Goal: Communication & Community: Share content

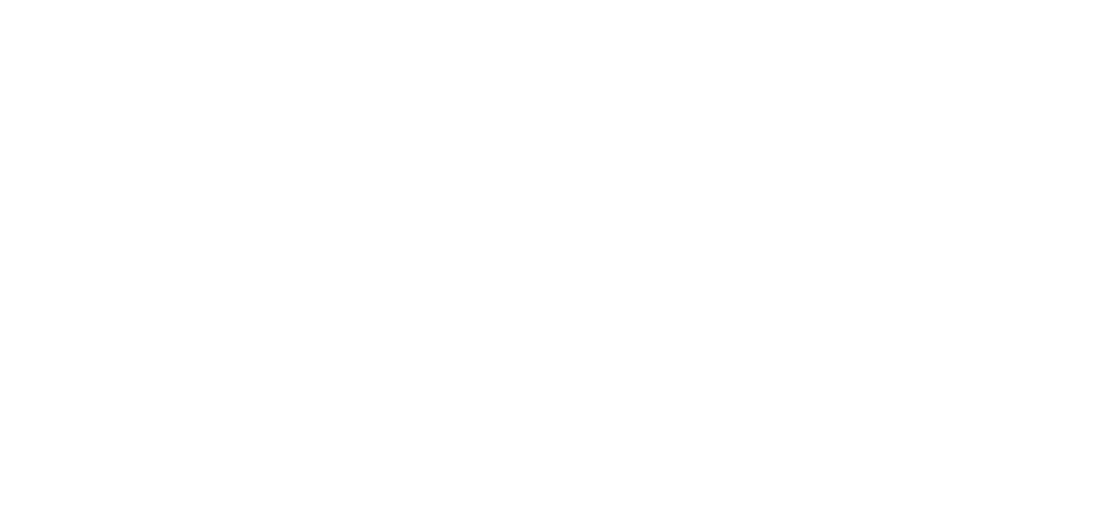
select select "*"
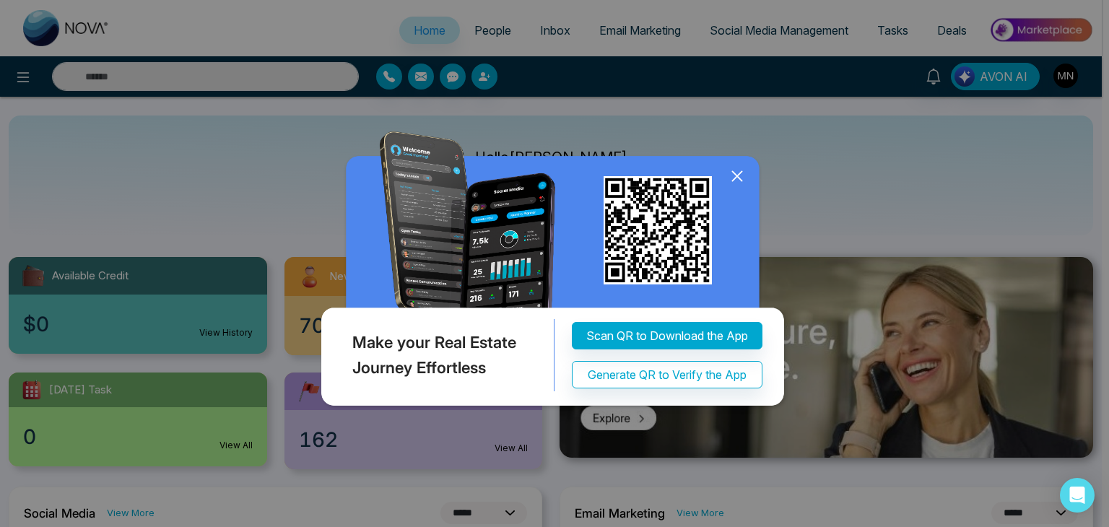
click at [741, 176] on icon at bounding box center [737, 176] width 22 height 22
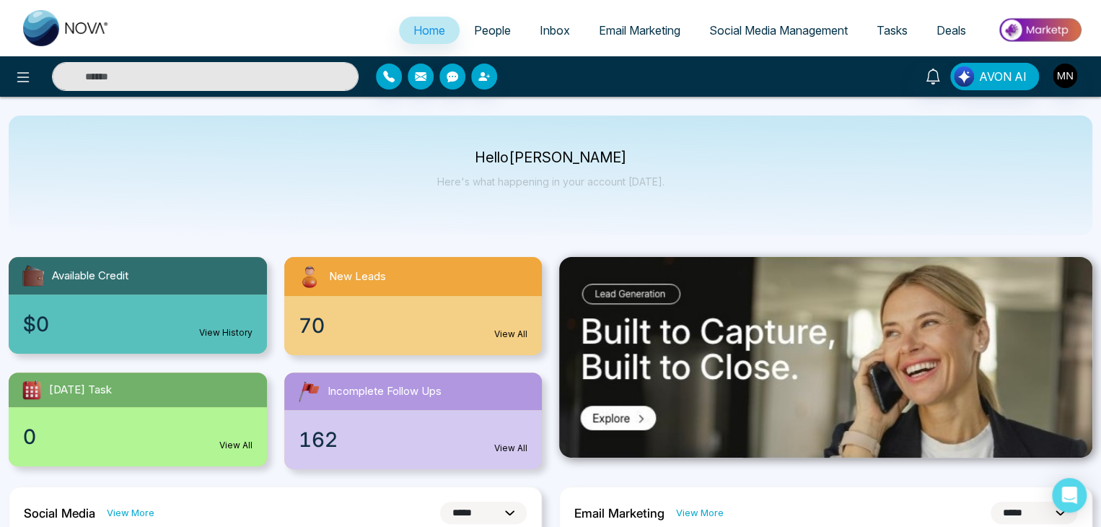
click at [294, 69] on input "text" at bounding box center [205, 76] width 307 height 29
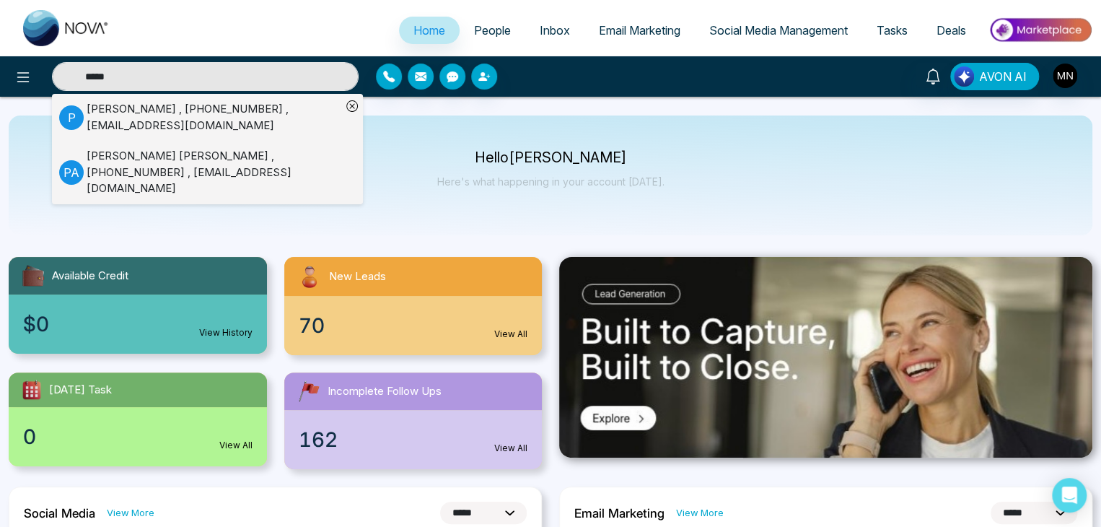
type input "*****"
click at [135, 119] on div "[PERSON_NAME] , [PHONE_NUMBER] , [EMAIL_ADDRESS][DOMAIN_NAME]" at bounding box center [214, 117] width 255 height 32
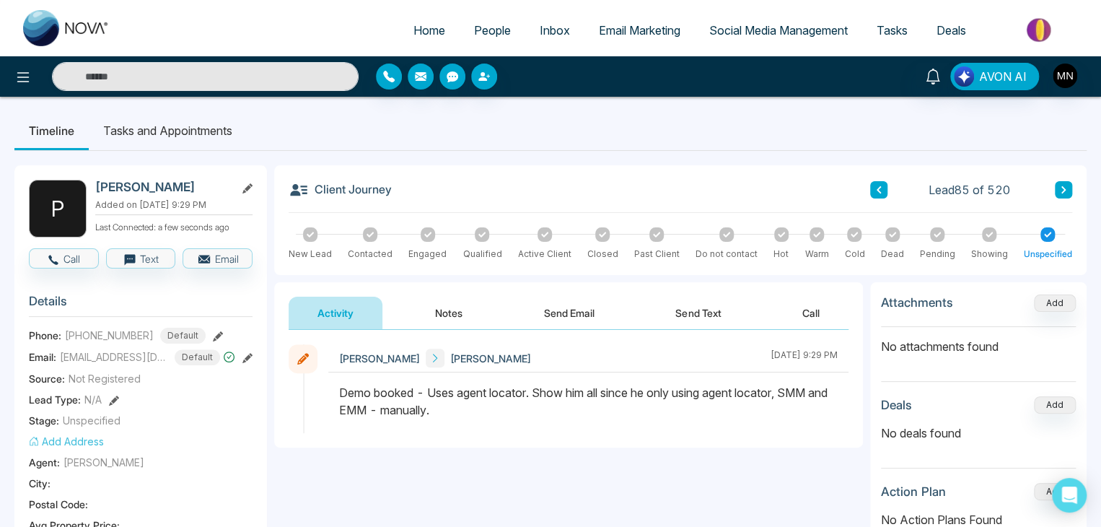
click at [707, 315] on button "Send Text" at bounding box center [698, 313] width 103 height 32
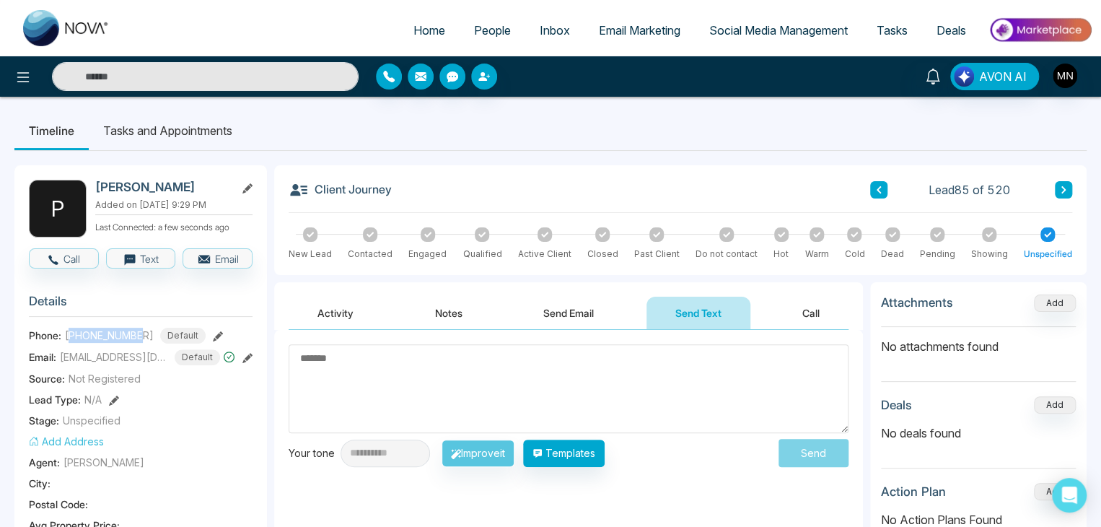
drag, startPoint x: 141, startPoint y: 332, endPoint x: 69, endPoint y: 336, distance: 72.3
click at [69, 336] on span "[PHONE_NUMBER]" at bounding box center [109, 335] width 89 height 15
click at [344, 356] on textarea at bounding box center [569, 388] width 560 height 89
type textarea "*********"
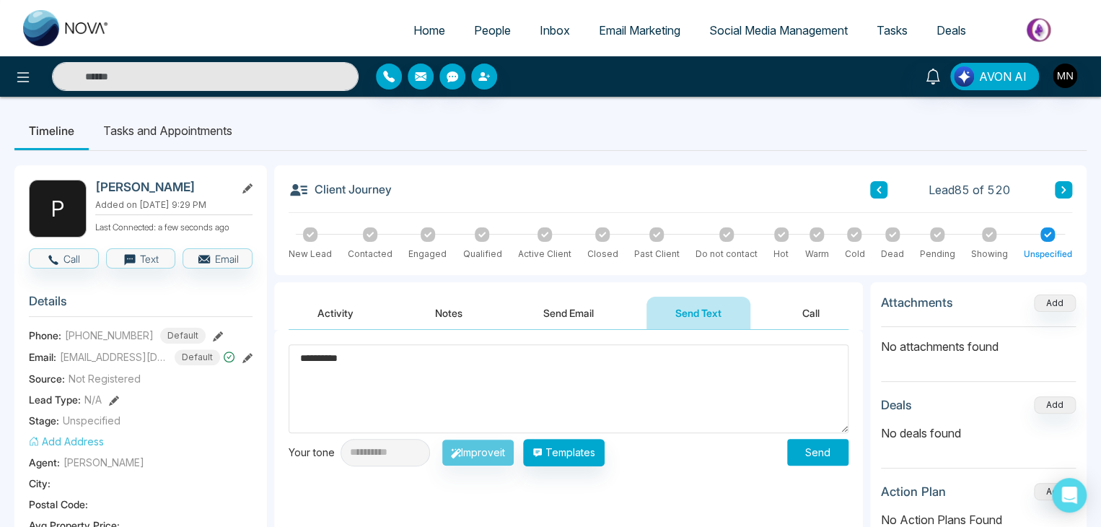
click at [346, 361] on textarea "*********" at bounding box center [569, 388] width 560 height 89
paste textarea "**********"
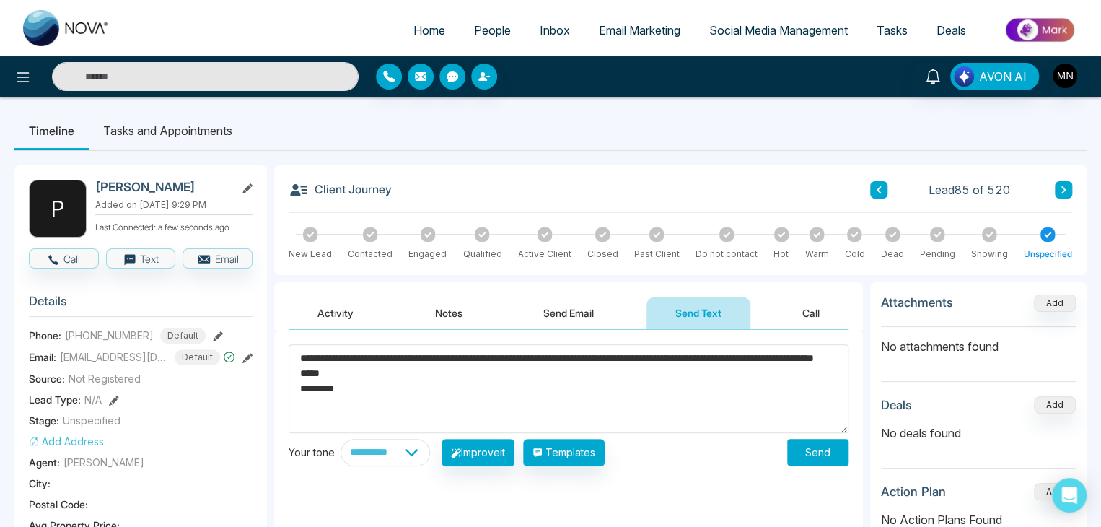
click at [370, 357] on textarea "**********" at bounding box center [569, 388] width 560 height 89
click at [719, 360] on textarea "**********" at bounding box center [569, 388] width 560 height 89
type textarea "**********"
click at [808, 447] on button "Send" at bounding box center [817, 452] width 61 height 27
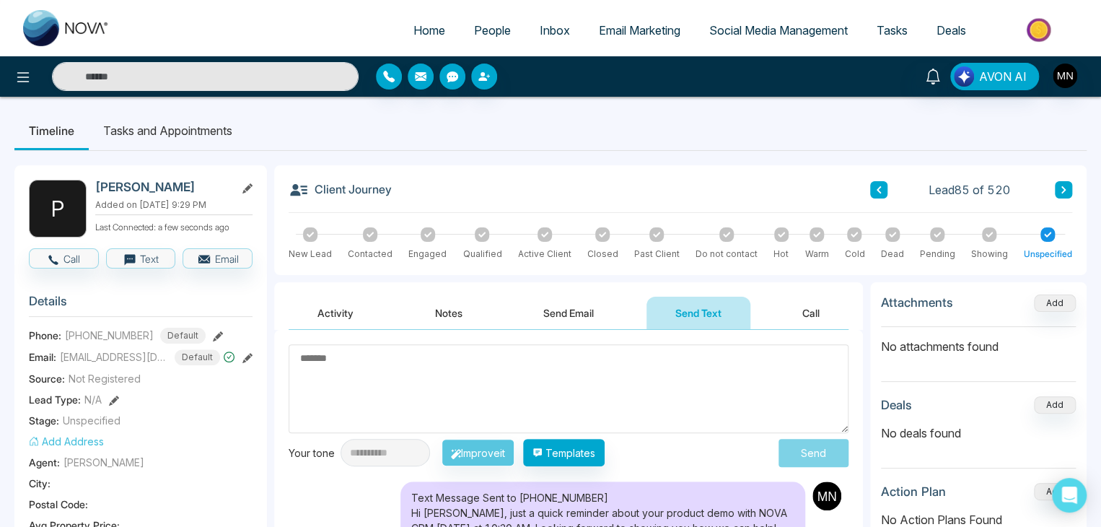
click at [319, 496] on div "Text Message Sent to [PHONE_NUMBER] Hi [PERSON_NAME], just a quick reminder abo…" at bounding box center [569, 536] width 560 height 110
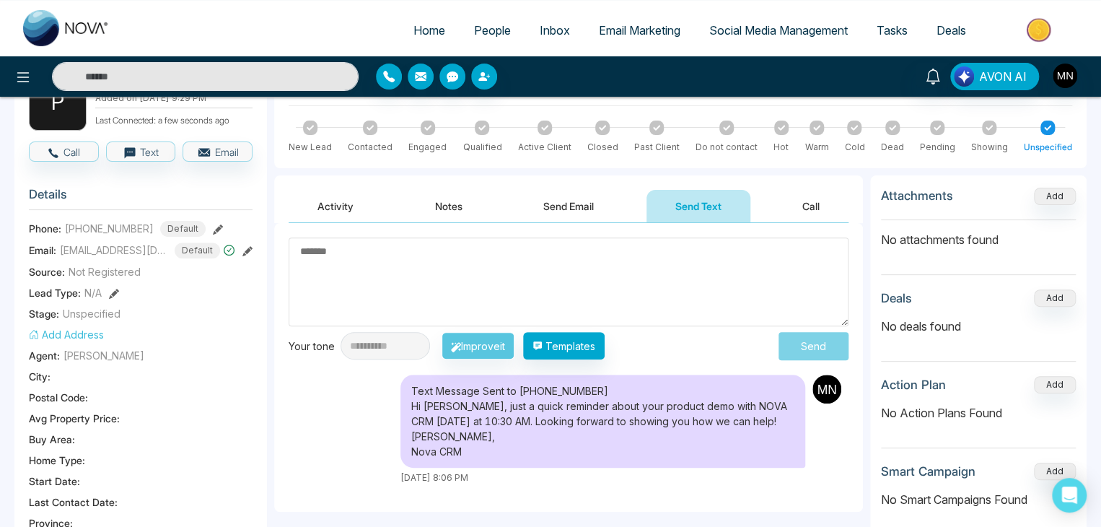
scroll to position [109, 0]
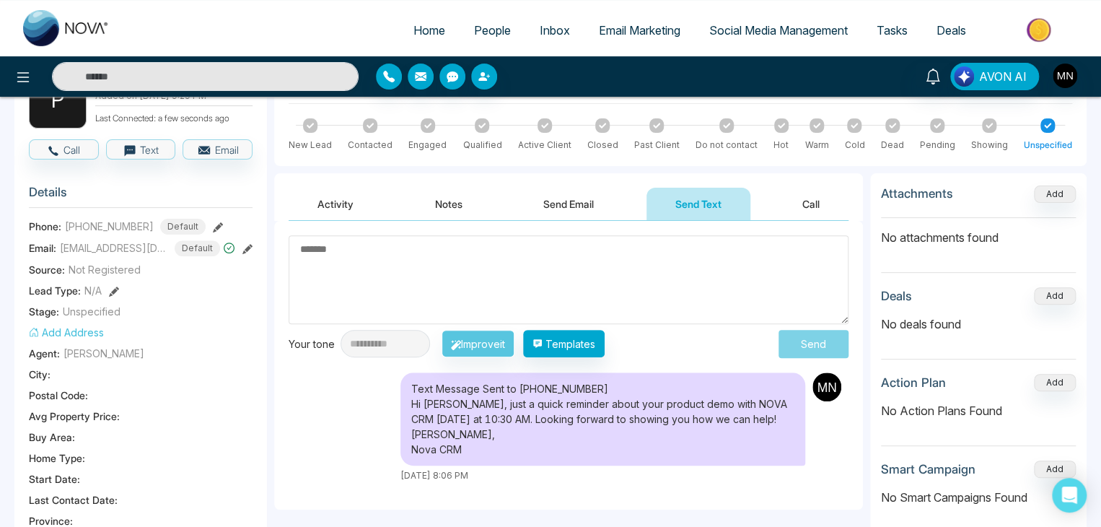
click at [367, 267] on textarea at bounding box center [569, 279] width 560 height 89
paste textarea "**********"
type textarea "**********"
paste textarea "**********"
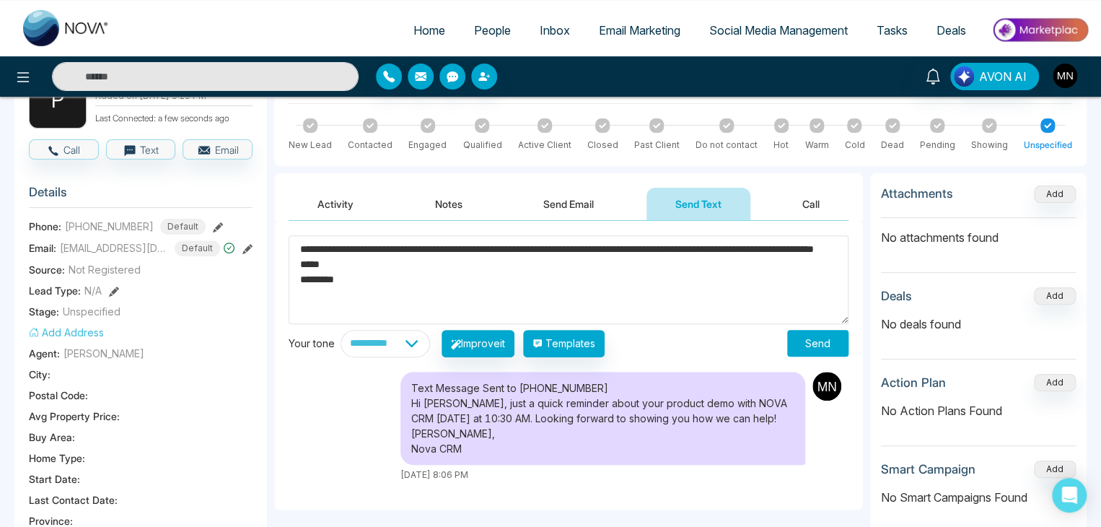
type textarea "**********"
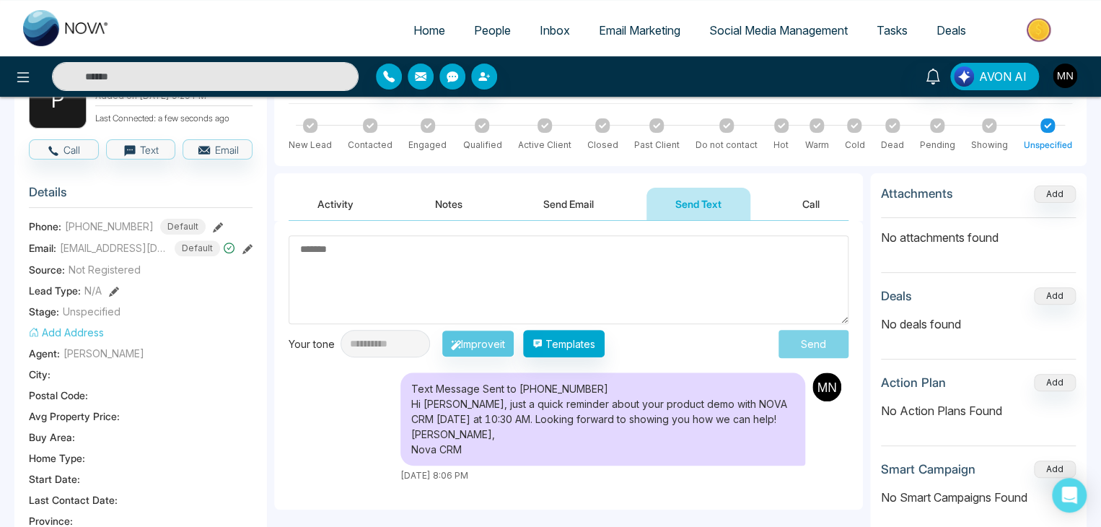
click at [203, 84] on input "text" at bounding box center [205, 76] width 307 height 29
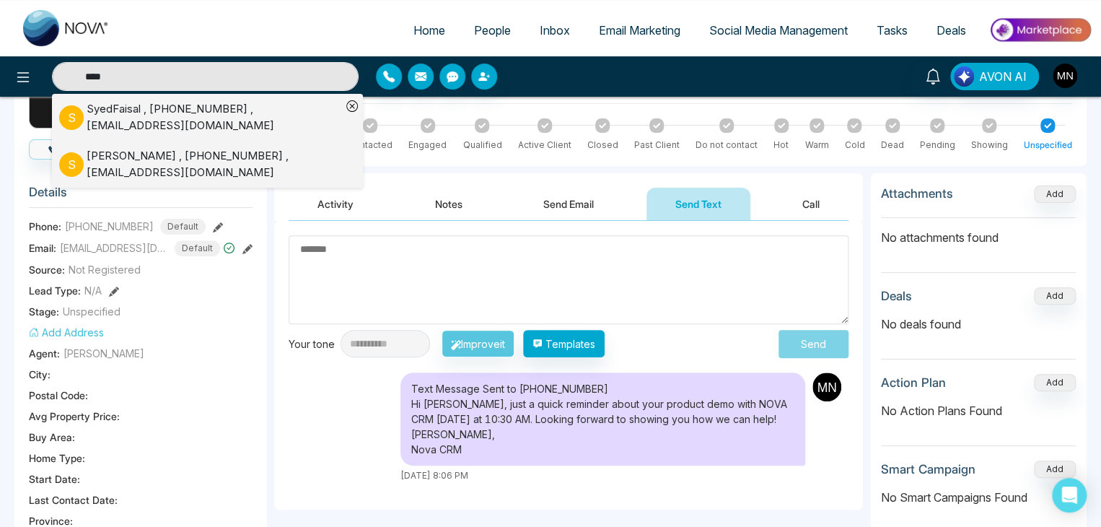
type input "****"
click at [115, 160] on div "[PERSON_NAME] , [PHONE_NUMBER] , [EMAIL_ADDRESS][DOMAIN_NAME]" at bounding box center [214, 164] width 255 height 32
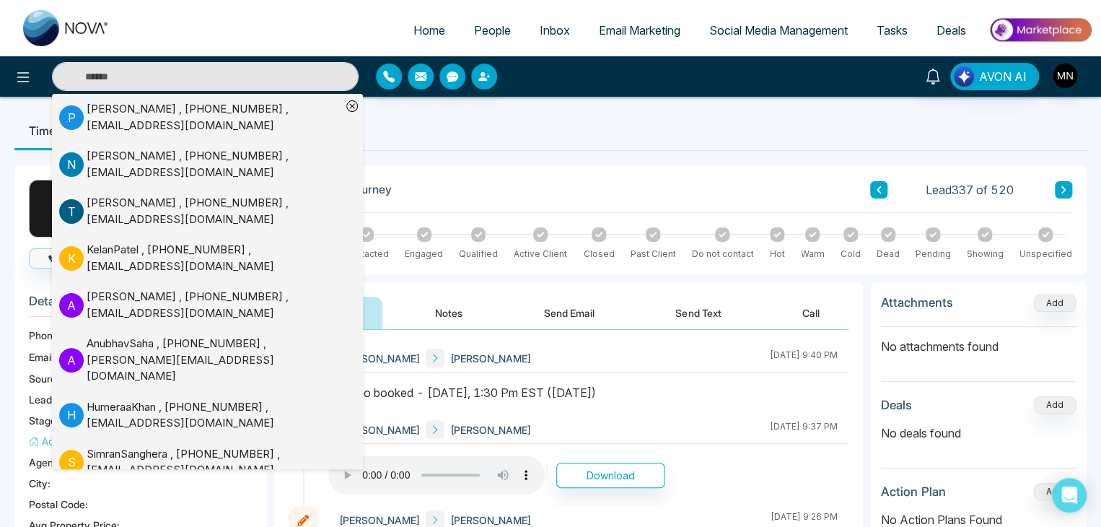
click at [667, 362] on div "[PERSON_NAME] [PERSON_NAME] [DATE] 9:40 PM" at bounding box center [588, 358] width 520 height 28
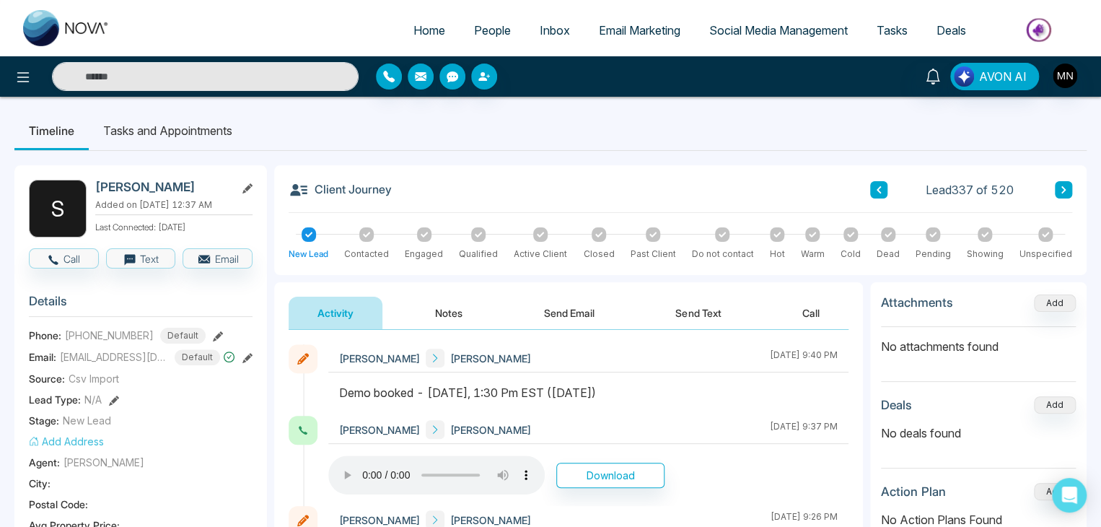
click at [678, 313] on button "Send Text" at bounding box center [698, 313] width 103 height 32
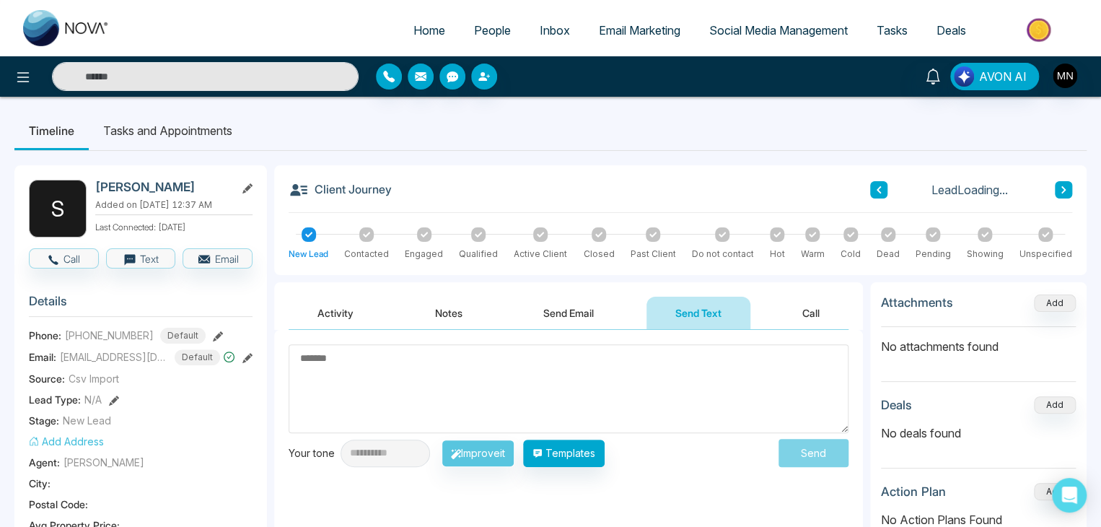
click at [476, 364] on textarea at bounding box center [569, 388] width 560 height 89
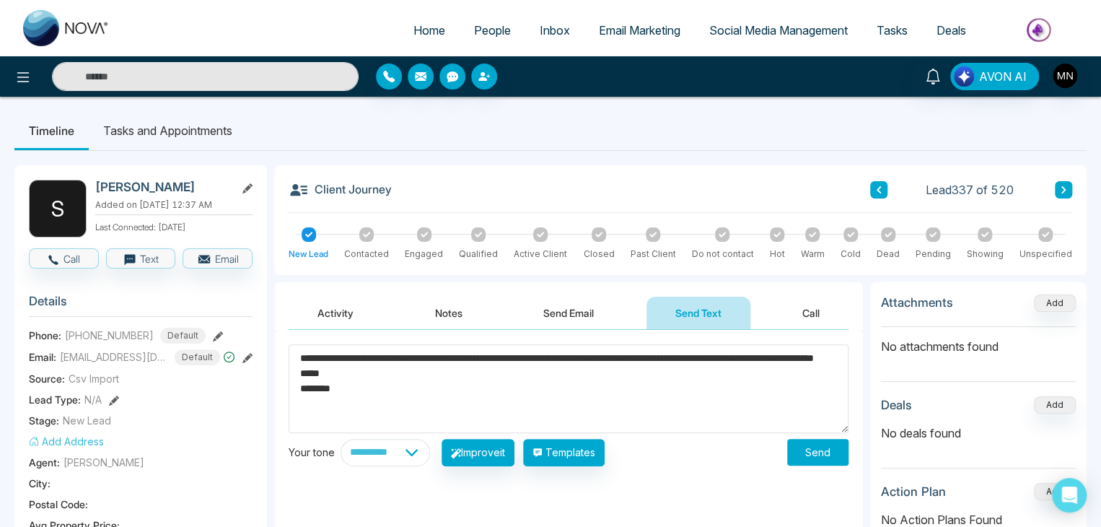
click at [372, 359] on textarea "**********" at bounding box center [569, 388] width 560 height 89
click at [719, 356] on textarea "**********" at bounding box center [569, 388] width 560 height 89
click at [722, 356] on textarea "**********" at bounding box center [569, 388] width 560 height 89
type textarea "**********"
click at [810, 454] on button "Send" at bounding box center [817, 452] width 61 height 27
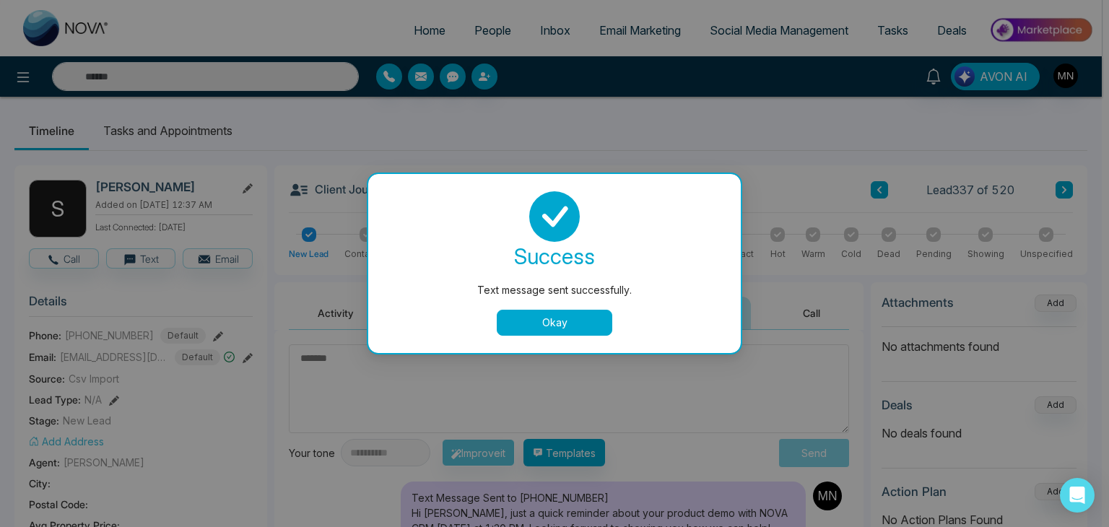
click at [557, 319] on button "Okay" at bounding box center [554, 323] width 115 height 26
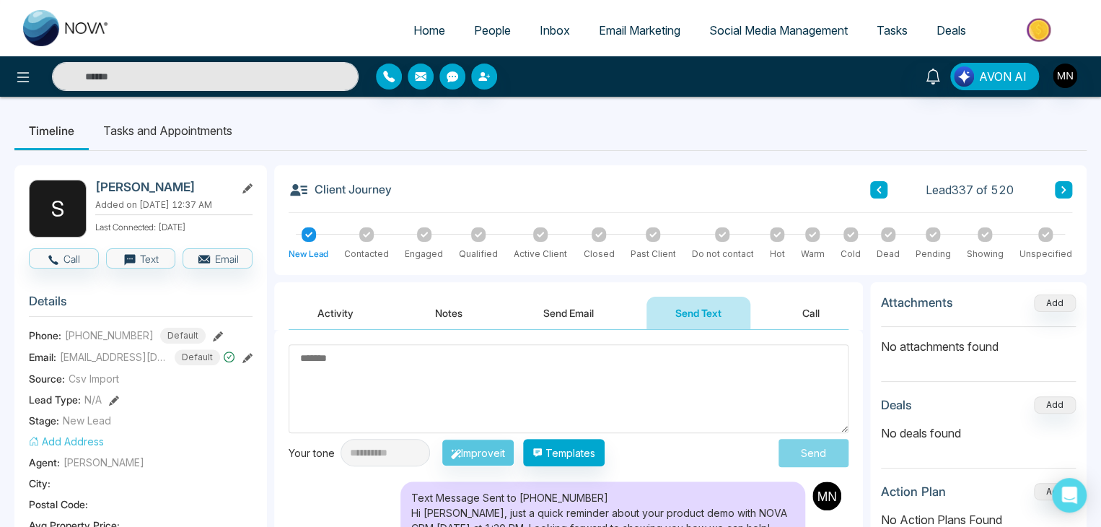
click at [348, 313] on button "Activity" at bounding box center [336, 313] width 94 height 32
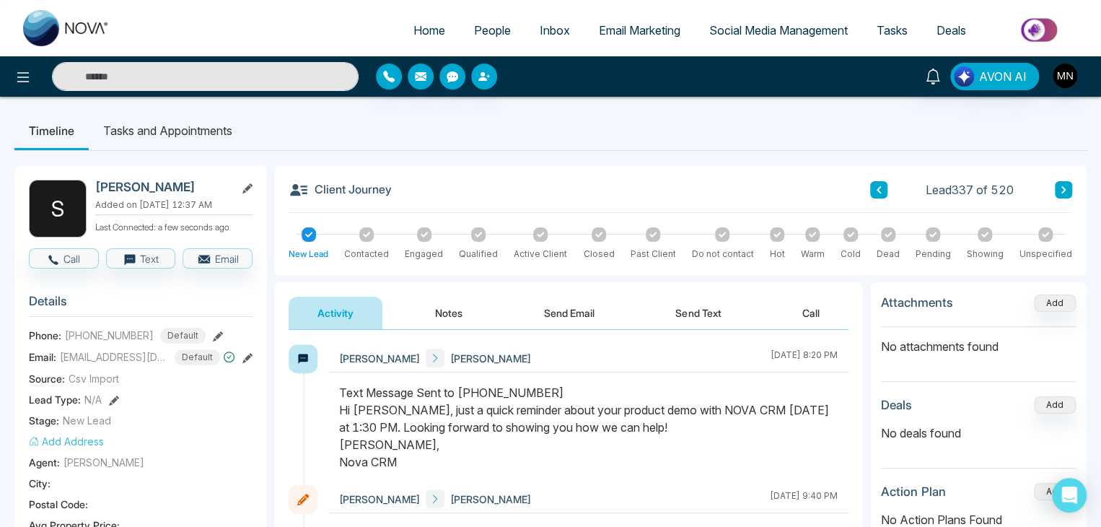
click at [312, 68] on input "text" at bounding box center [205, 76] width 307 height 29
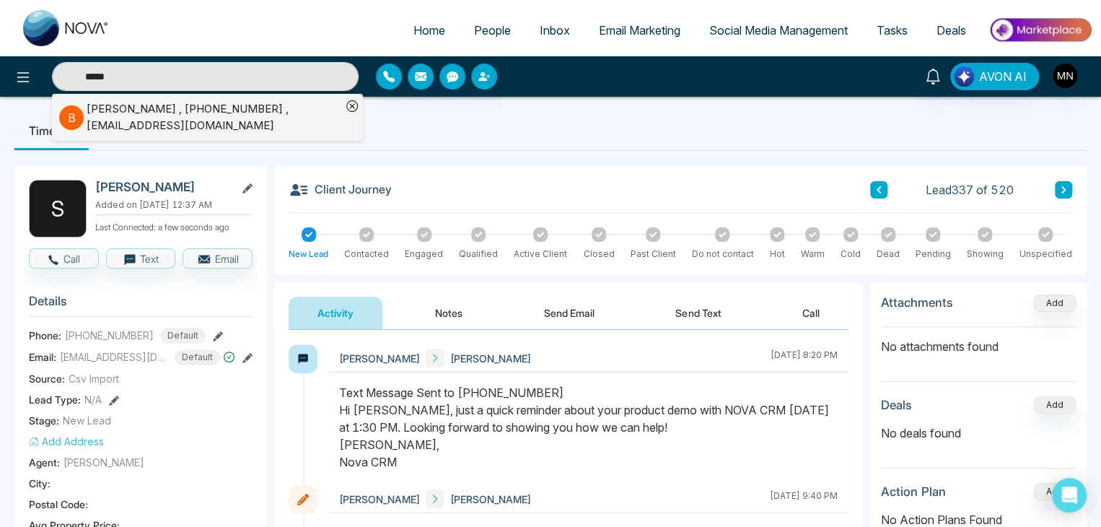
type input "*****"
click at [228, 108] on div "[PERSON_NAME] , [PHONE_NUMBER] , [EMAIL_ADDRESS][DOMAIN_NAME]" at bounding box center [214, 117] width 255 height 32
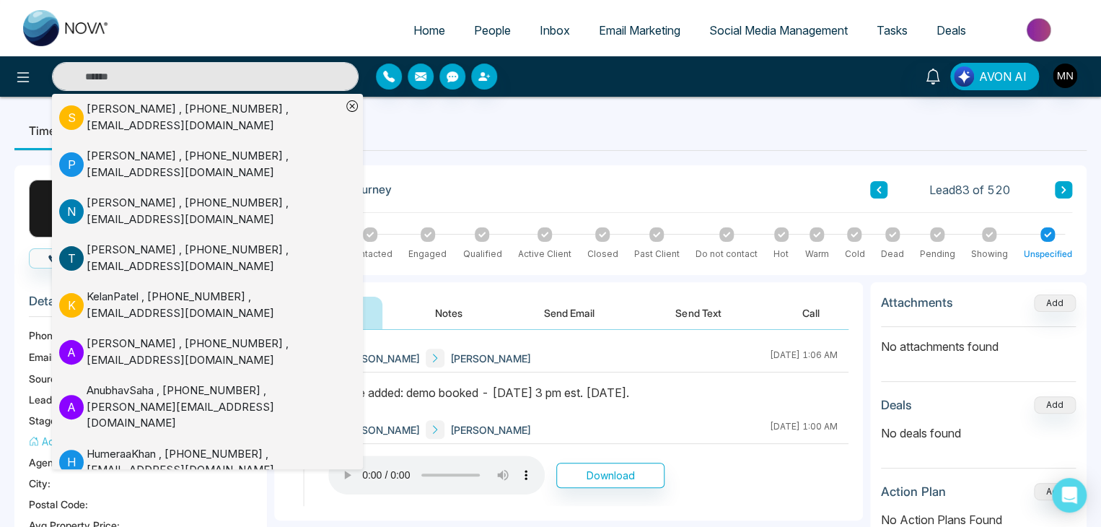
click at [696, 307] on button "Send Text" at bounding box center [698, 313] width 103 height 32
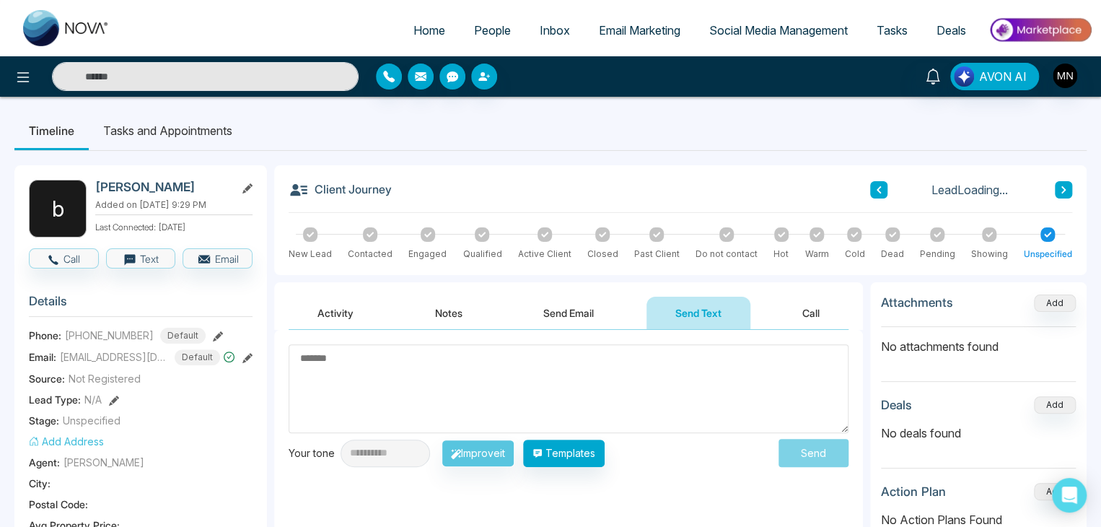
click at [562, 362] on textarea at bounding box center [569, 388] width 560 height 89
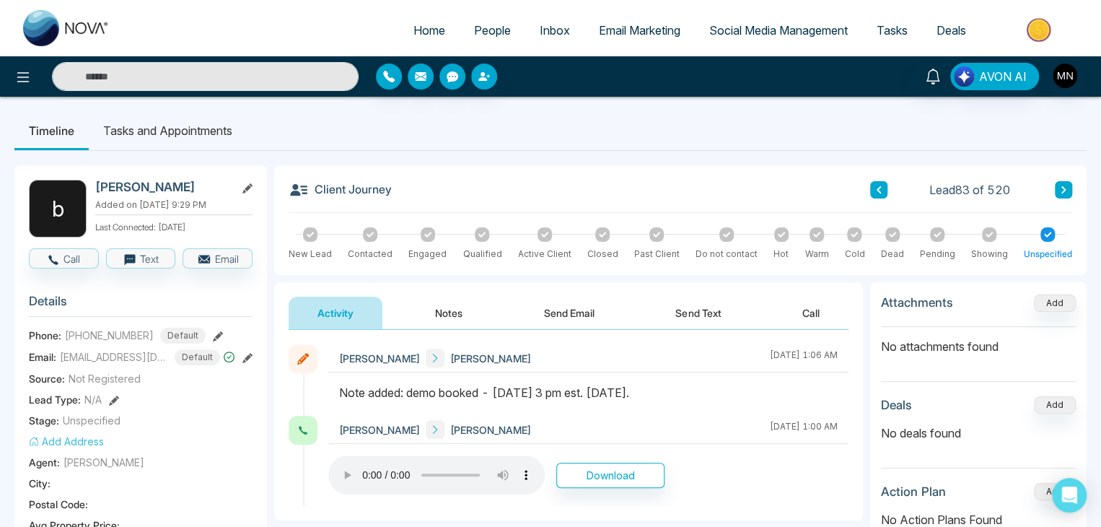
click at [692, 315] on button "Send Text" at bounding box center [698, 313] width 103 height 32
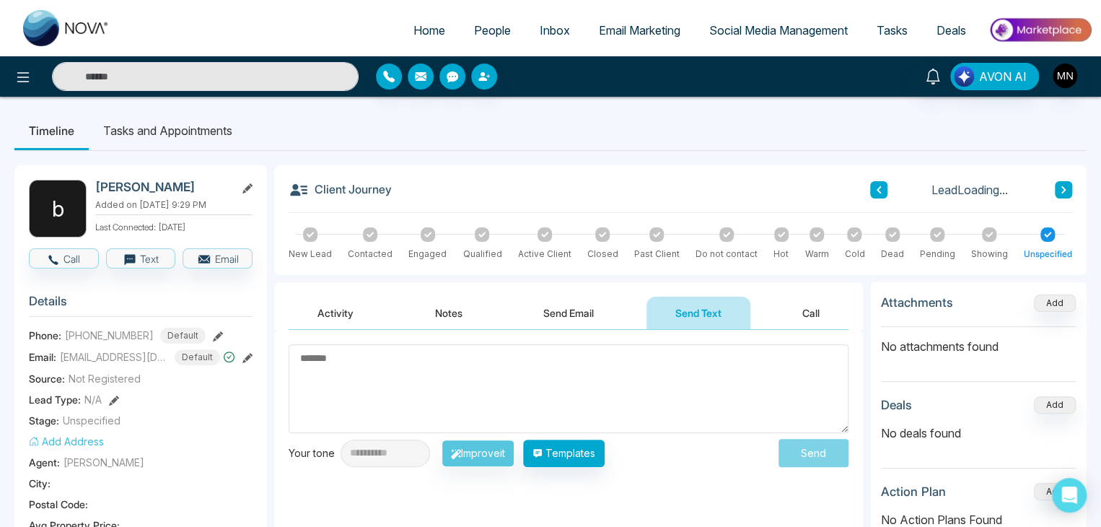
click at [553, 359] on textarea at bounding box center [569, 388] width 560 height 89
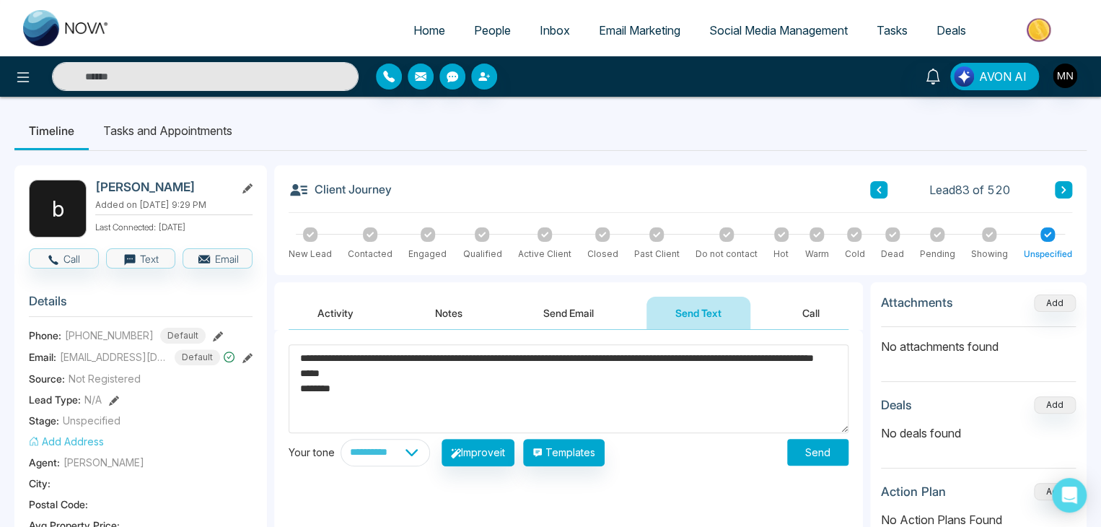
click at [371, 359] on textarea "**********" at bounding box center [569, 388] width 560 height 89
click at [725, 358] on textarea "**********" at bounding box center [569, 388] width 560 height 89
type textarea "**********"
click at [816, 457] on button "Send" at bounding box center [817, 452] width 61 height 27
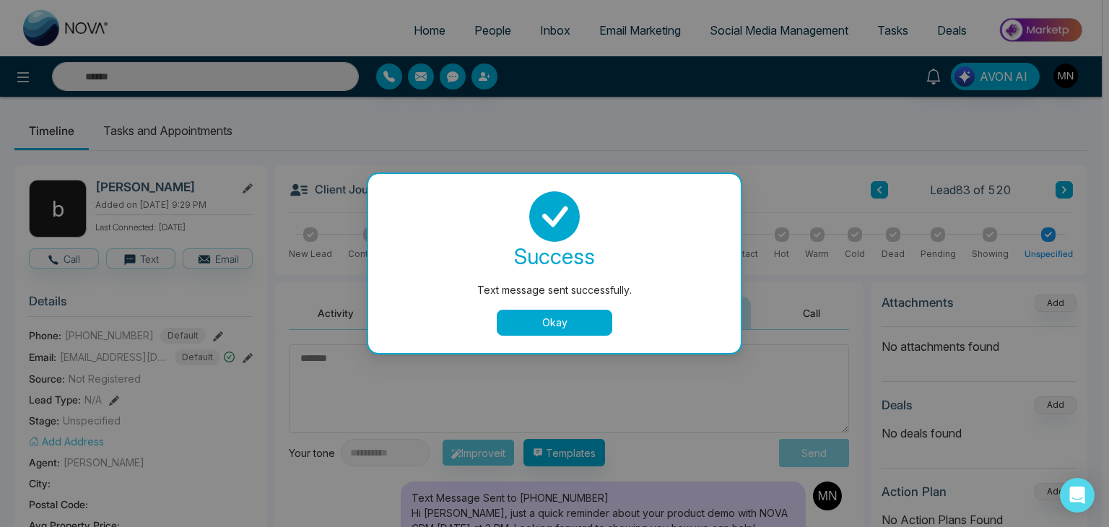
click at [596, 316] on button "Okay" at bounding box center [554, 323] width 115 height 26
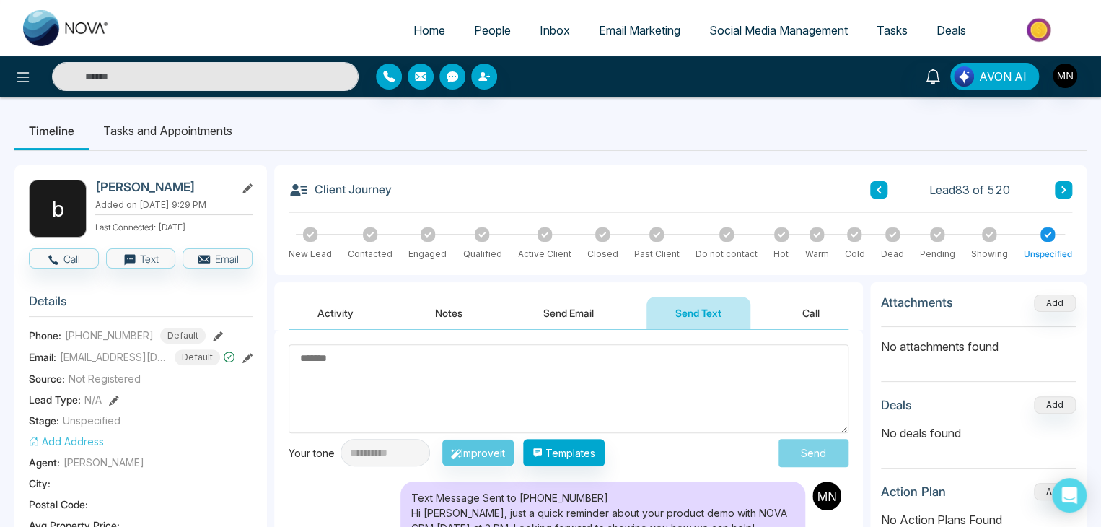
click at [331, 318] on button "Activity" at bounding box center [336, 313] width 94 height 32
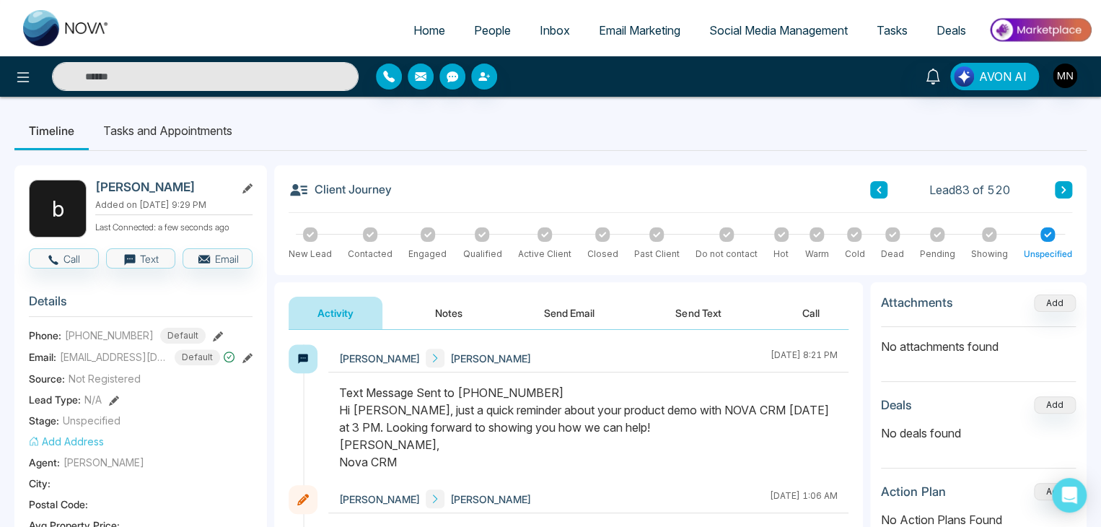
click at [122, 80] on input "text" at bounding box center [205, 76] width 307 height 29
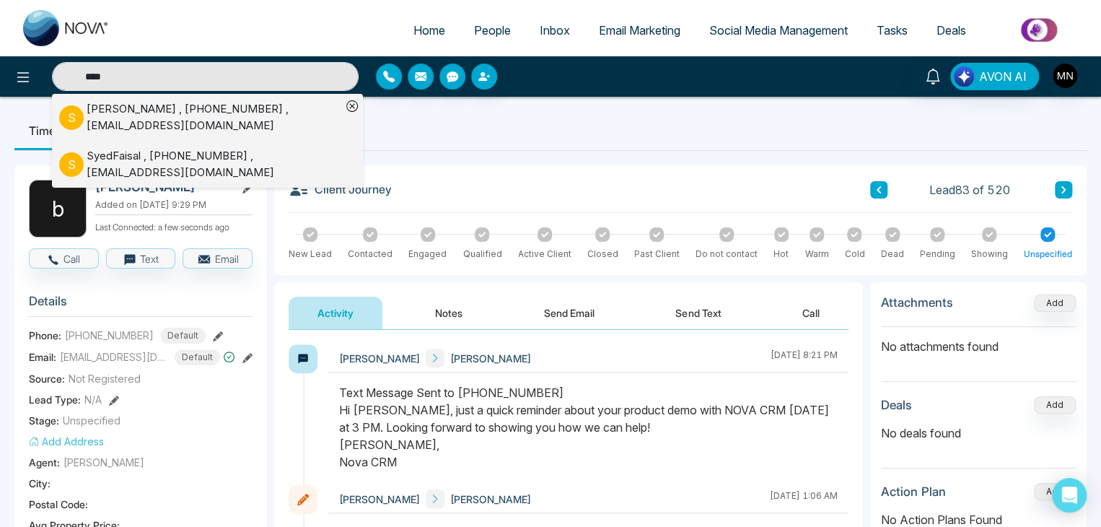
type input "****"
click at [118, 108] on div "[PERSON_NAME] , [PHONE_NUMBER] , [EMAIL_ADDRESS][DOMAIN_NAME]" at bounding box center [214, 117] width 255 height 32
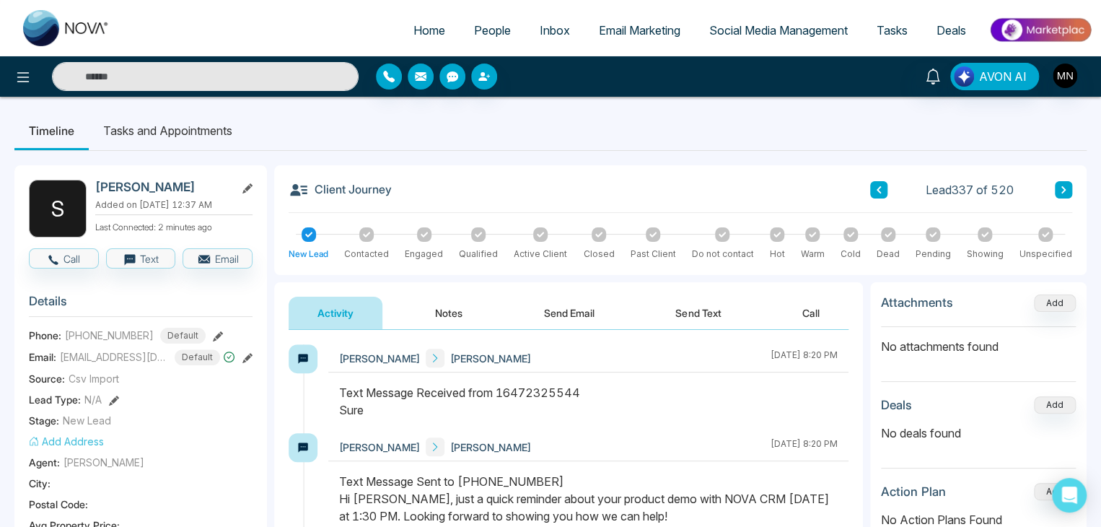
click at [218, 82] on input "text" at bounding box center [205, 76] width 307 height 29
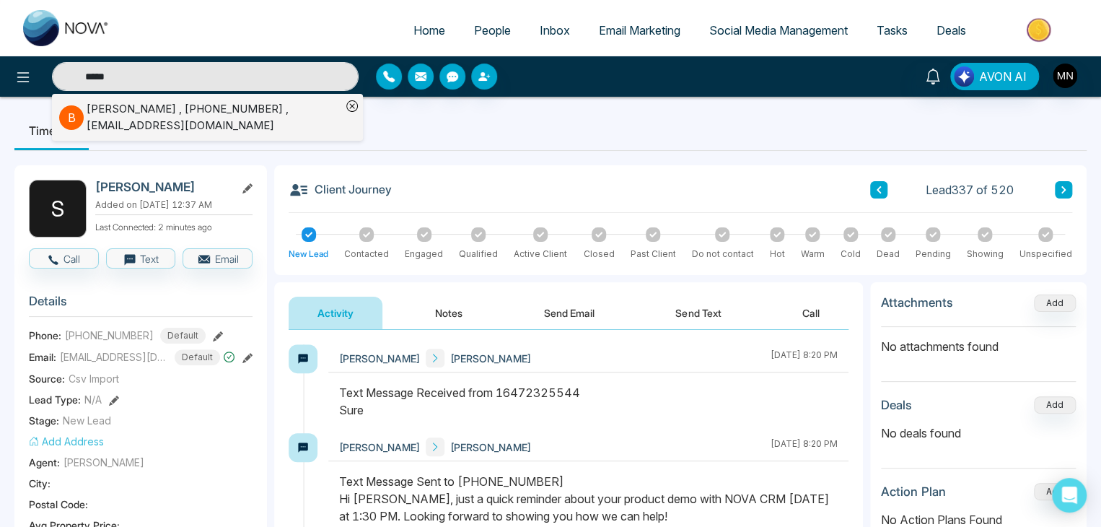
type input "*****"
click at [165, 115] on div "[PERSON_NAME] , [PHONE_NUMBER] , [EMAIL_ADDRESS][DOMAIN_NAME]" at bounding box center [214, 117] width 255 height 32
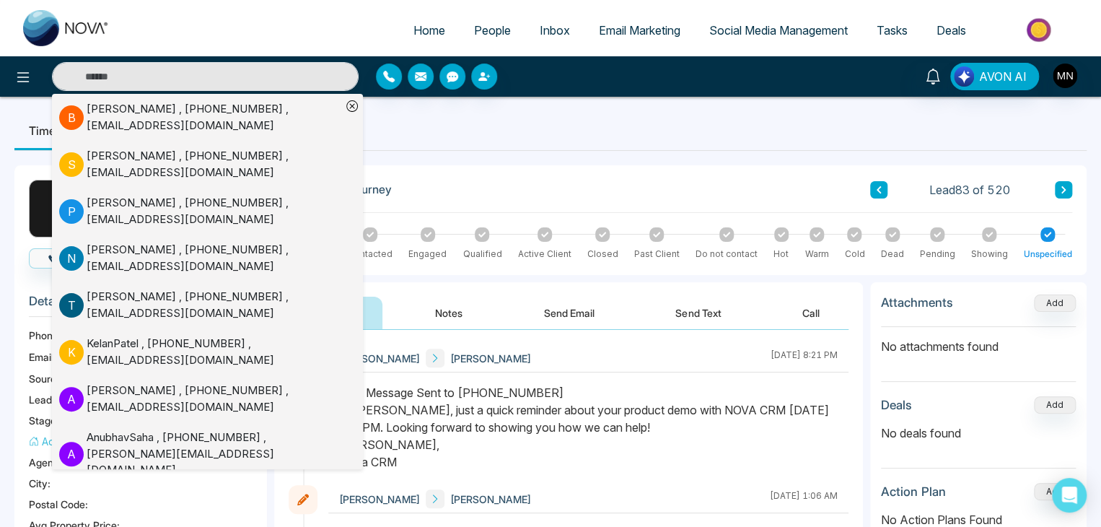
click at [598, 361] on div "[PERSON_NAME] Nova [PERSON_NAME] [DATE] 8:21 PM" at bounding box center [588, 358] width 520 height 28
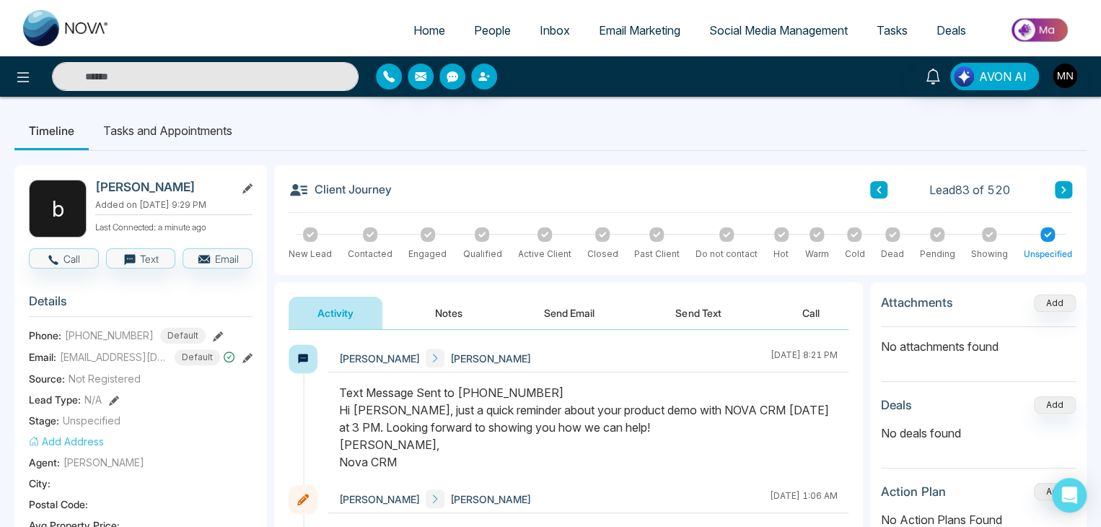
click at [124, 75] on input "text" at bounding box center [205, 76] width 307 height 29
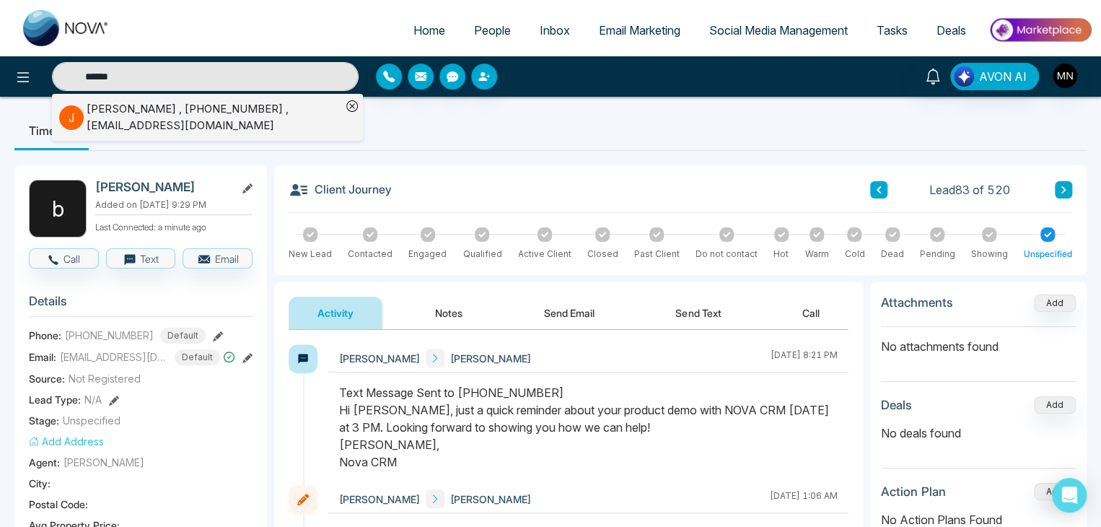
type input "******"
click at [124, 113] on div "[PERSON_NAME] , [PHONE_NUMBER] , [EMAIL_ADDRESS][DOMAIN_NAME]" at bounding box center [214, 117] width 255 height 32
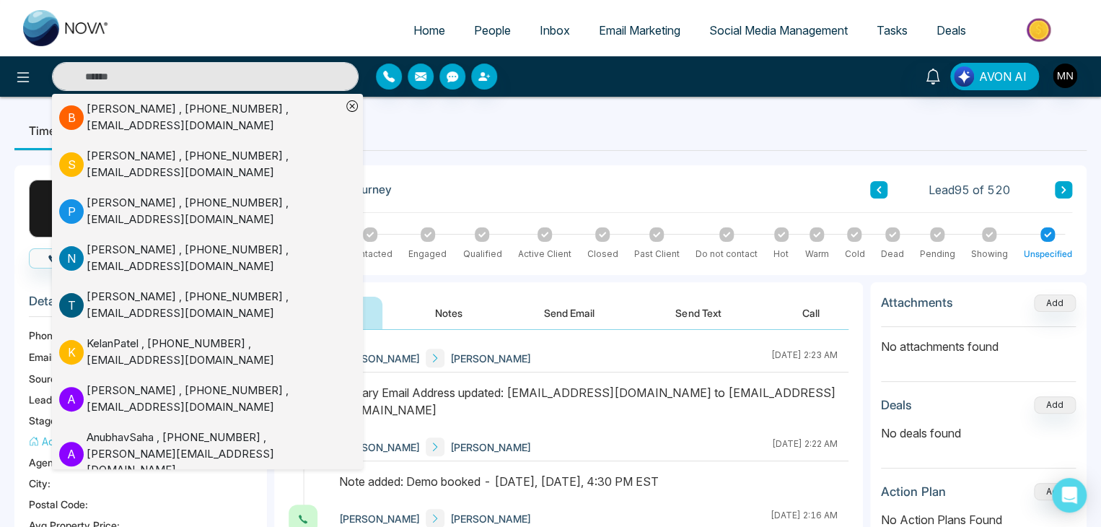
click at [699, 354] on div "[PERSON_NAME] [PERSON_NAME] [DATE] 2:23 AM" at bounding box center [588, 358] width 520 height 28
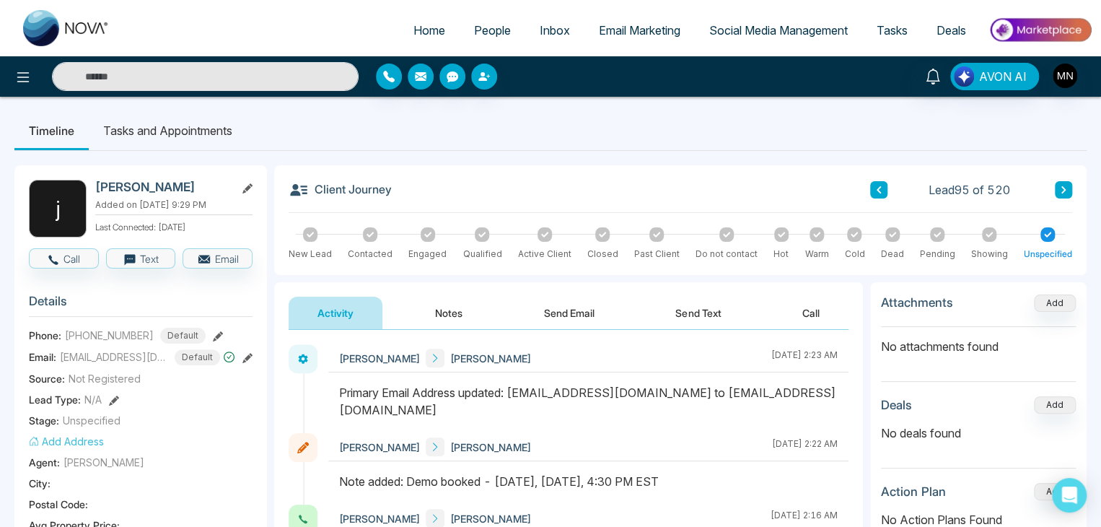
click at [702, 318] on button "Send Text" at bounding box center [698, 313] width 103 height 32
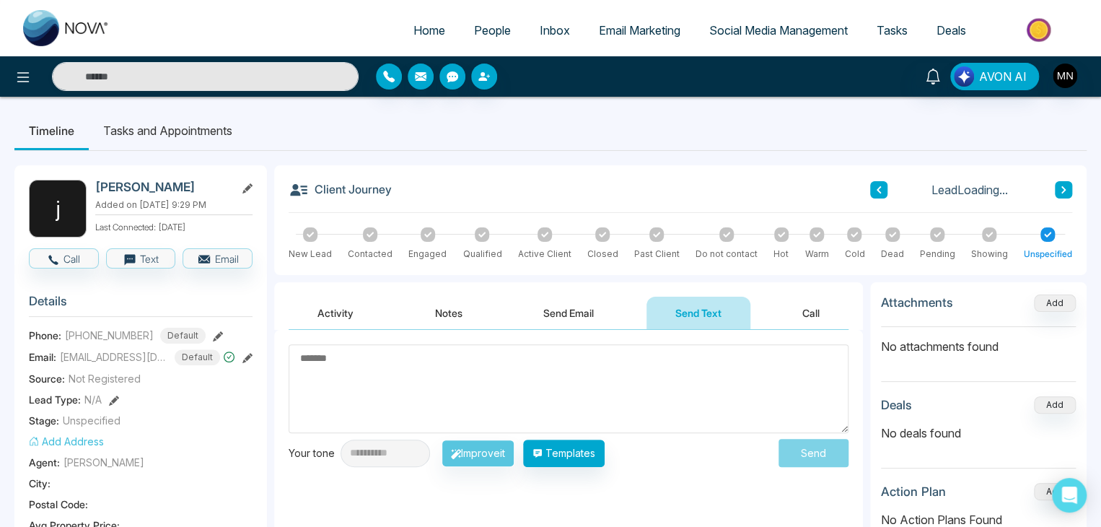
click at [588, 362] on textarea at bounding box center [569, 388] width 560 height 89
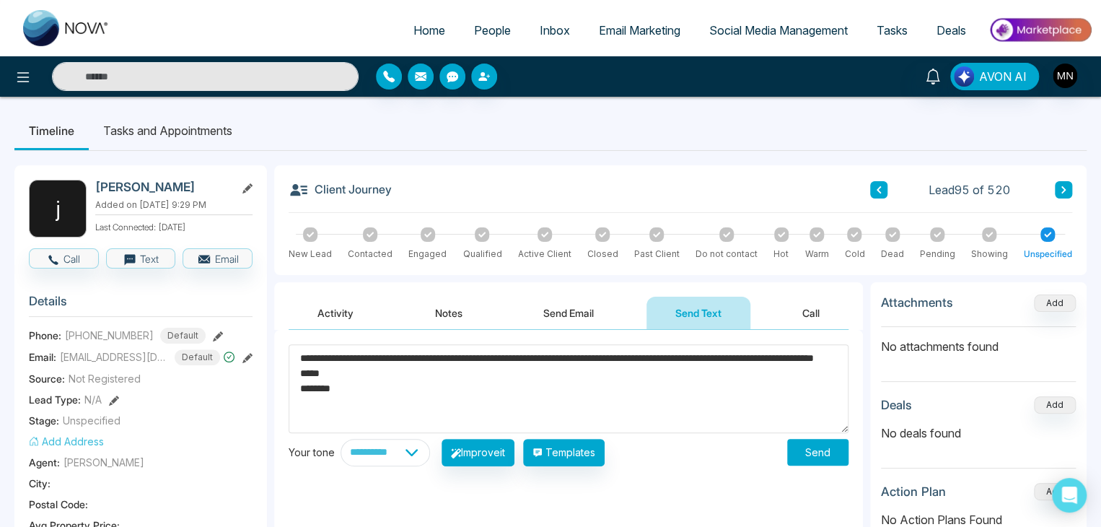
click at [373, 354] on textarea "**********" at bounding box center [569, 388] width 560 height 89
click at [736, 357] on textarea "**********" at bounding box center [569, 388] width 560 height 89
type textarea "**********"
click at [821, 450] on button "Send" at bounding box center [817, 452] width 61 height 27
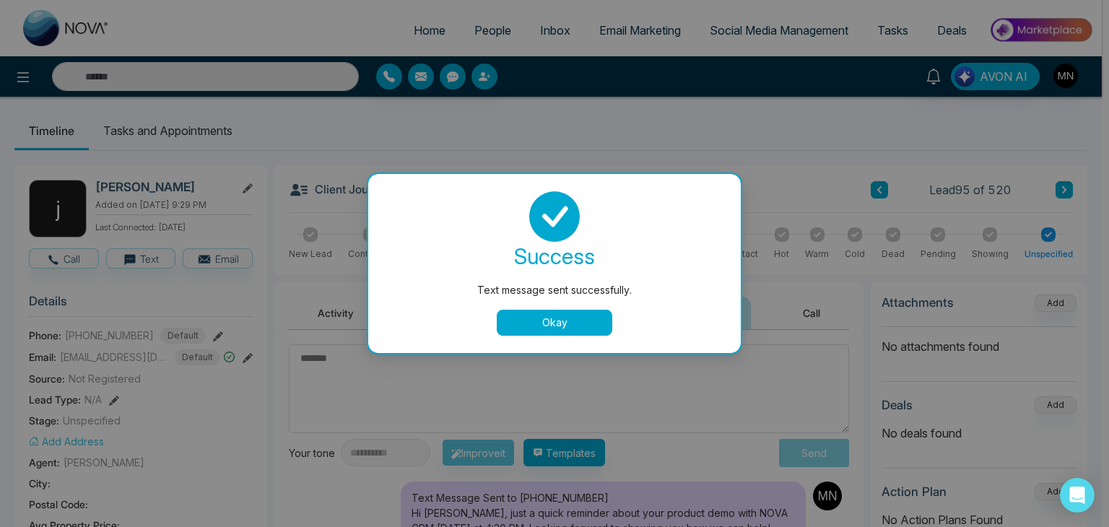
click at [569, 323] on button "Okay" at bounding box center [554, 323] width 115 height 26
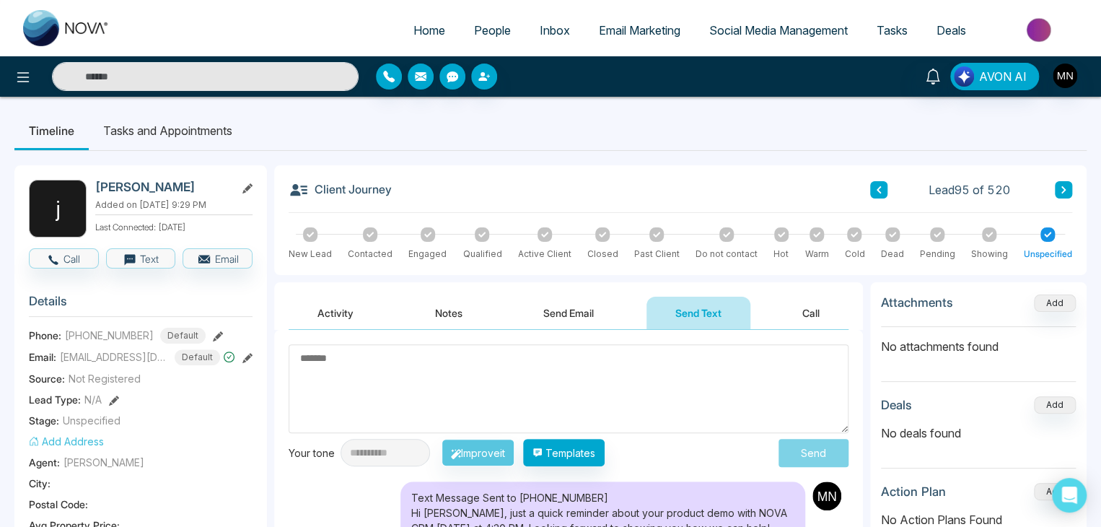
click at [351, 317] on button "Activity" at bounding box center [336, 313] width 94 height 32
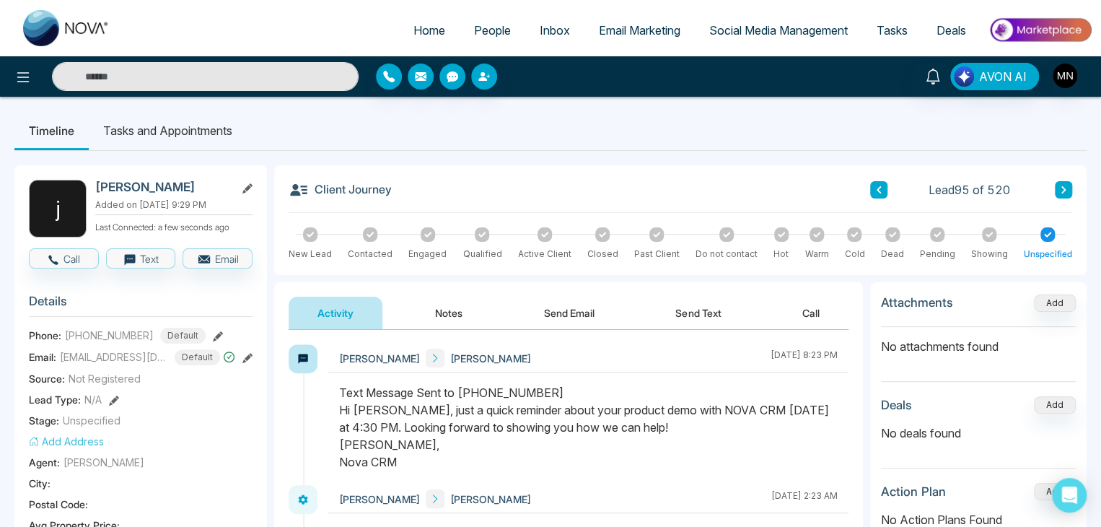
click at [177, 63] on input "text" at bounding box center [205, 76] width 307 height 29
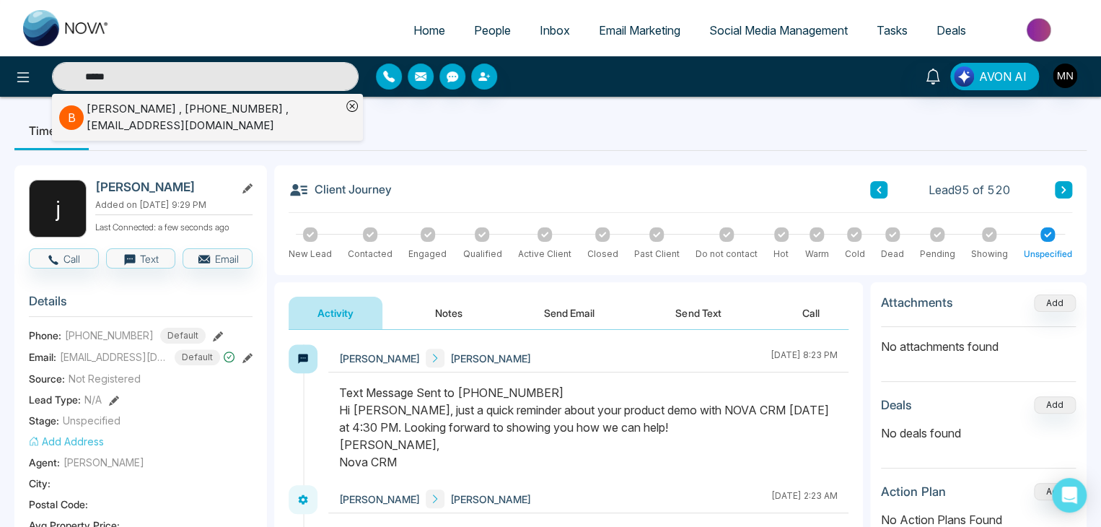
type input "*****"
click at [136, 108] on div "[PERSON_NAME] , [PHONE_NUMBER] , [EMAIL_ADDRESS][DOMAIN_NAME]" at bounding box center [214, 117] width 255 height 32
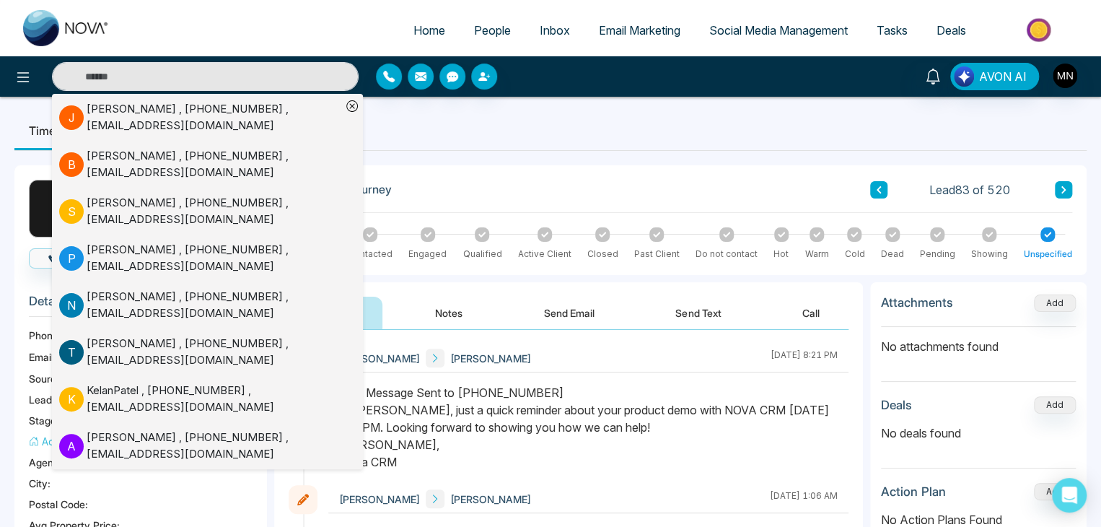
click at [485, 290] on div "Activity Notes Send Email Send Text Call" at bounding box center [568, 306] width 589 height 48
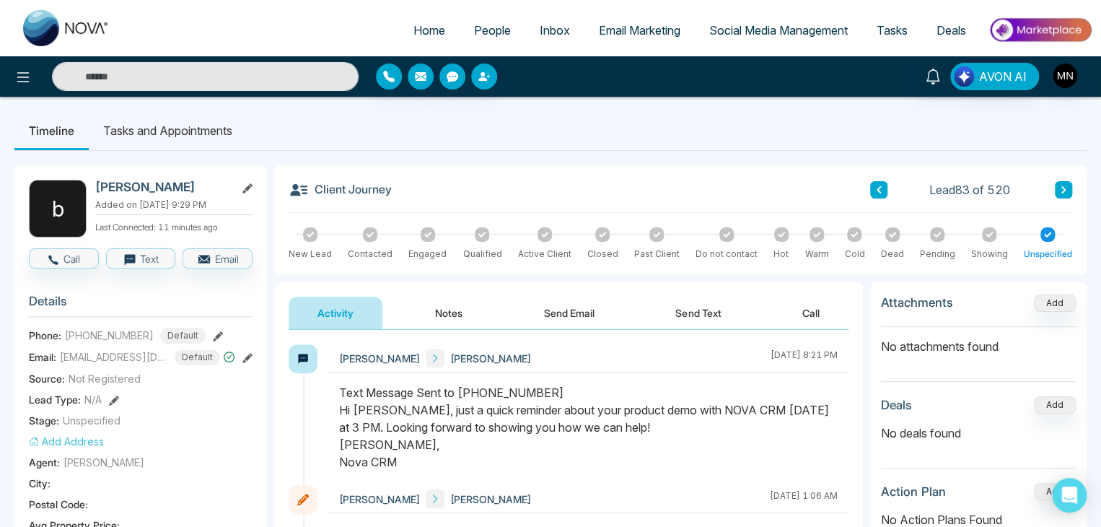
click at [914, 148] on ul "Timeline Tasks and Appointments" at bounding box center [550, 130] width 1073 height 39
click at [78, 35] on img at bounding box center [66, 28] width 87 height 36
select select "*"
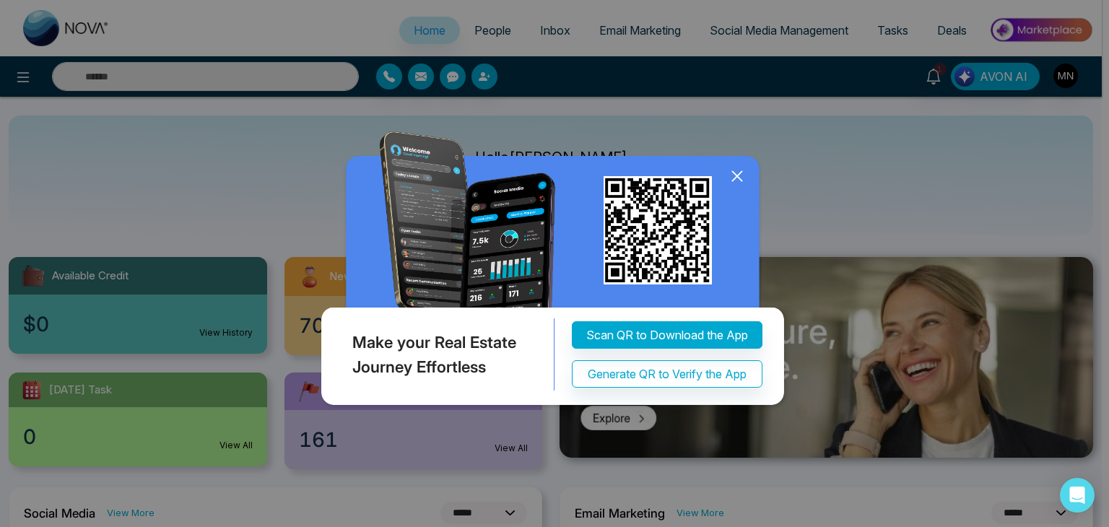
click at [927, 73] on div "Make your Real Estate Journey Effortless Scan QR to Download the App Generate Q…" at bounding box center [554, 263] width 1109 height 527
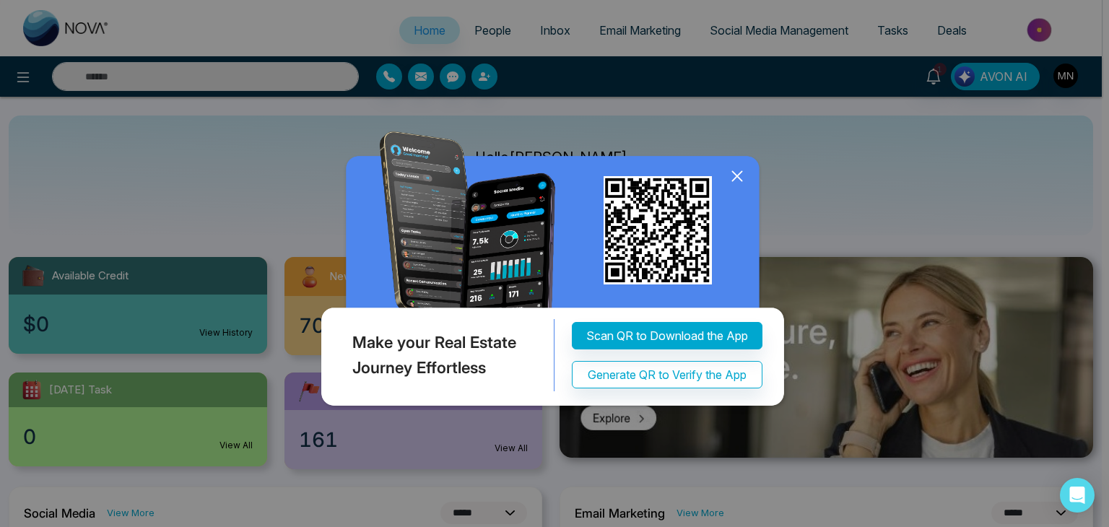
click at [744, 168] on icon at bounding box center [737, 176] width 22 height 22
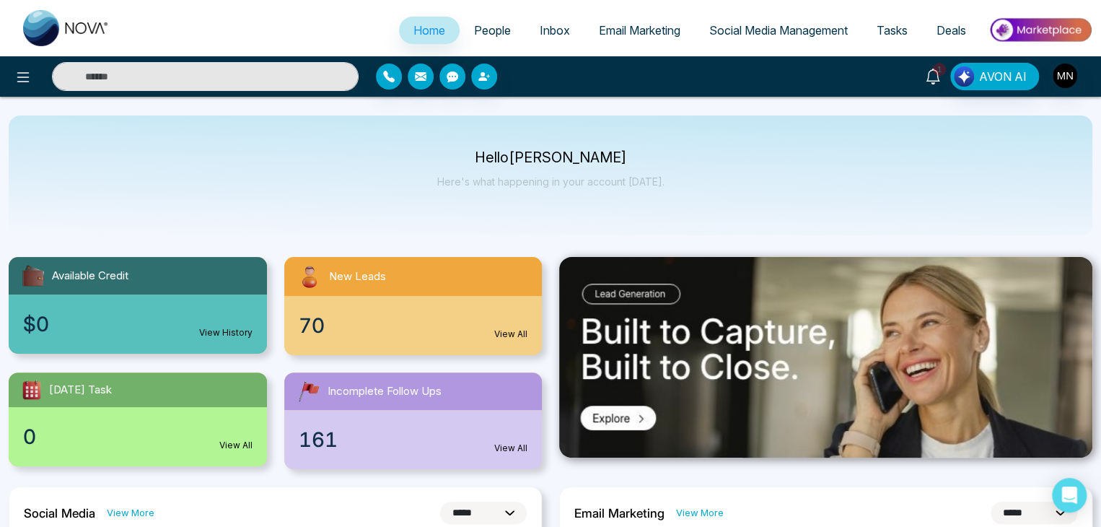
click at [931, 74] on icon at bounding box center [933, 77] width 16 height 16
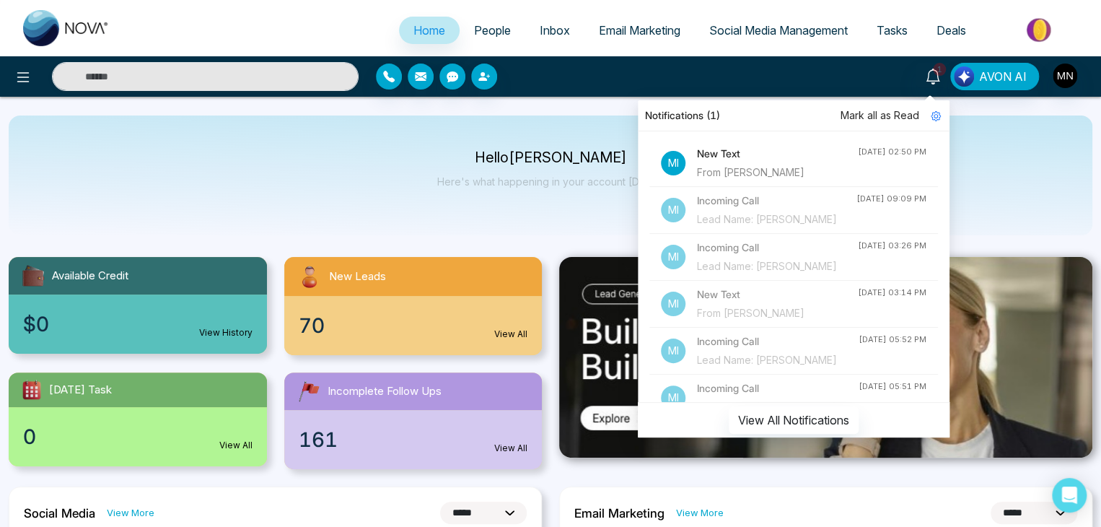
click at [904, 122] on span "Mark all as Read" at bounding box center [880, 116] width 79 height 16
click at [892, 120] on span "Mark all as Read" at bounding box center [880, 116] width 79 height 16
click at [490, 30] on span "People" at bounding box center [492, 30] width 37 height 14
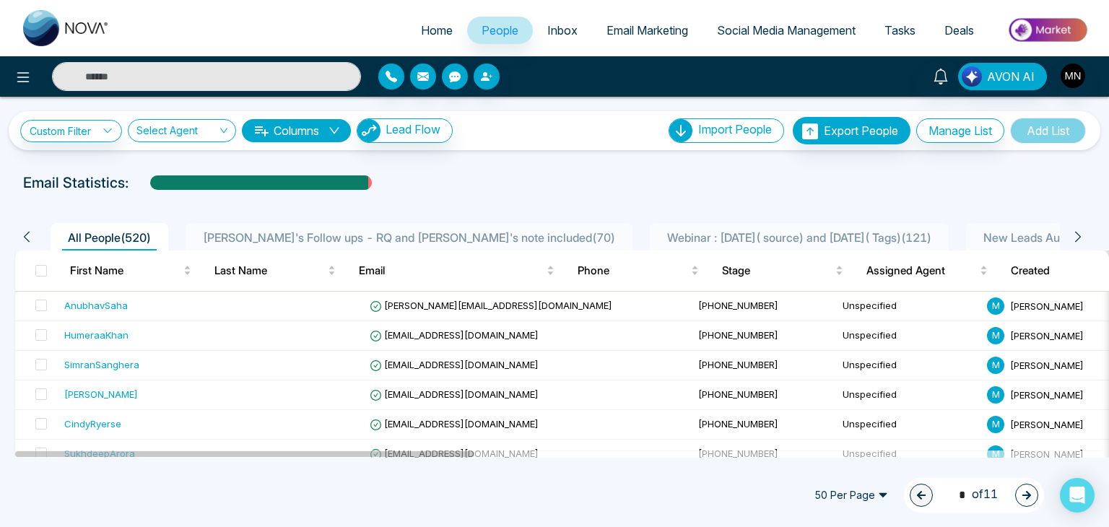
click at [375, 233] on span "[PERSON_NAME]'s Follow ups - RQ and [PERSON_NAME]'s note included ( 70 )" at bounding box center [409, 237] width 424 height 14
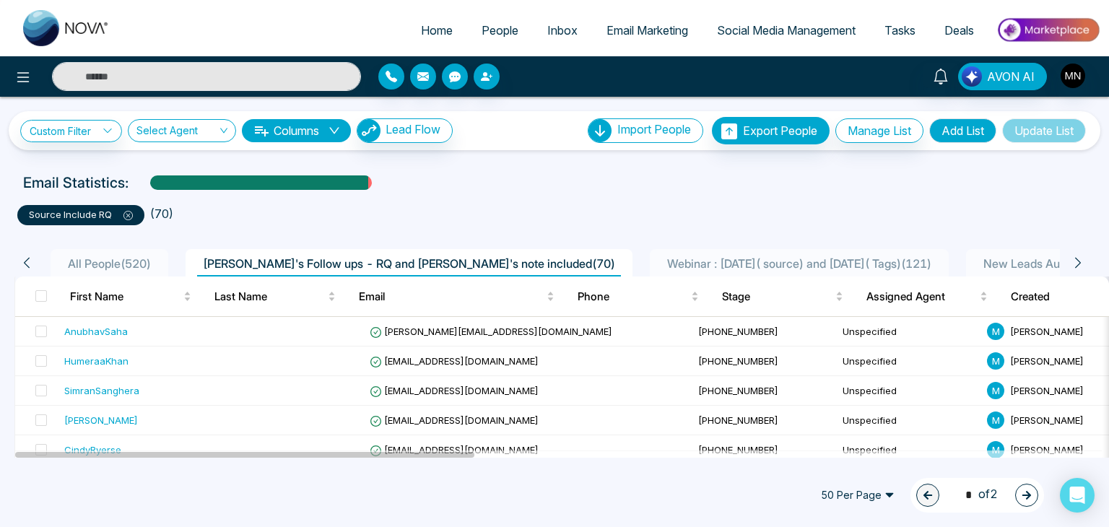
click at [232, 495] on div "50 Per Page 1 * of 2" at bounding box center [554, 495] width 1109 height 64
click at [266, 82] on input "text" at bounding box center [206, 76] width 309 height 29
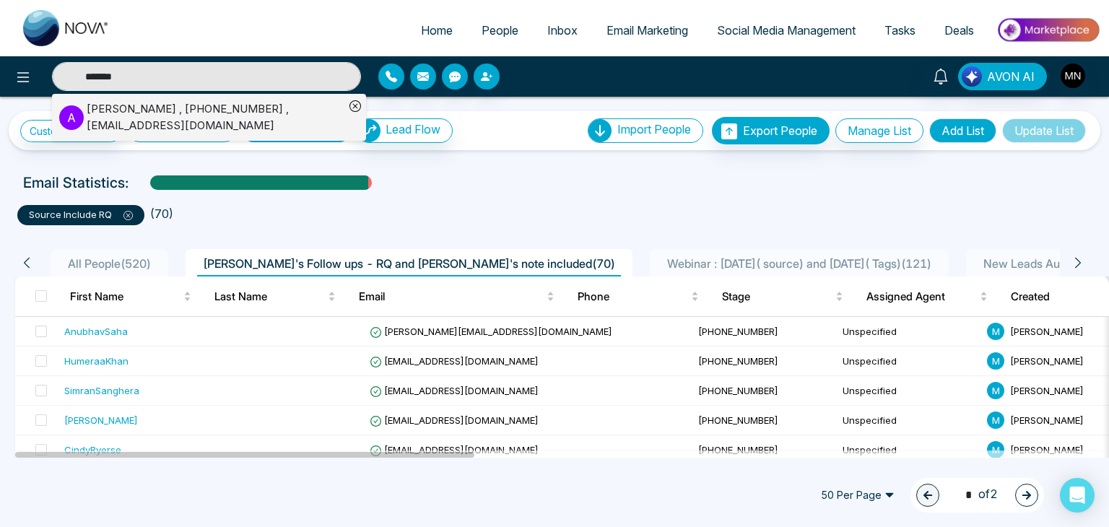
type input "*******"
click at [197, 110] on div "[PERSON_NAME] , [PHONE_NUMBER] , [EMAIL_ADDRESS][DOMAIN_NAME]" at bounding box center [216, 117] width 258 height 32
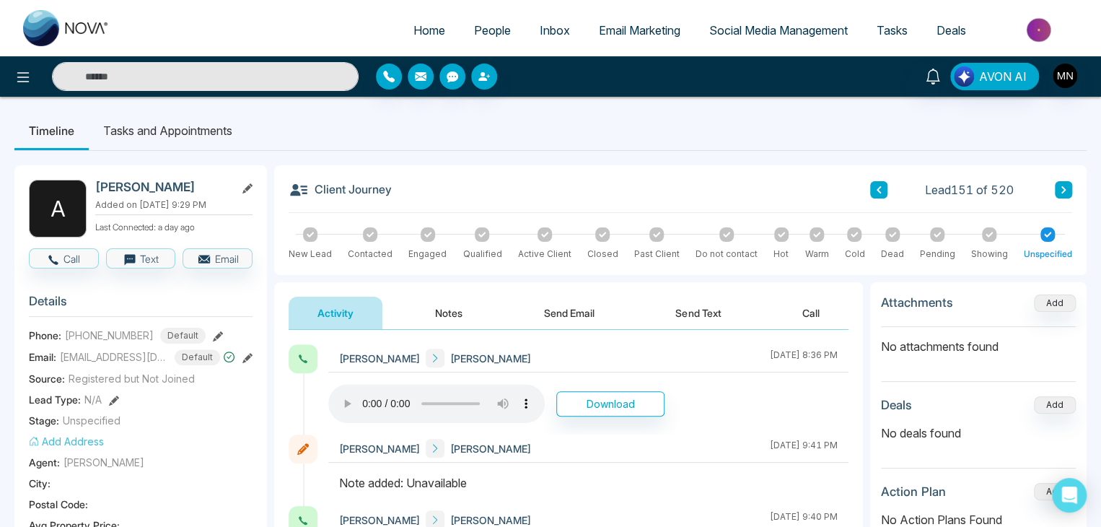
click at [44, 20] on img at bounding box center [66, 28] width 87 height 36
select select "*"
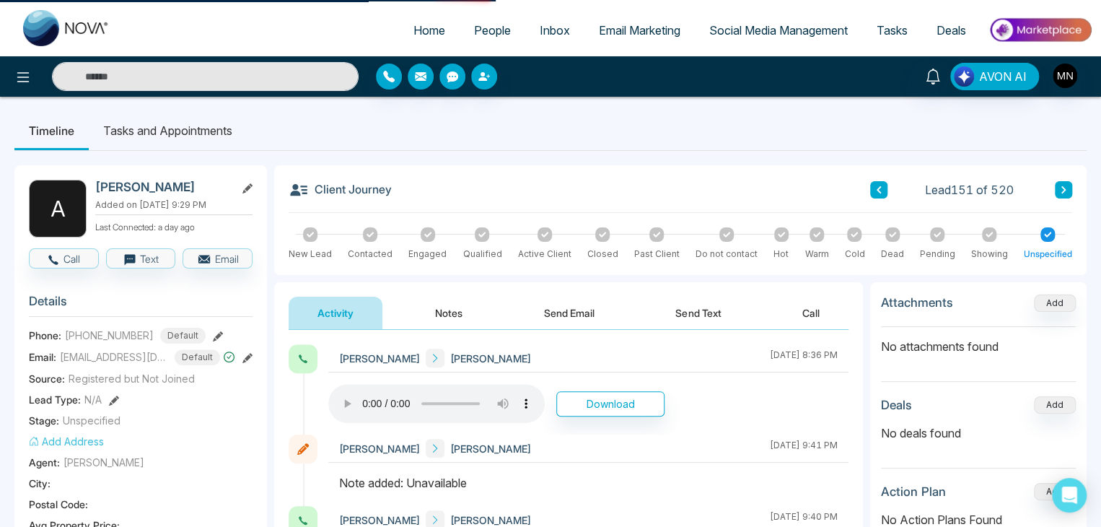
select select "*"
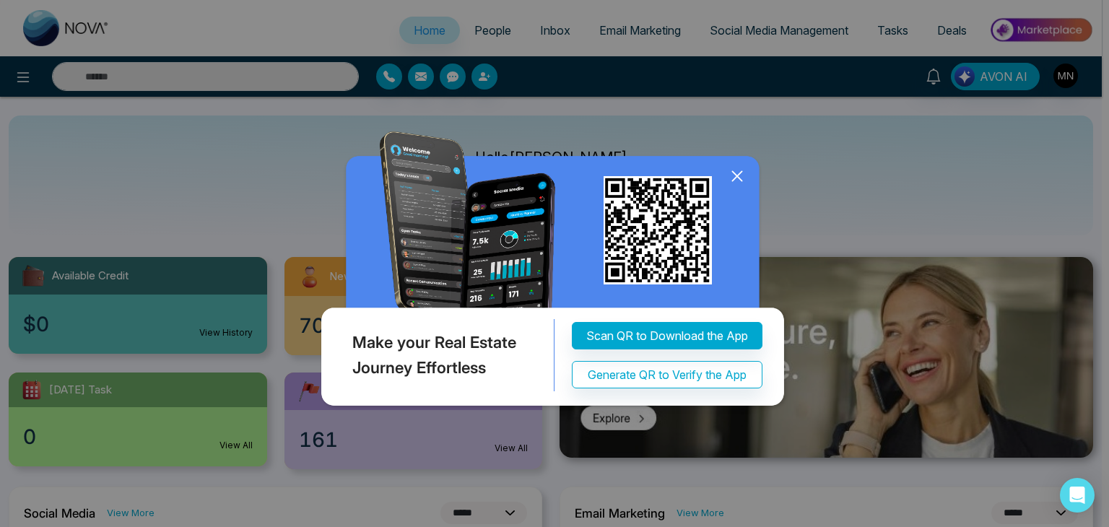
click at [742, 174] on icon at bounding box center [737, 176] width 22 height 22
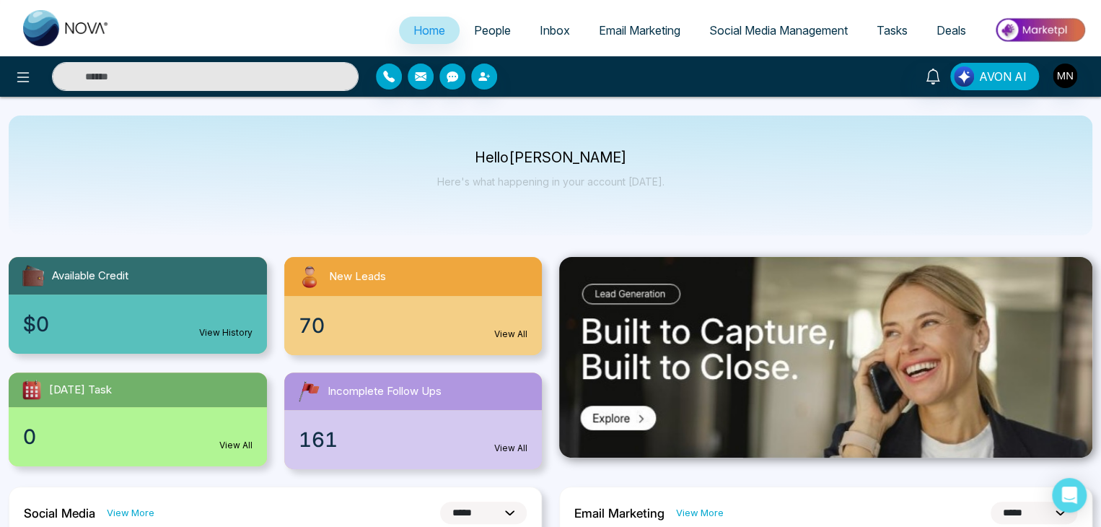
click at [488, 32] on span "People" at bounding box center [492, 30] width 37 height 14
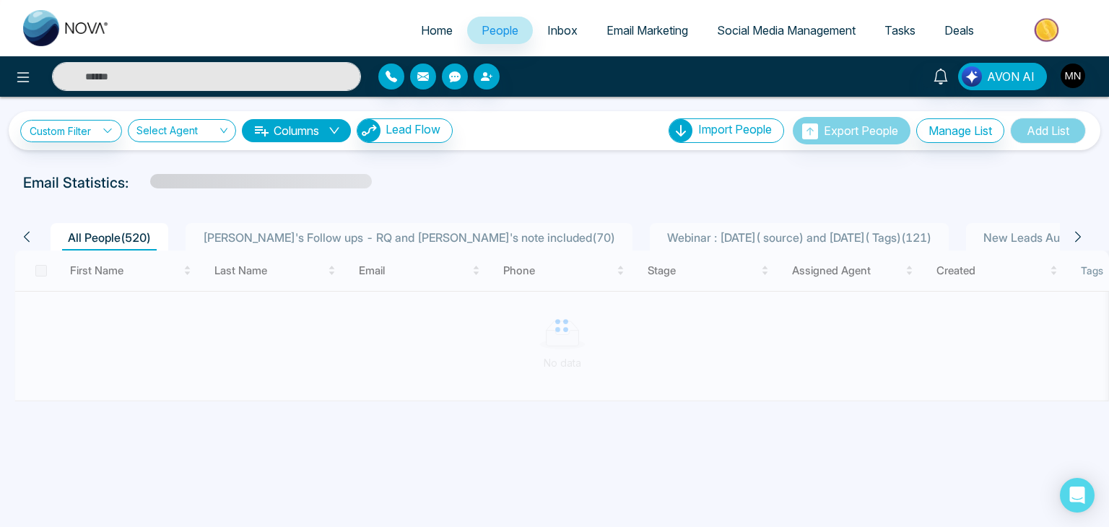
click at [341, 237] on span "[PERSON_NAME]'s Follow ups - RQ and [PERSON_NAME]'s note included ( 70 )" at bounding box center [409, 237] width 424 height 14
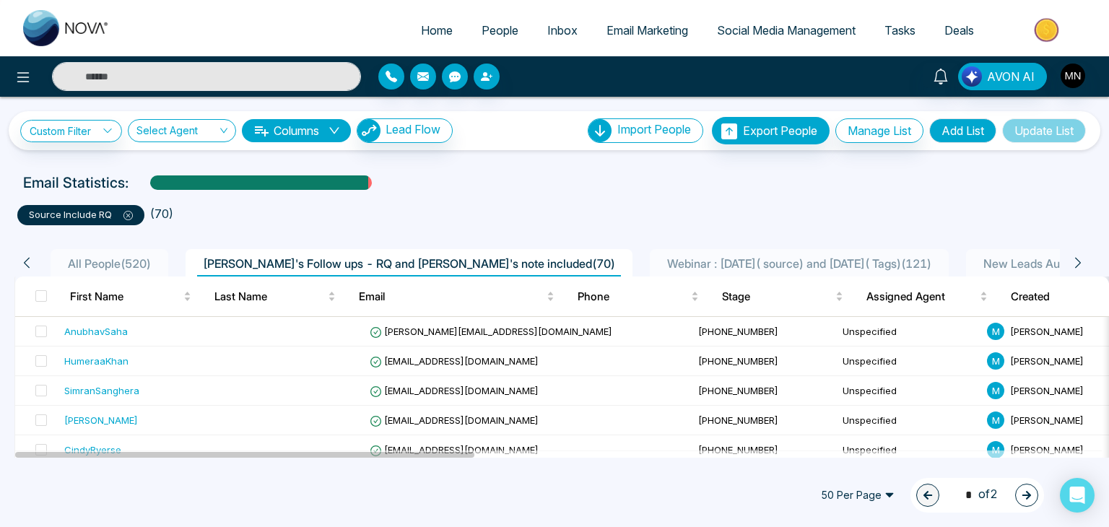
click at [770, 504] on div "50 Per Page 1 * of 2" at bounding box center [554, 495] width 1109 height 64
click at [283, 333] on td at bounding box center [291, 332] width 144 height 30
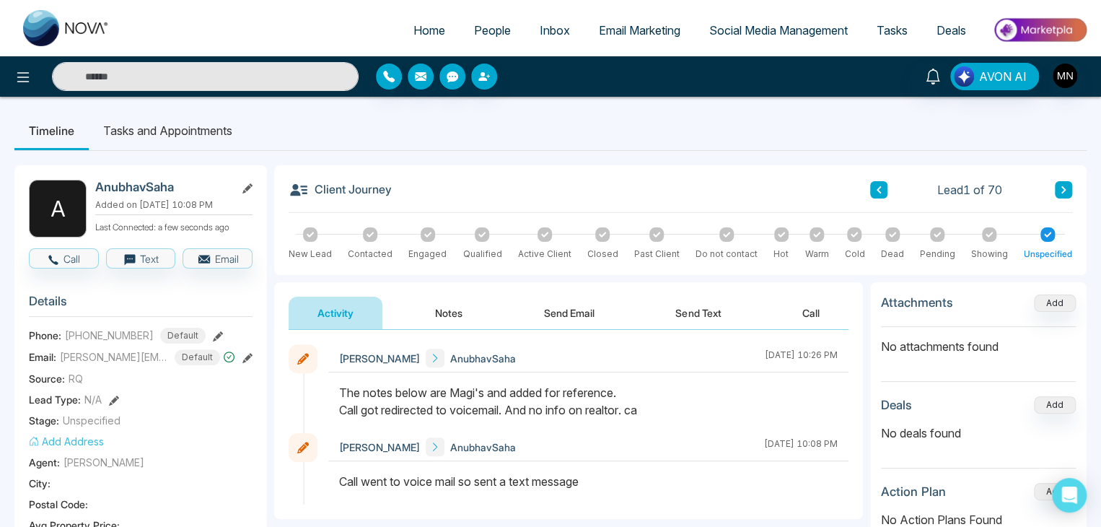
click at [1061, 191] on icon at bounding box center [1063, 189] width 7 height 9
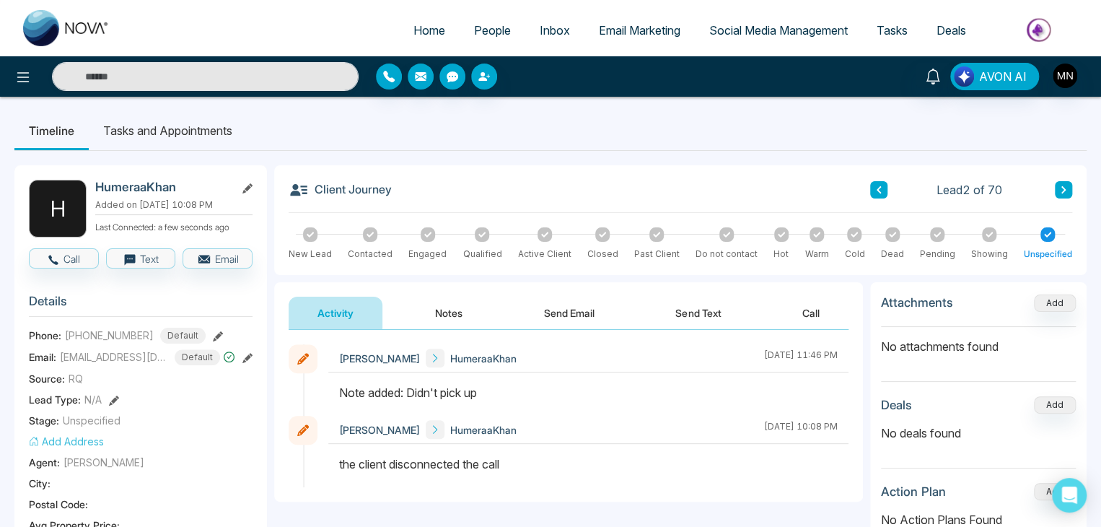
click at [1061, 191] on icon at bounding box center [1063, 189] width 7 height 9
click at [1067, 201] on div "Client Journey Lead 3 of 70" at bounding box center [681, 196] width 784 height 33
click at [1067, 191] on button at bounding box center [1063, 189] width 17 height 17
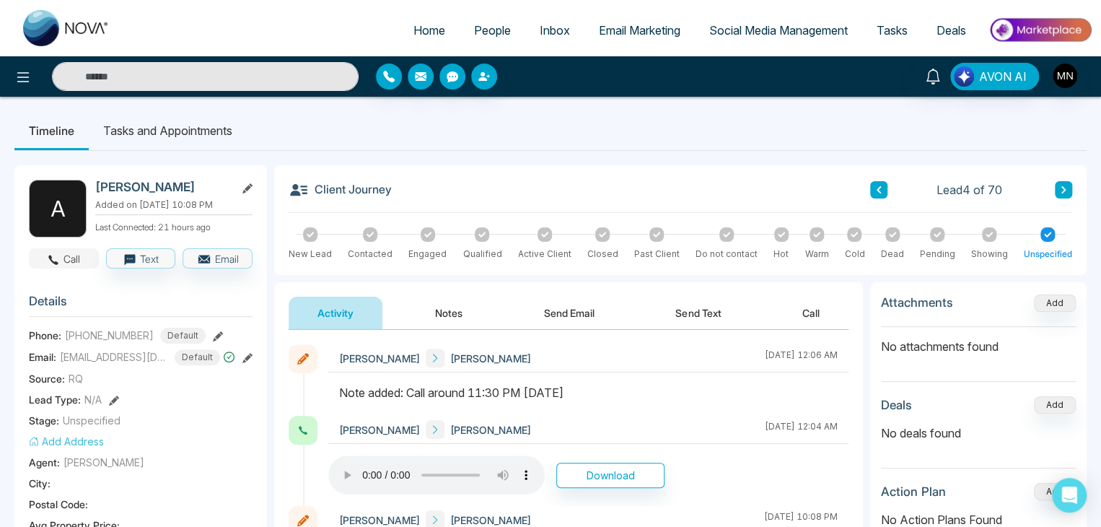
click at [72, 255] on button "Call" at bounding box center [64, 258] width 70 height 20
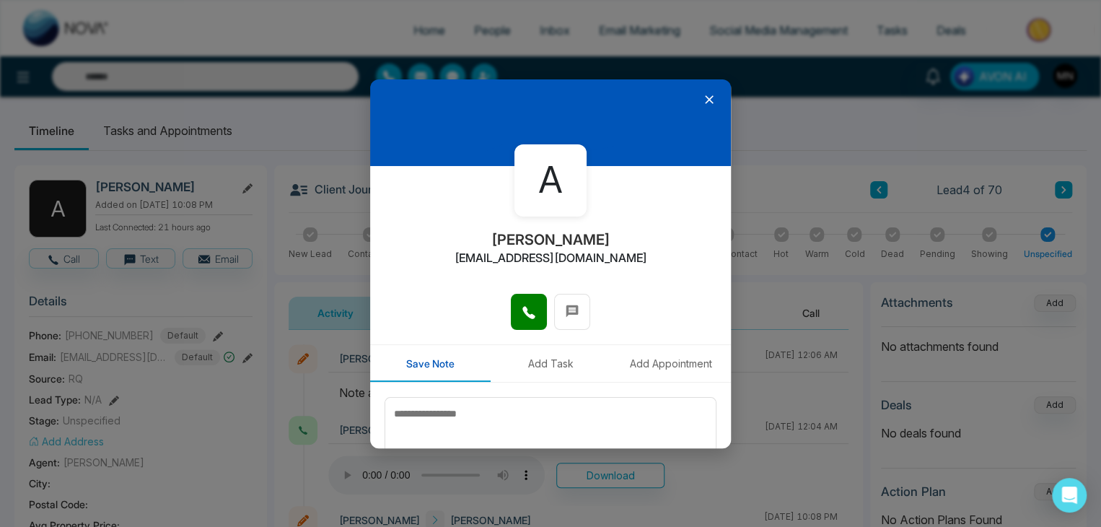
click at [704, 98] on icon at bounding box center [709, 99] width 14 height 14
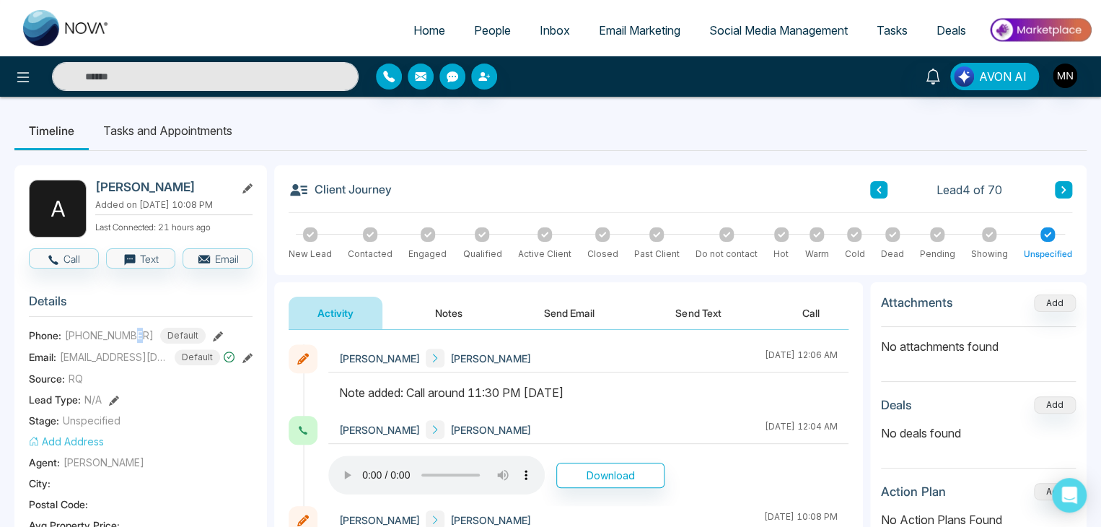
drag, startPoint x: 141, startPoint y: 334, endPoint x: 134, endPoint y: 341, distance: 10.3
click at [134, 341] on span "[PHONE_NUMBER]" at bounding box center [109, 335] width 89 height 15
click at [213, 333] on icon at bounding box center [218, 336] width 10 height 10
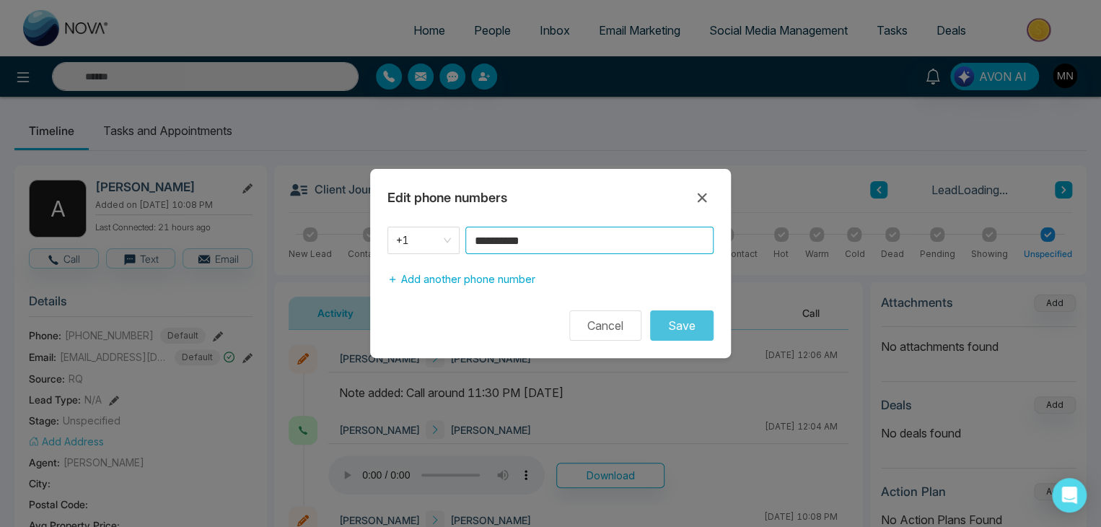
click at [580, 248] on input "**********" at bounding box center [590, 240] width 248 height 27
click at [704, 190] on icon at bounding box center [702, 197] width 17 height 17
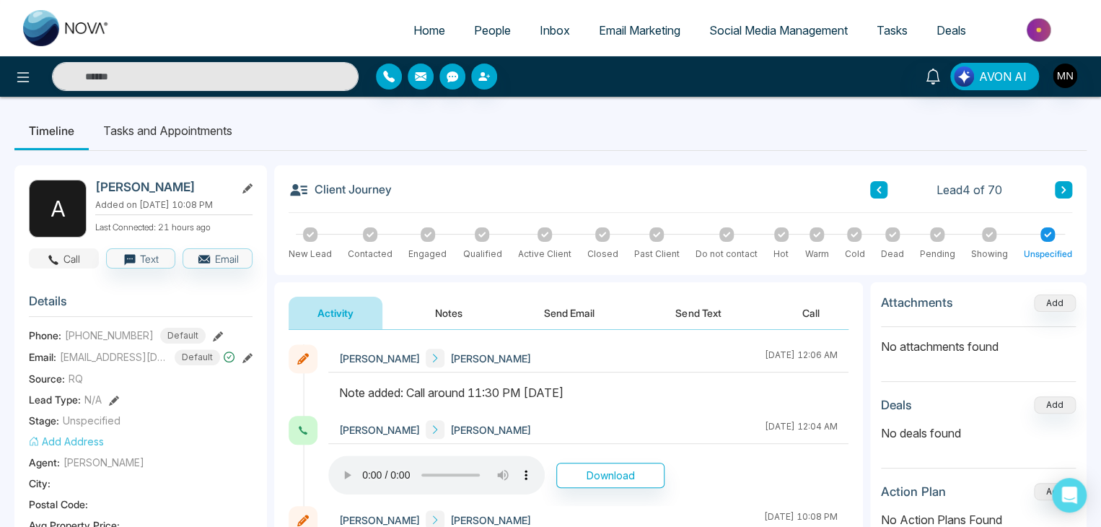
click at [53, 253] on icon "button" at bounding box center [53, 259] width 13 height 13
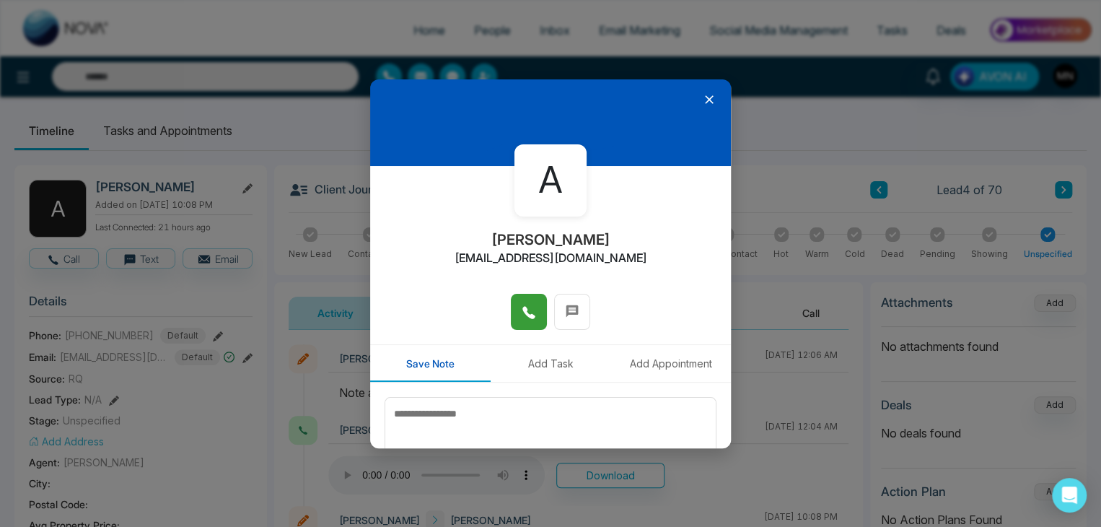
click at [537, 317] on button at bounding box center [529, 312] width 36 height 36
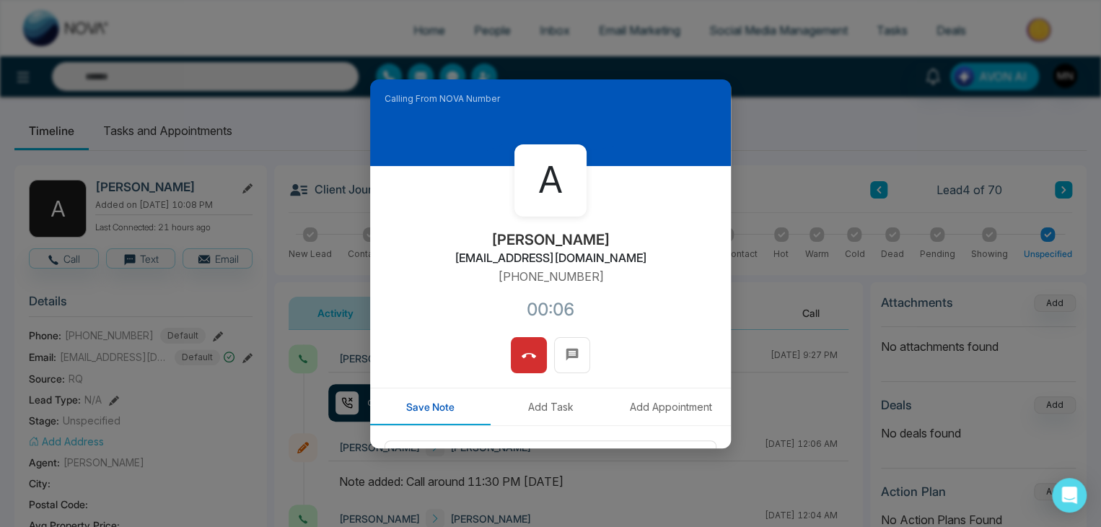
scroll to position [123, 0]
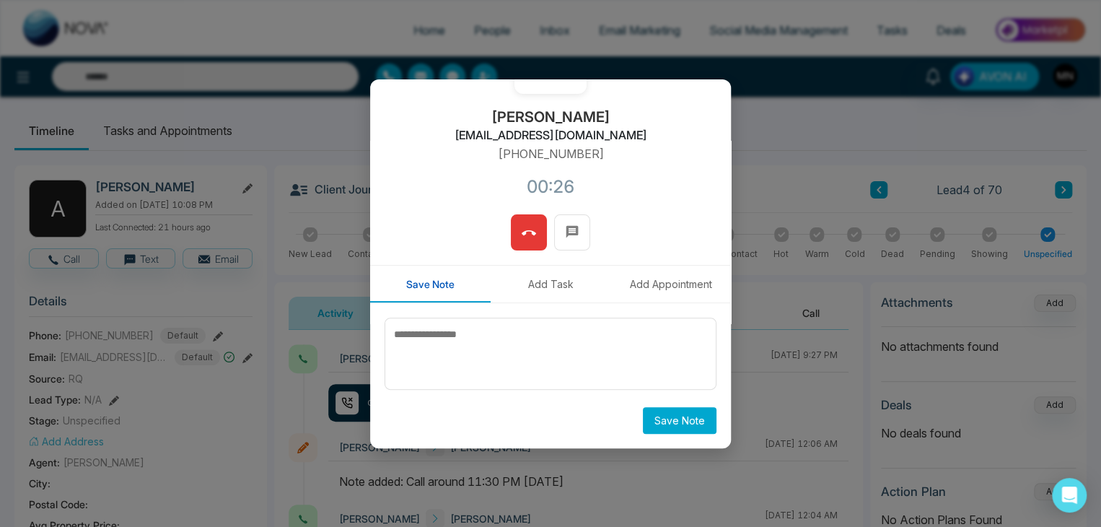
click at [528, 240] on span at bounding box center [529, 233] width 14 height 22
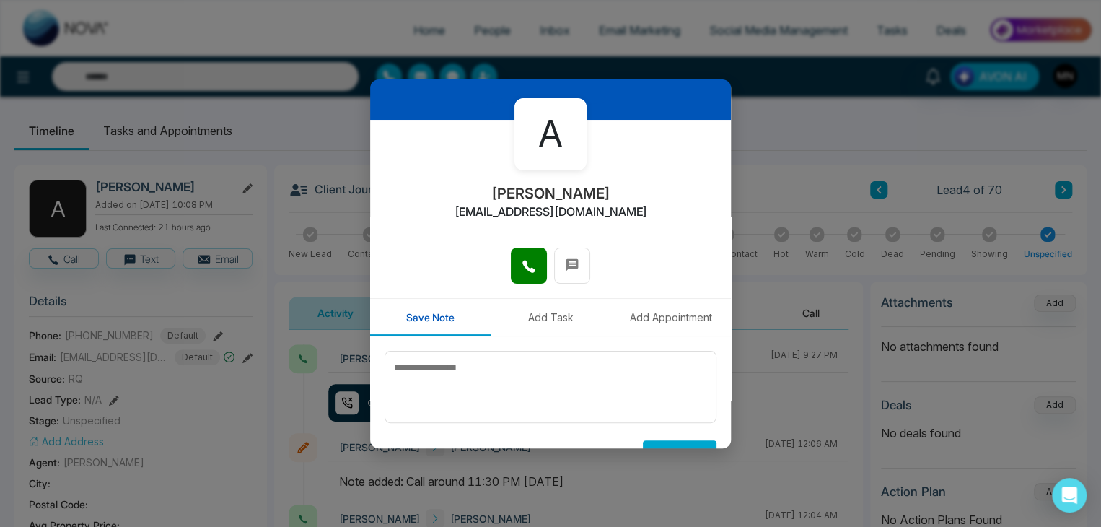
scroll to position [0, 0]
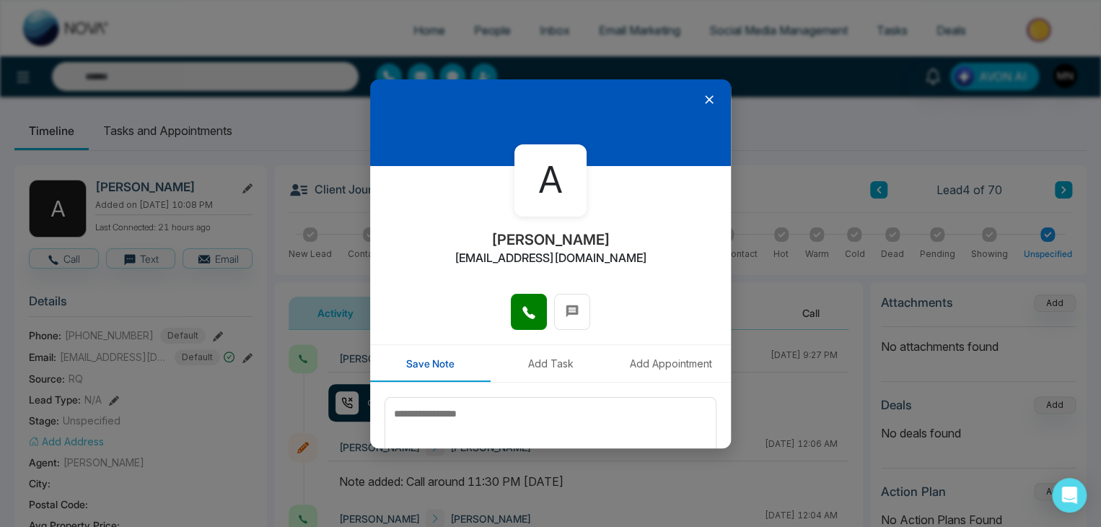
click at [702, 94] on icon at bounding box center [709, 99] width 14 height 14
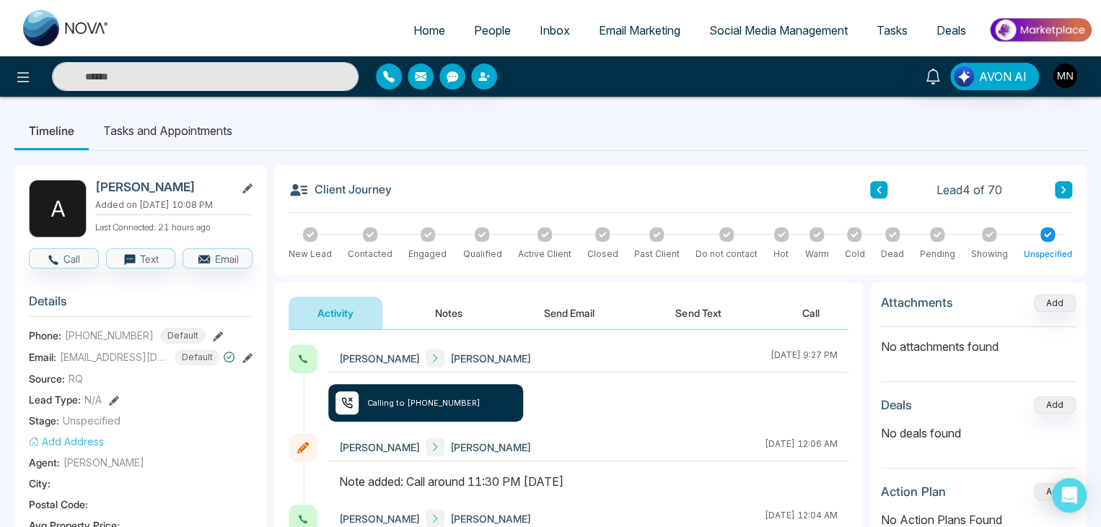
click at [1068, 185] on button at bounding box center [1063, 189] width 17 height 17
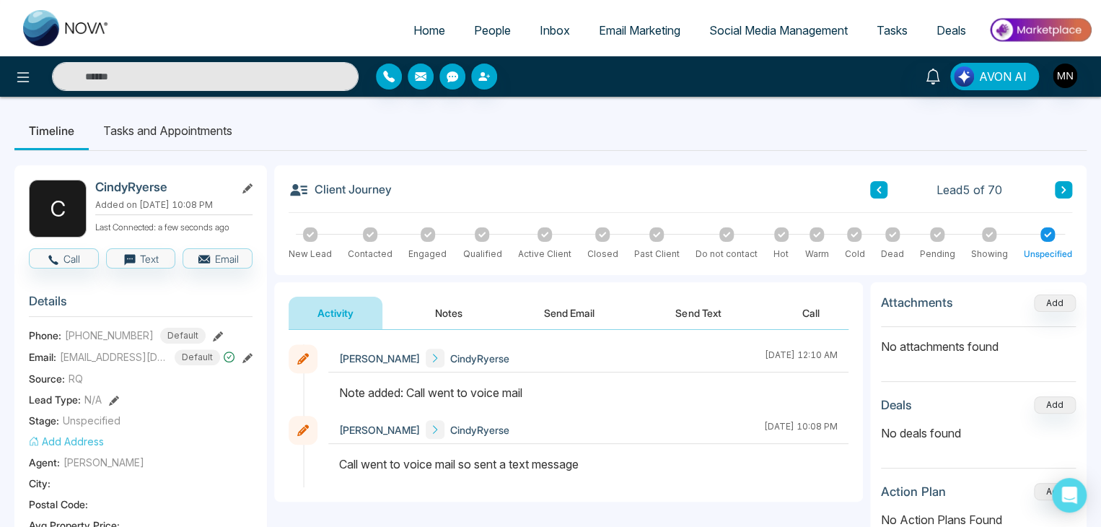
click at [1066, 188] on icon at bounding box center [1063, 189] width 7 height 9
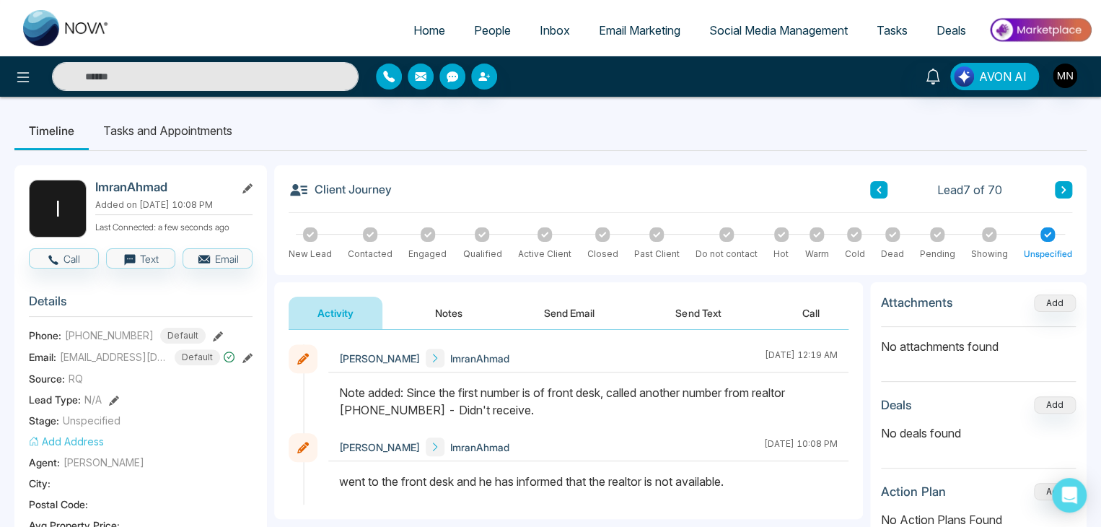
click at [1066, 188] on icon at bounding box center [1063, 189] width 7 height 9
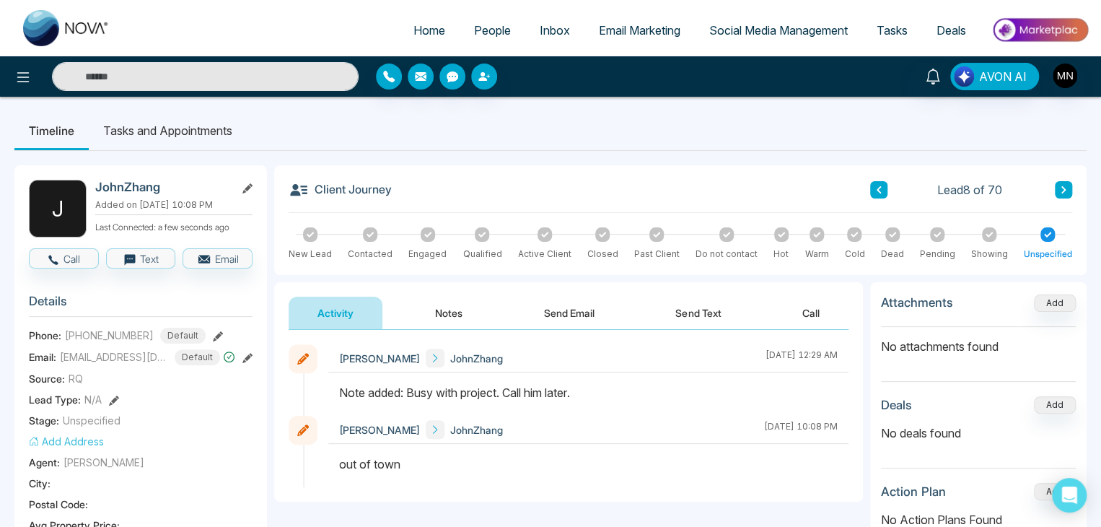
click at [1066, 188] on icon at bounding box center [1063, 189] width 7 height 9
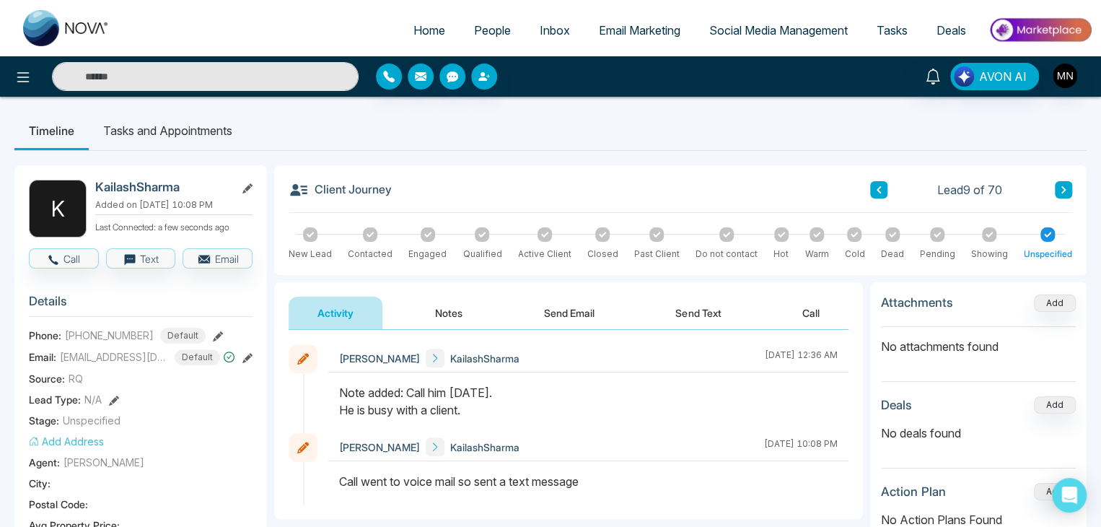
click at [213, 332] on icon at bounding box center [218, 336] width 10 height 10
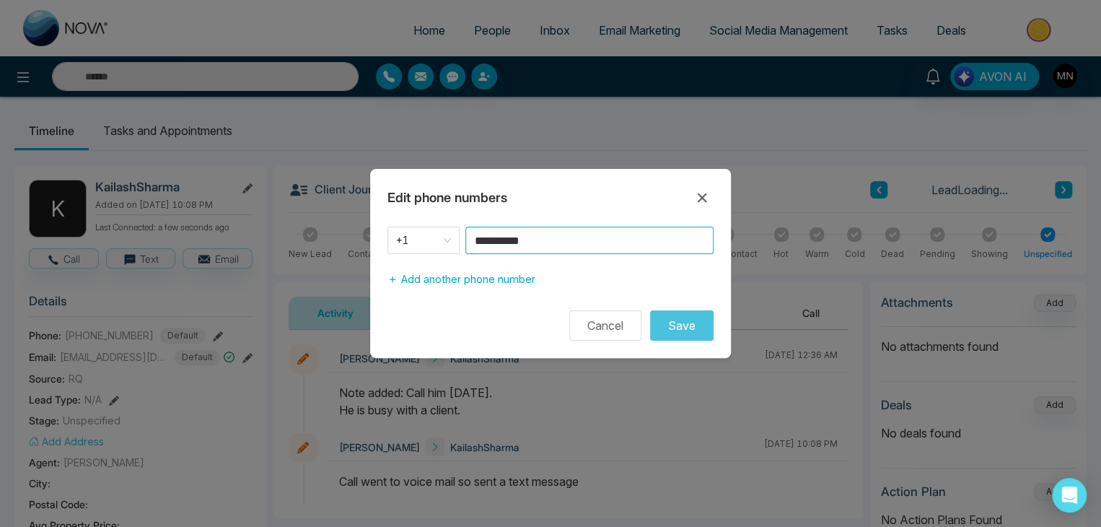
click at [557, 244] on input "**********" at bounding box center [590, 240] width 248 height 27
click at [471, 318] on div "Cancel Save" at bounding box center [550, 325] width 361 height 30
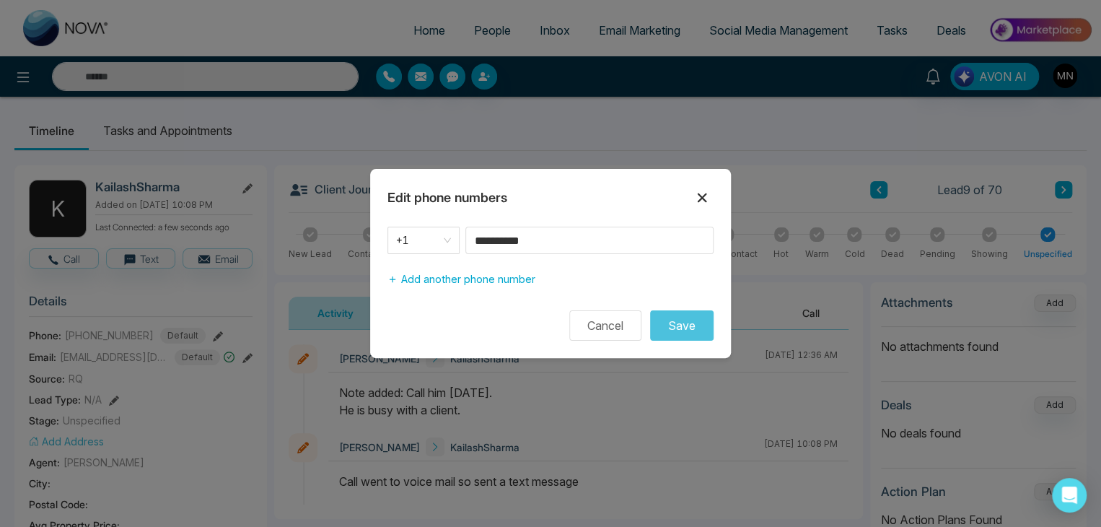
click at [706, 202] on icon at bounding box center [702, 197] width 9 height 9
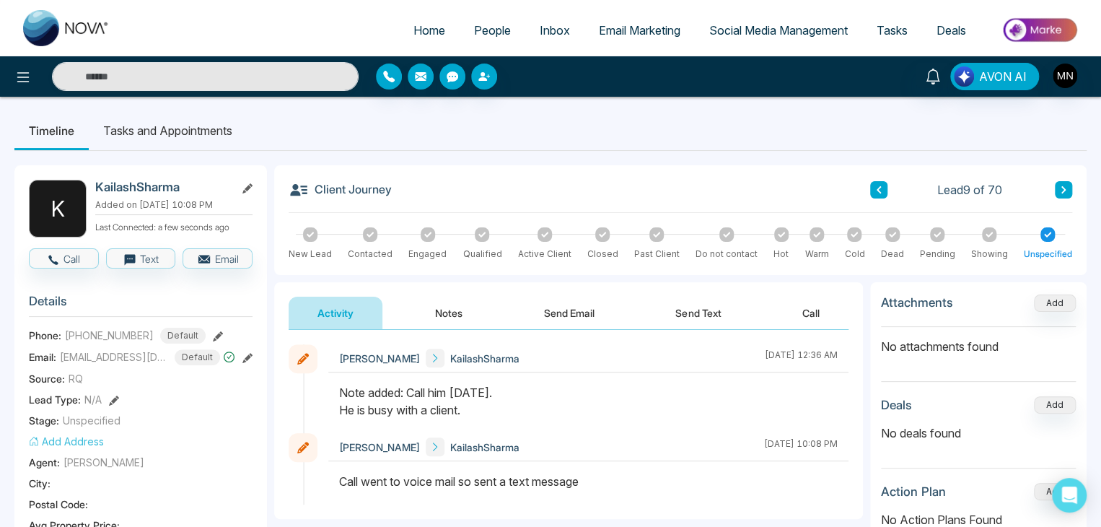
click at [1063, 185] on icon at bounding box center [1063, 189] width 7 height 9
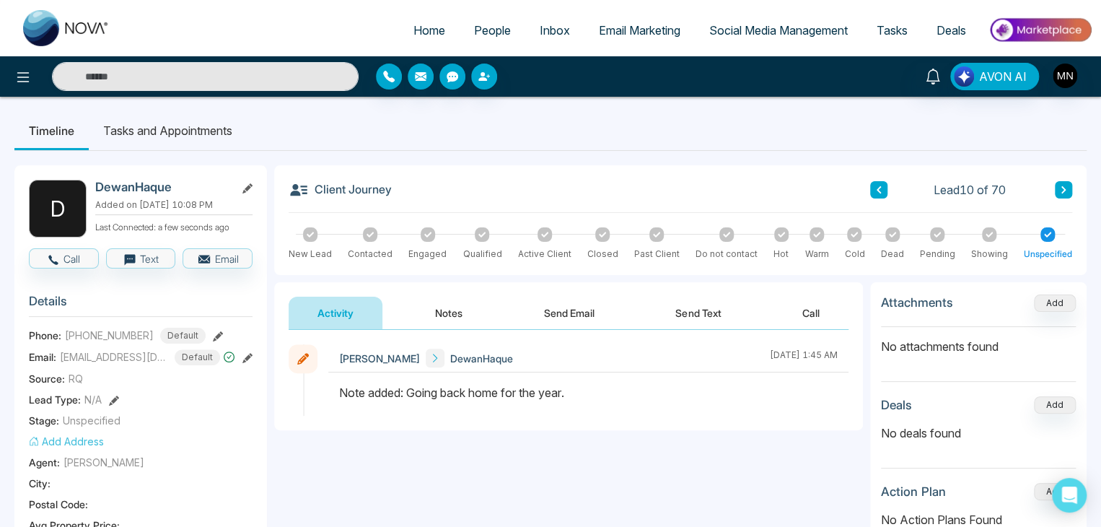
click at [1062, 195] on button at bounding box center [1063, 189] width 17 height 17
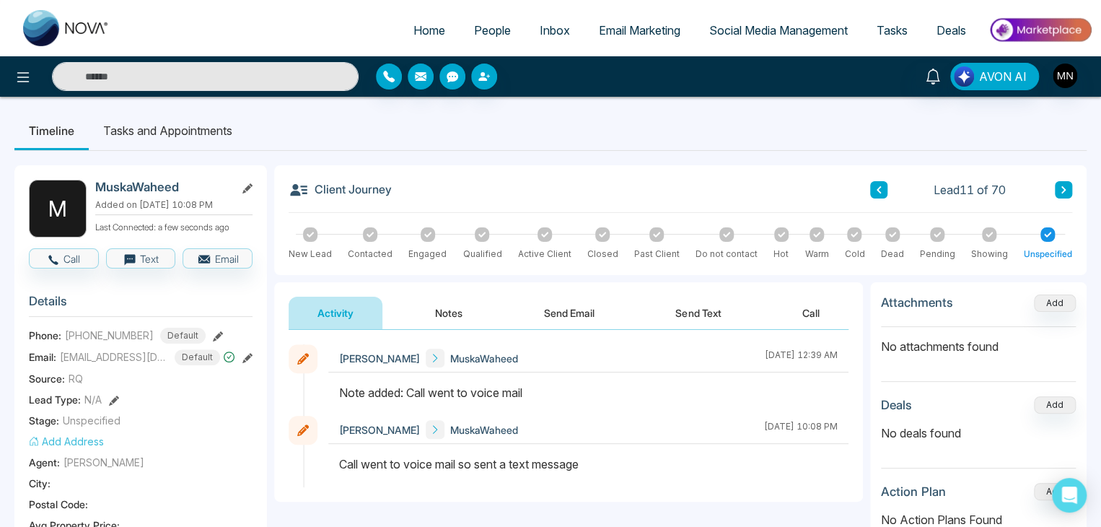
click at [1062, 195] on button at bounding box center [1063, 189] width 17 height 17
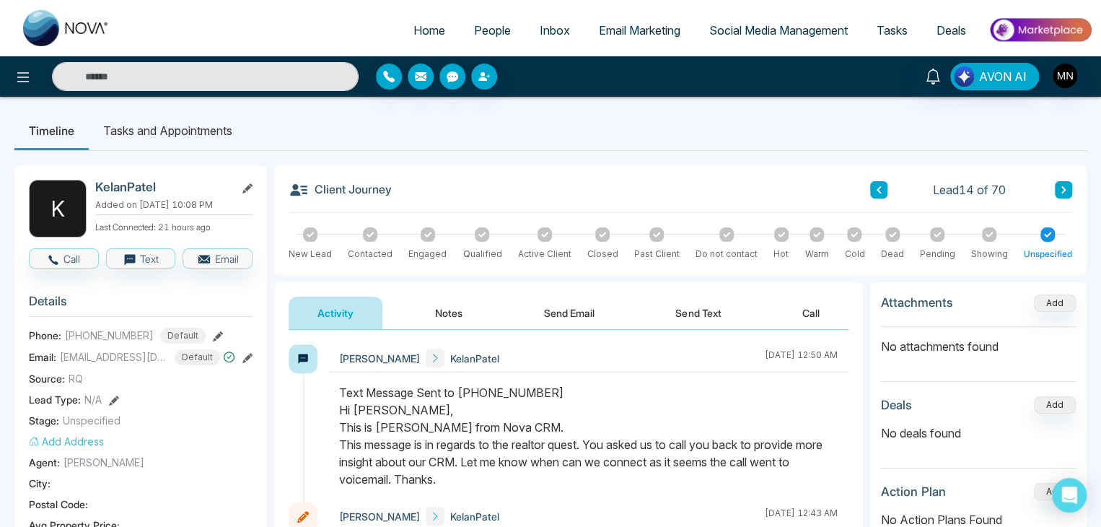
click at [1060, 186] on icon at bounding box center [1063, 189] width 7 height 9
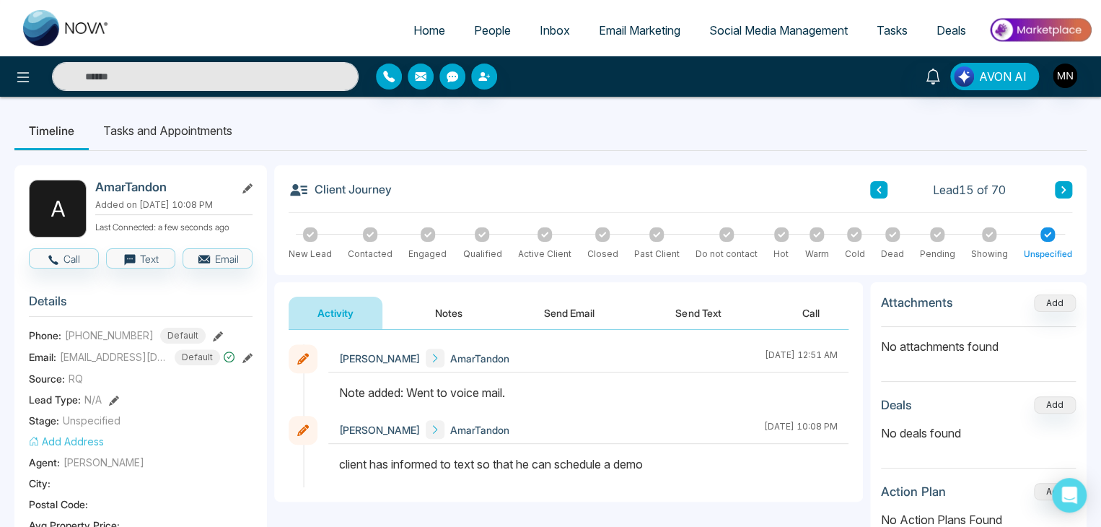
click at [1060, 186] on icon at bounding box center [1063, 189] width 7 height 9
click at [1068, 192] on button at bounding box center [1063, 189] width 17 height 17
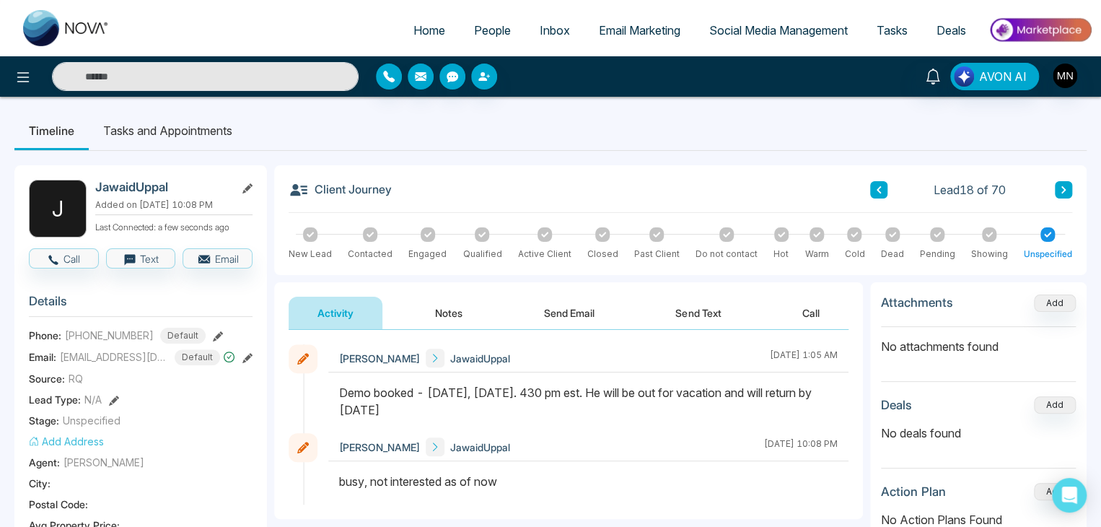
click at [892, 186] on div "Lead 18 of 70" at bounding box center [971, 189] width 202 height 17
click at [879, 196] on button at bounding box center [878, 189] width 17 height 17
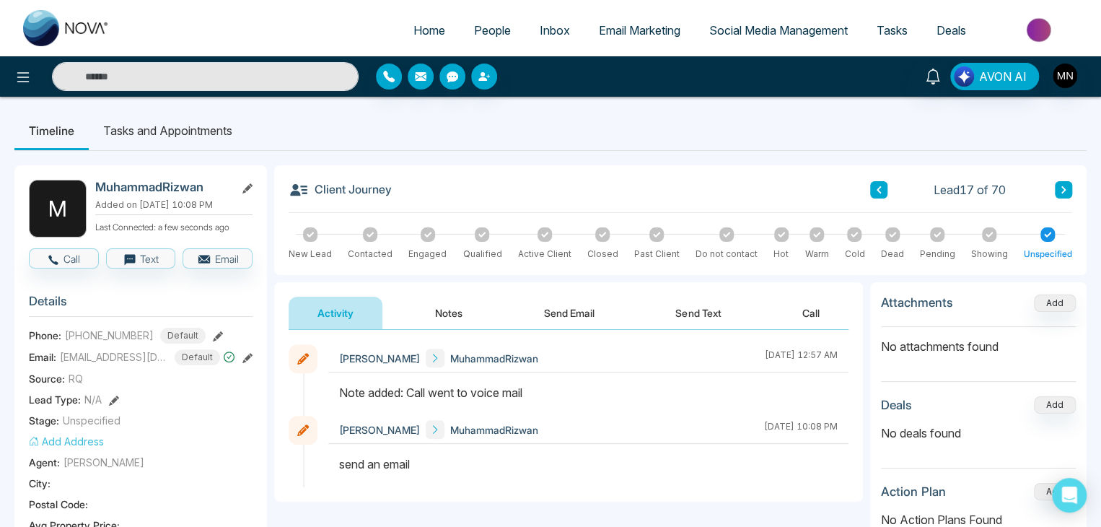
click at [880, 193] on button at bounding box center [878, 189] width 17 height 17
click at [1062, 188] on icon at bounding box center [1063, 189] width 7 height 9
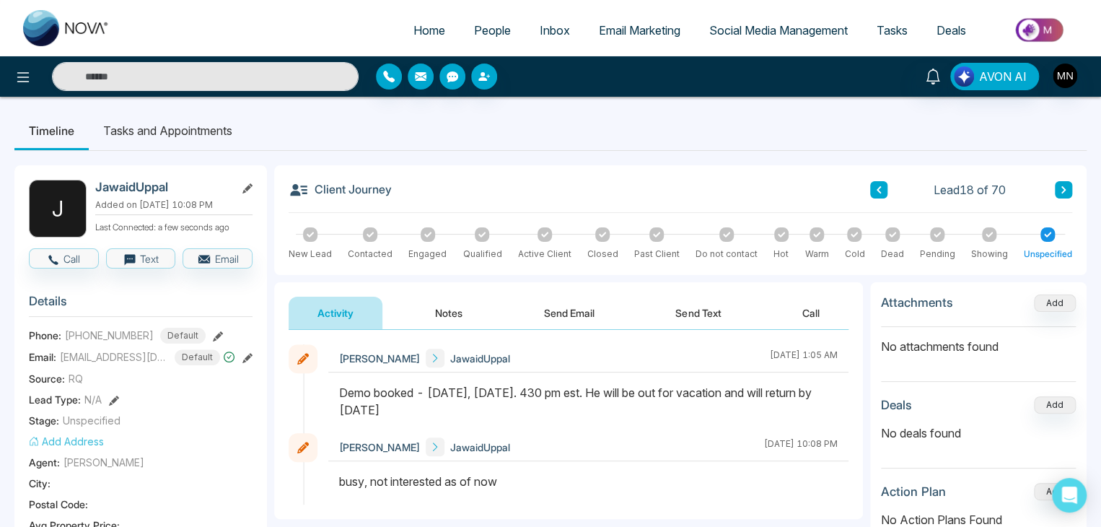
click at [1062, 188] on icon at bounding box center [1063, 189] width 7 height 9
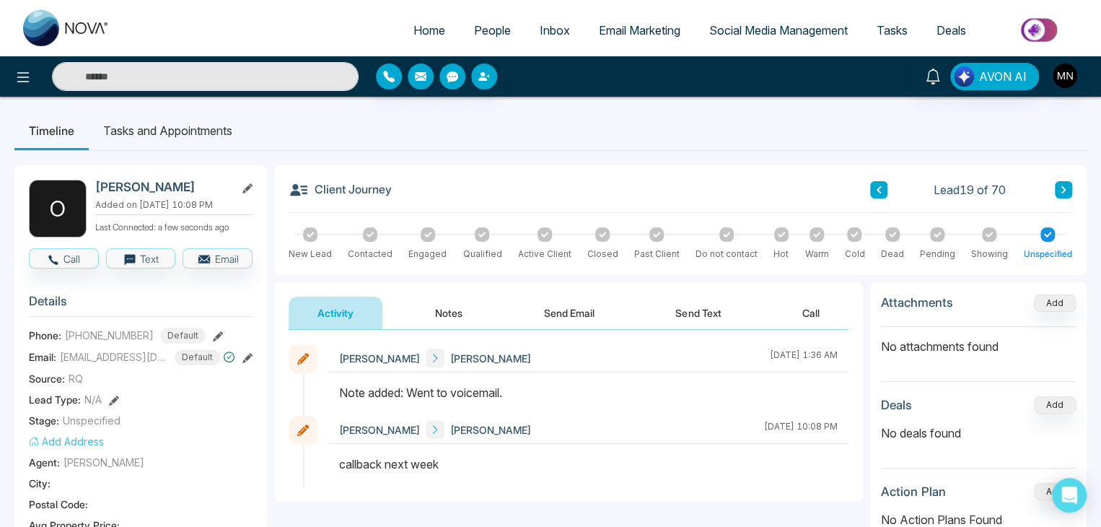
click at [1062, 188] on icon at bounding box center [1063, 189] width 7 height 9
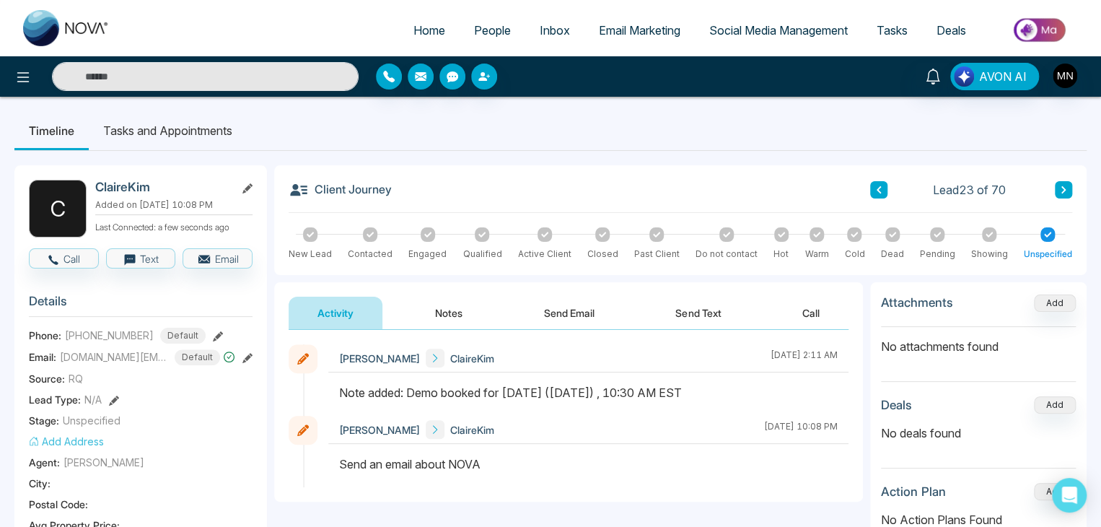
click at [1062, 188] on icon at bounding box center [1063, 189] width 7 height 9
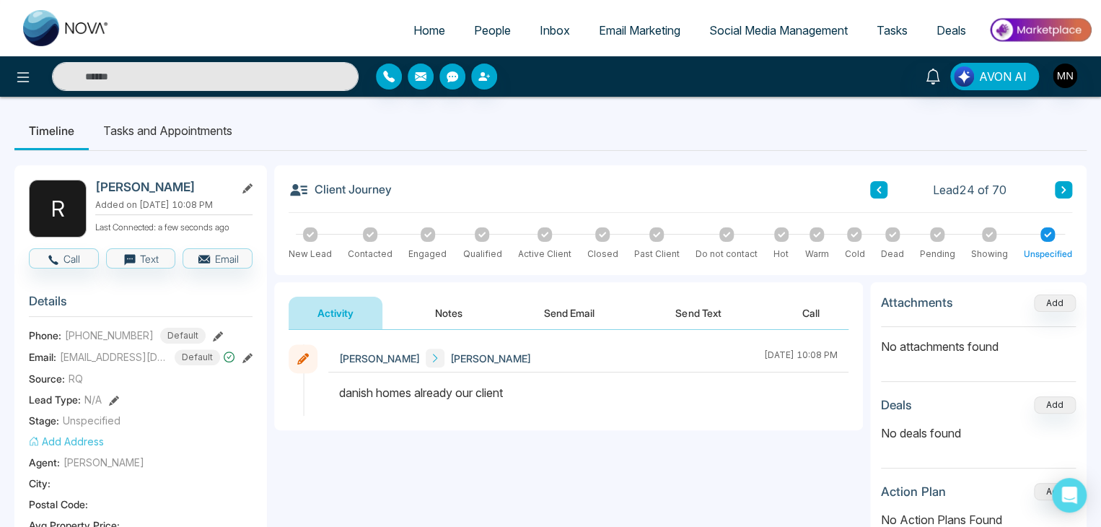
click at [1062, 191] on icon at bounding box center [1063, 189] width 7 height 9
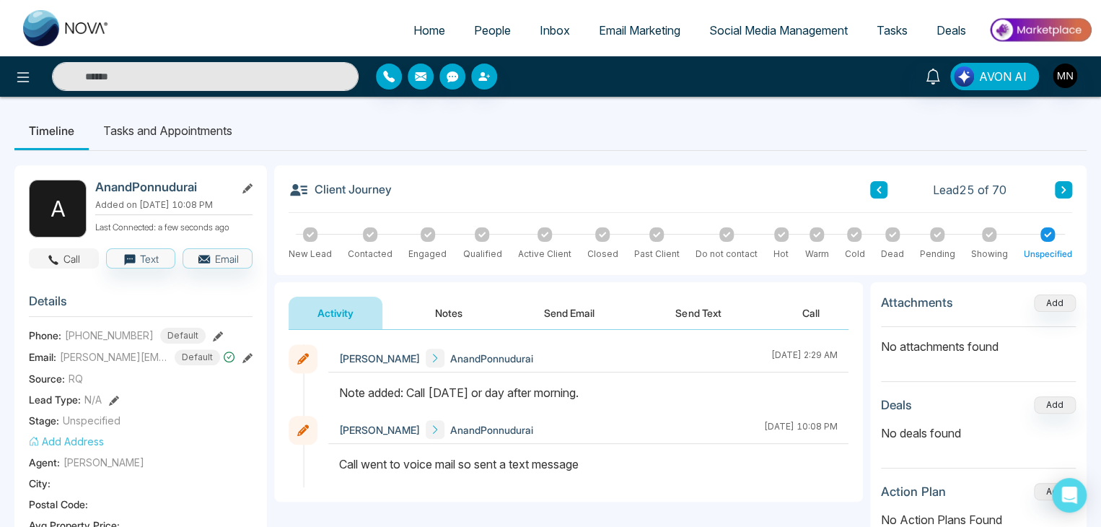
click at [72, 261] on button "Call" at bounding box center [64, 258] width 70 height 20
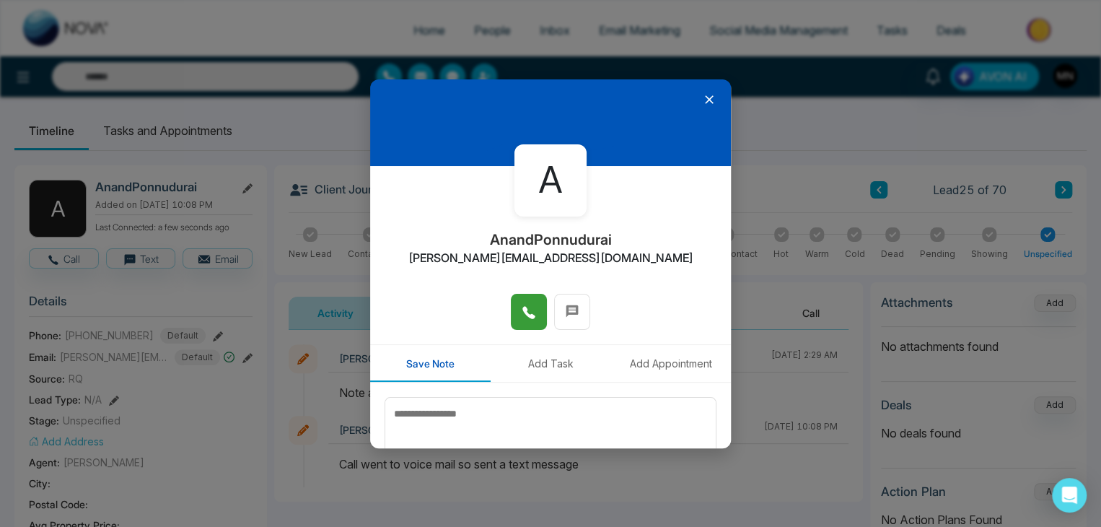
click at [524, 310] on icon at bounding box center [529, 312] width 14 height 14
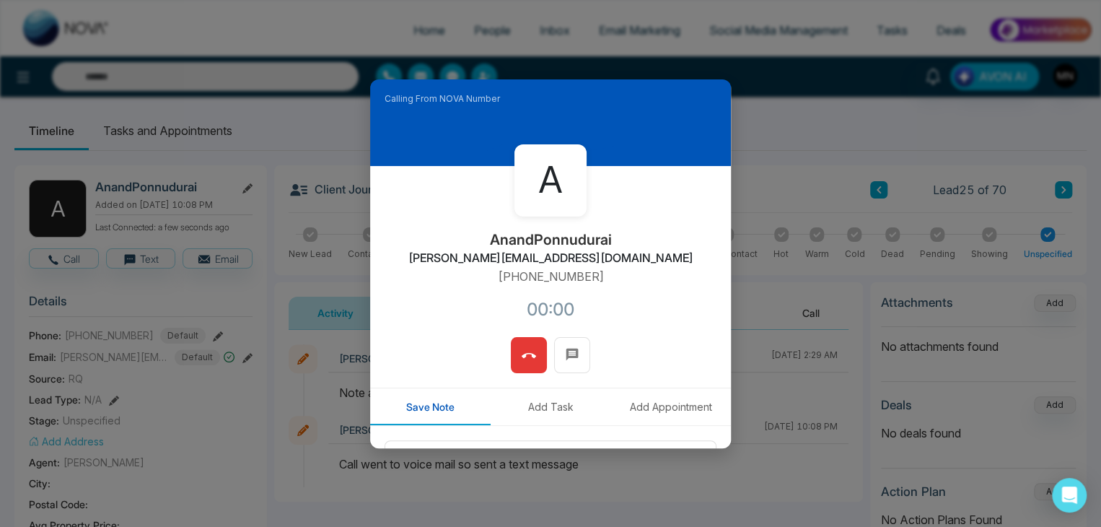
click at [533, 344] on button at bounding box center [529, 355] width 36 height 36
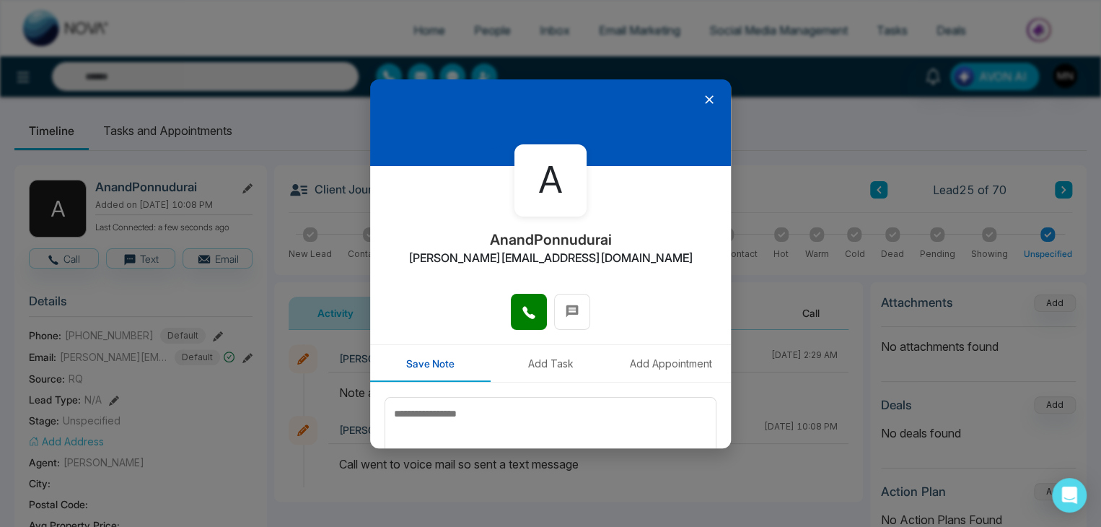
click at [705, 99] on icon at bounding box center [709, 99] width 9 height 9
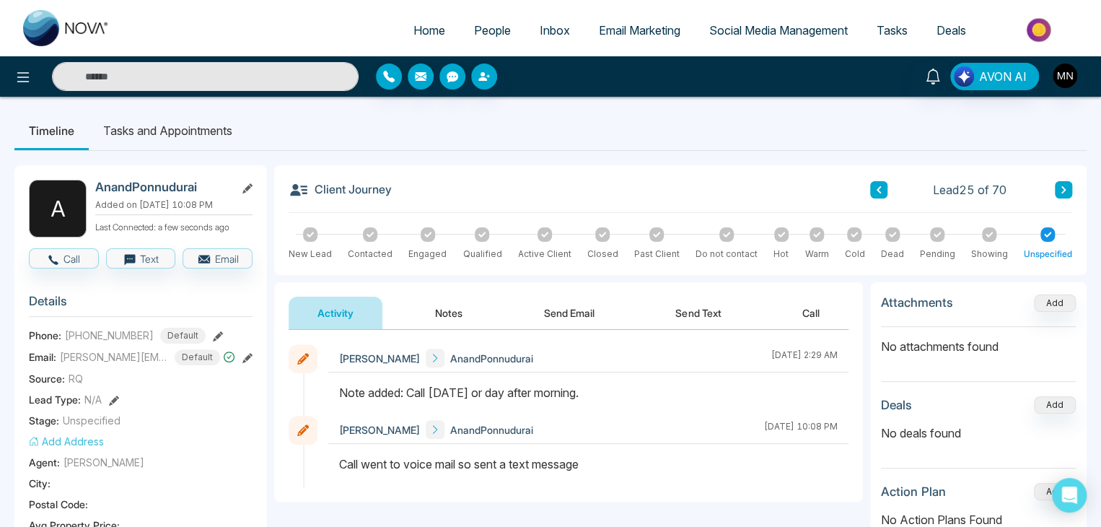
click at [213, 332] on icon at bounding box center [218, 336] width 10 height 10
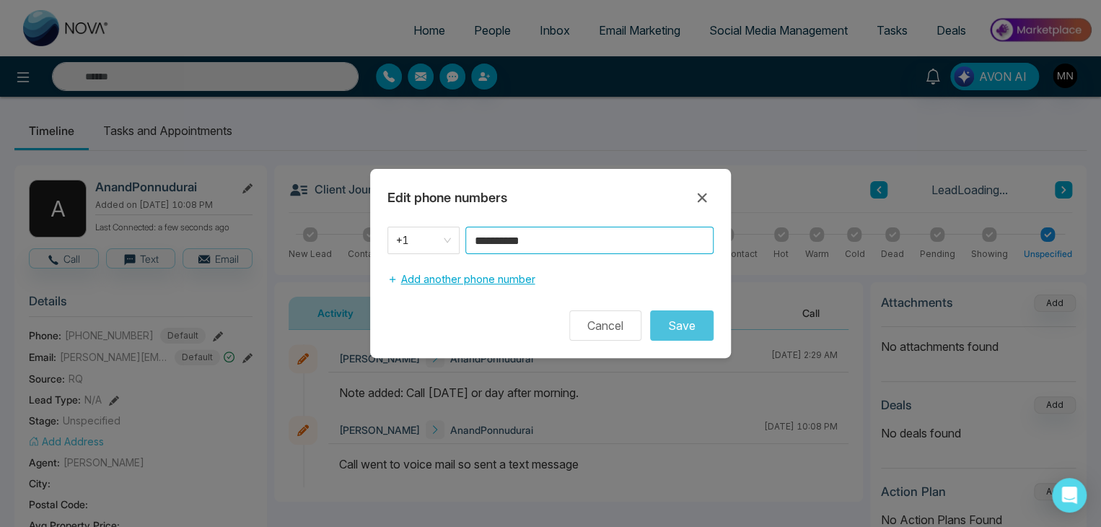
drag, startPoint x: 564, startPoint y: 238, endPoint x: 426, endPoint y: 288, distance: 146.6
click at [426, 288] on div "**********" at bounding box center [550, 260] width 361 height 66
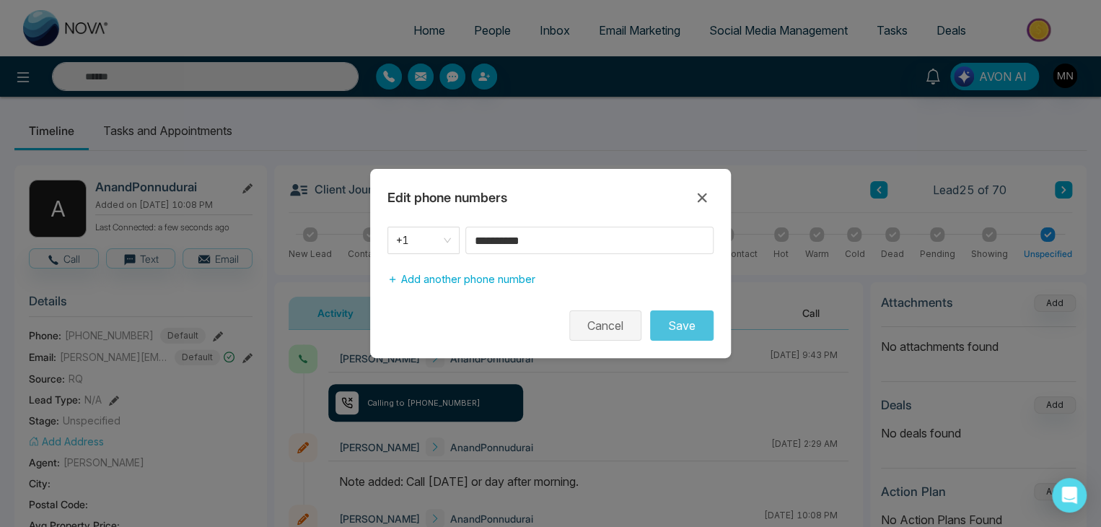
click at [609, 327] on button "Cancel" at bounding box center [605, 325] width 72 height 30
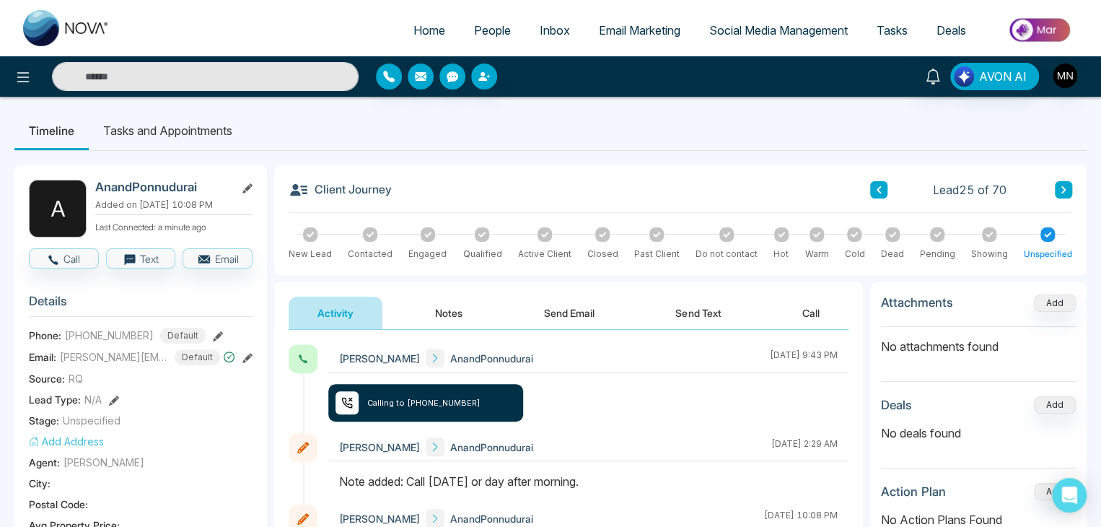
click at [523, 147] on ul "Timeline Tasks and Appointments" at bounding box center [550, 130] width 1073 height 39
click at [880, 191] on icon at bounding box center [878, 189] width 7 height 9
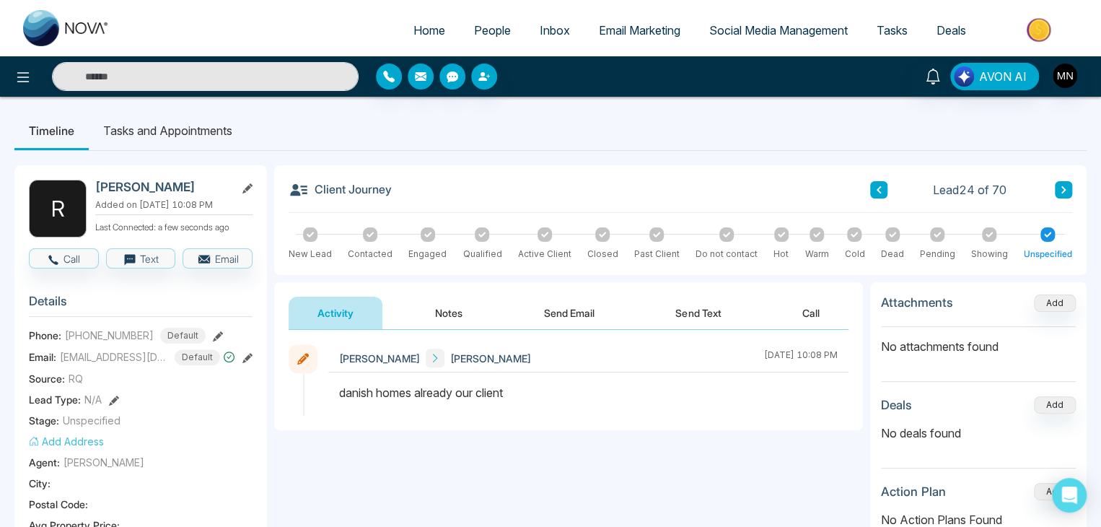
click at [880, 191] on icon at bounding box center [878, 189] width 7 height 9
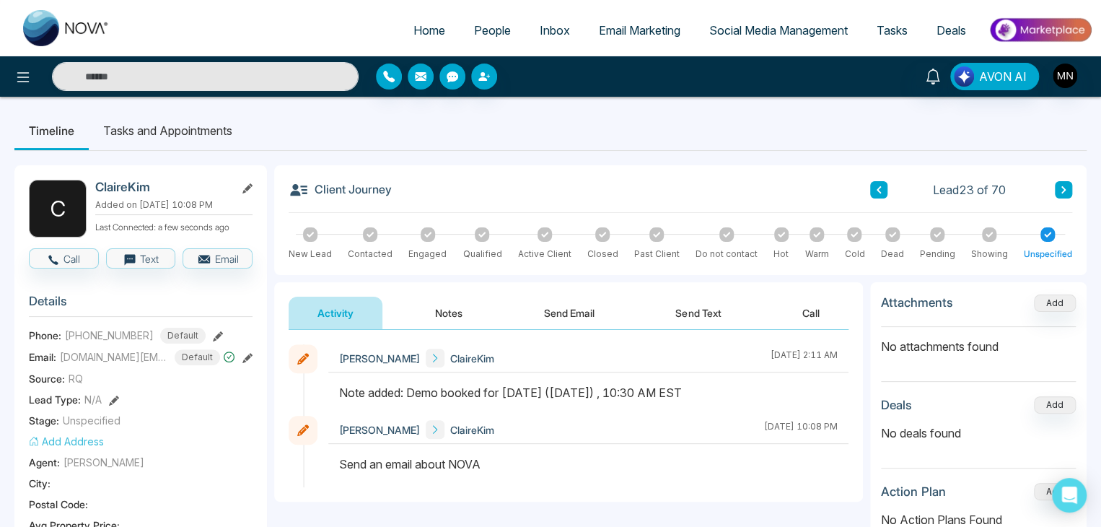
click at [1062, 192] on icon at bounding box center [1064, 189] width 4 height 7
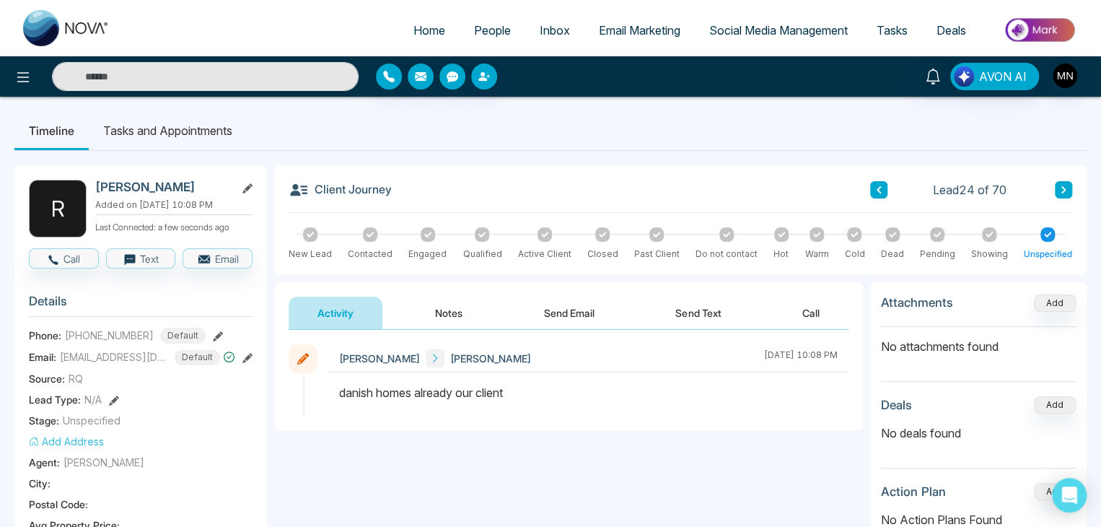
click at [1062, 192] on icon at bounding box center [1064, 189] width 4 height 7
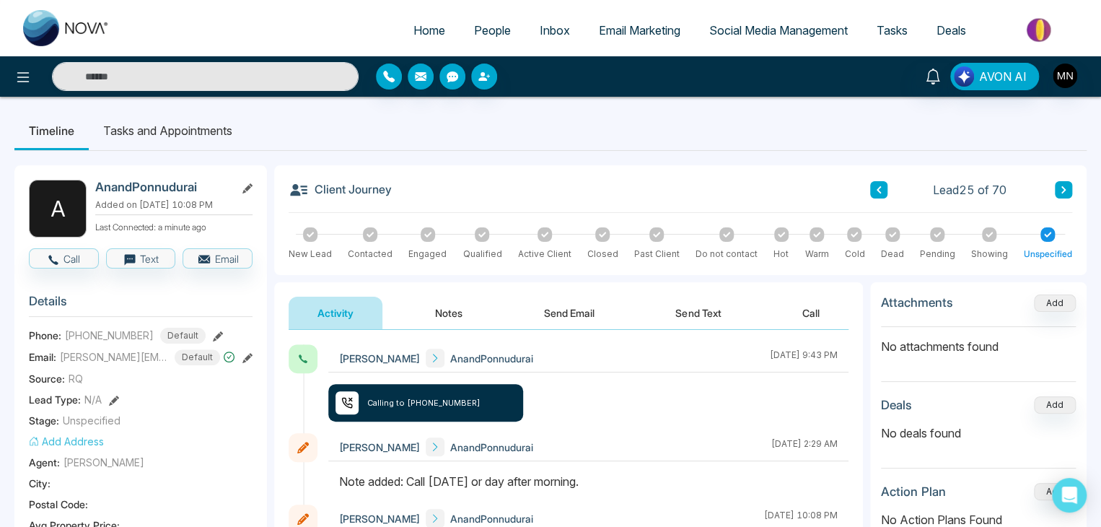
click at [497, 27] on span "People" at bounding box center [492, 30] width 37 height 14
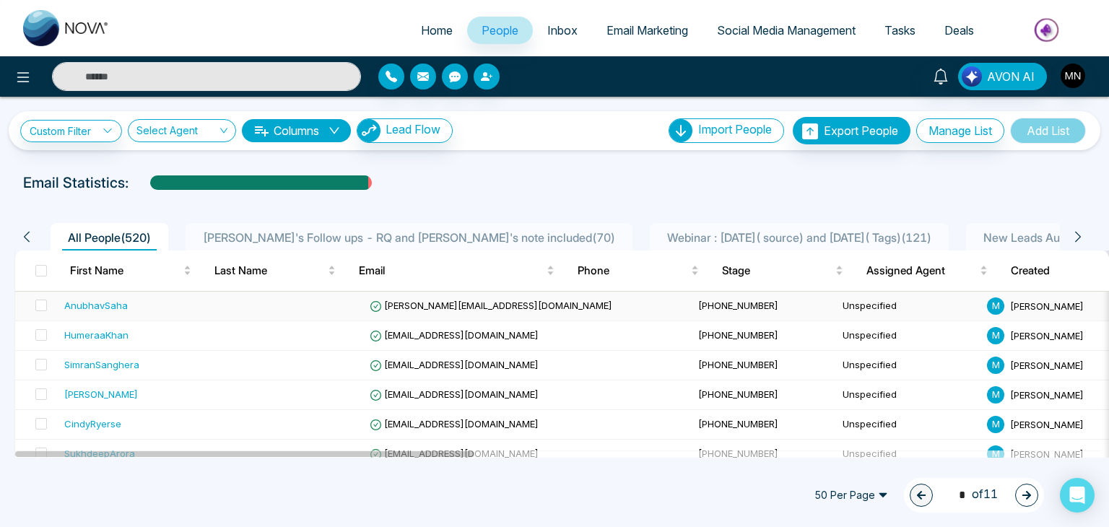
click at [96, 304] on div "AnubhavSaha" at bounding box center [96, 305] width 64 height 14
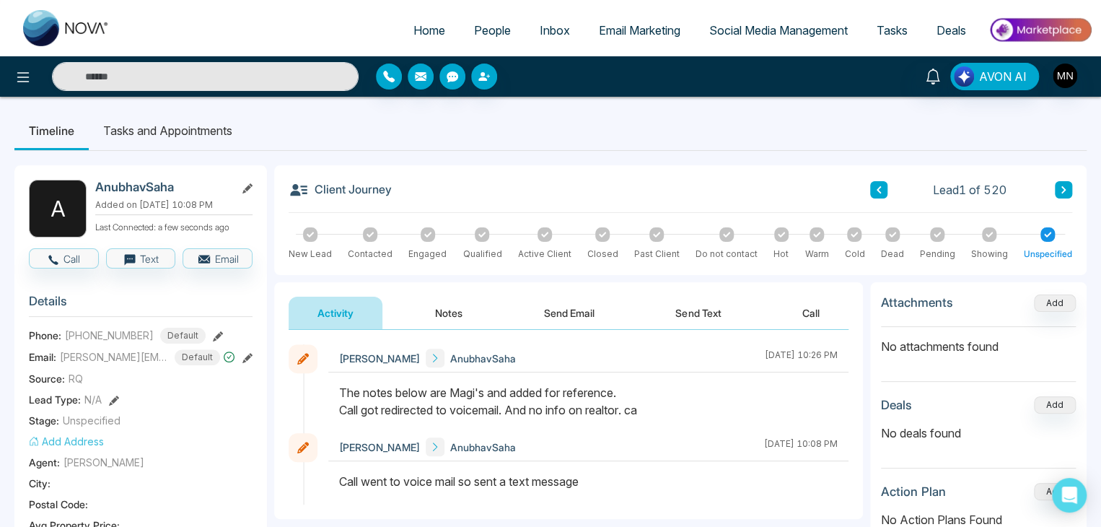
click at [1057, 197] on button at bounding box center [1063, 189] width 17 height 17
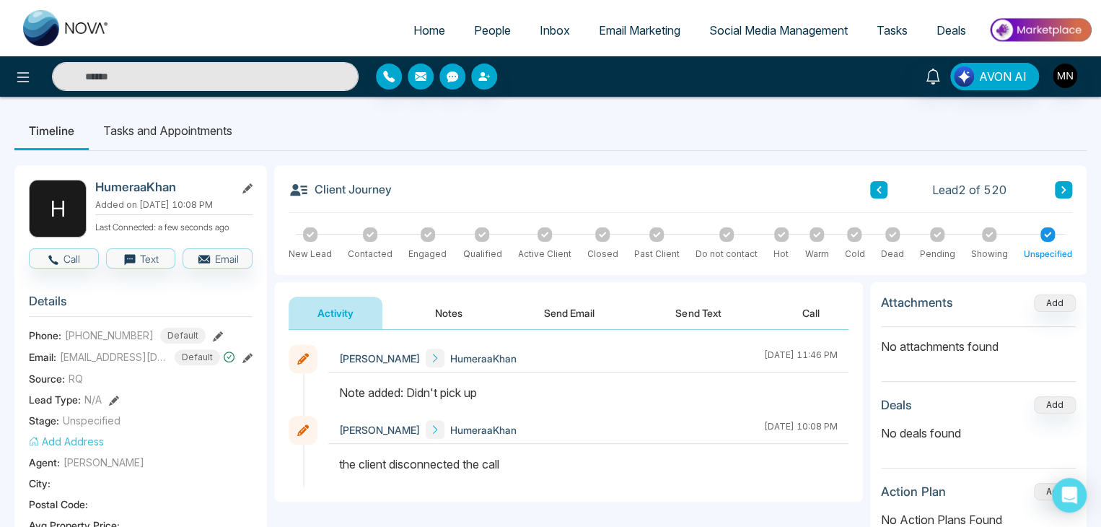
click at [1061, 193] on icon at bounding box center [1063, 189] width 7 height 9
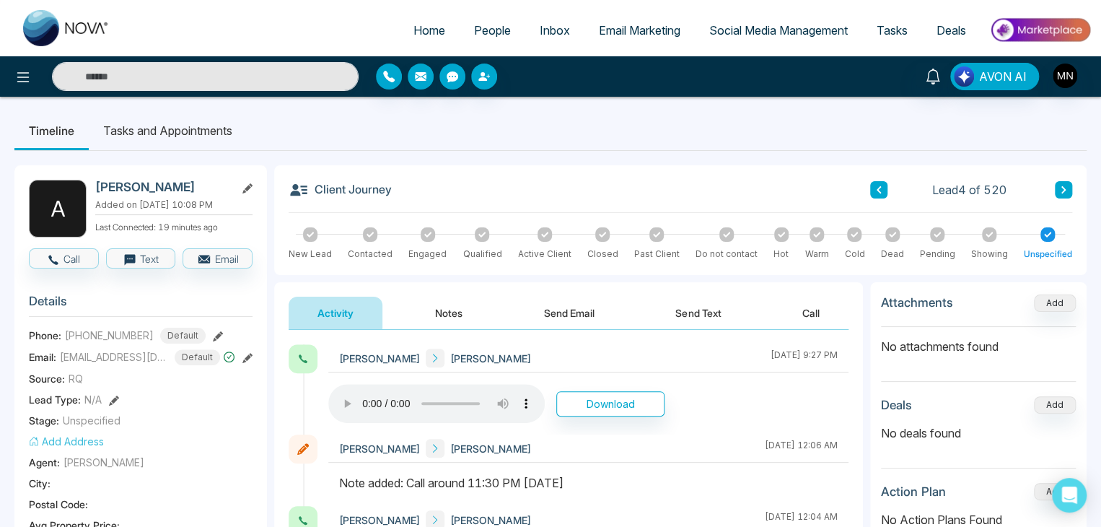
click at [874, 187] on button at bounding box center [878, 189] width 17 height 17
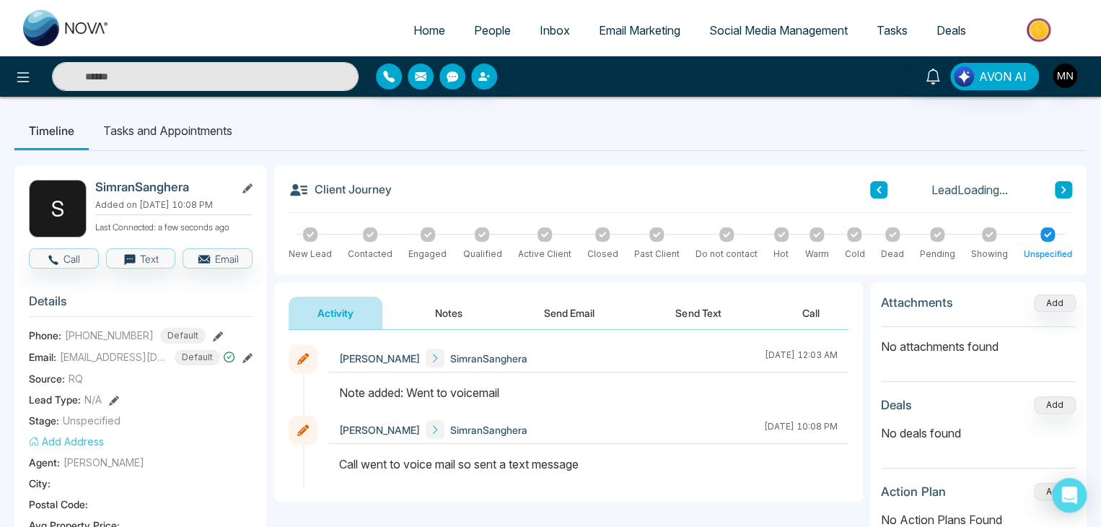
click at [874, 187] on button at bounding box center [878, 189] width 17 height 17
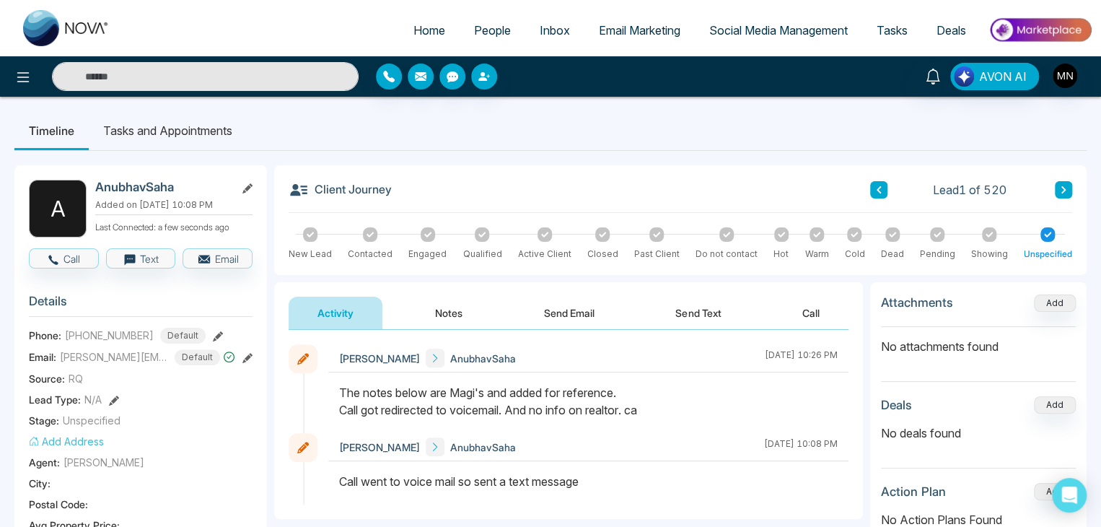
click at [1068, 191] on button at bounding box center [1063, 189] width 17 height 17
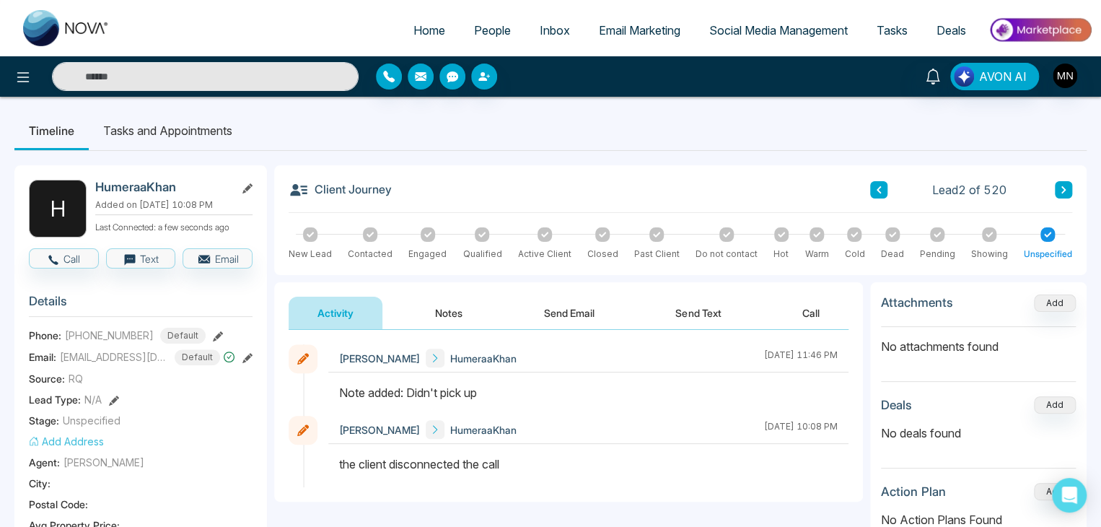
click at [878, 188] on icon at bounding box center [878, 189] width 7 height 9
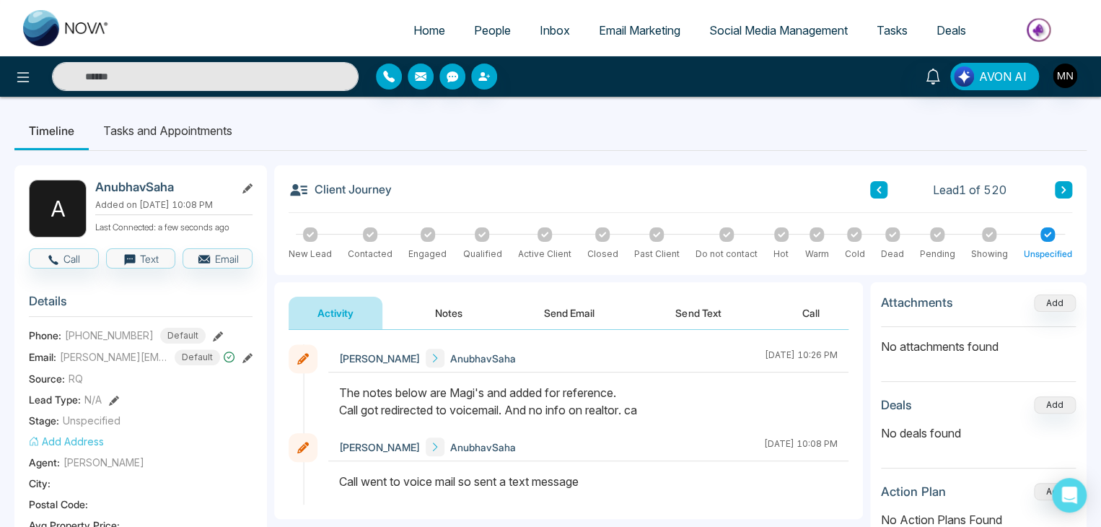
click at [1063, 193] on icon at bounding box center [1063, 189] width 7 height 9
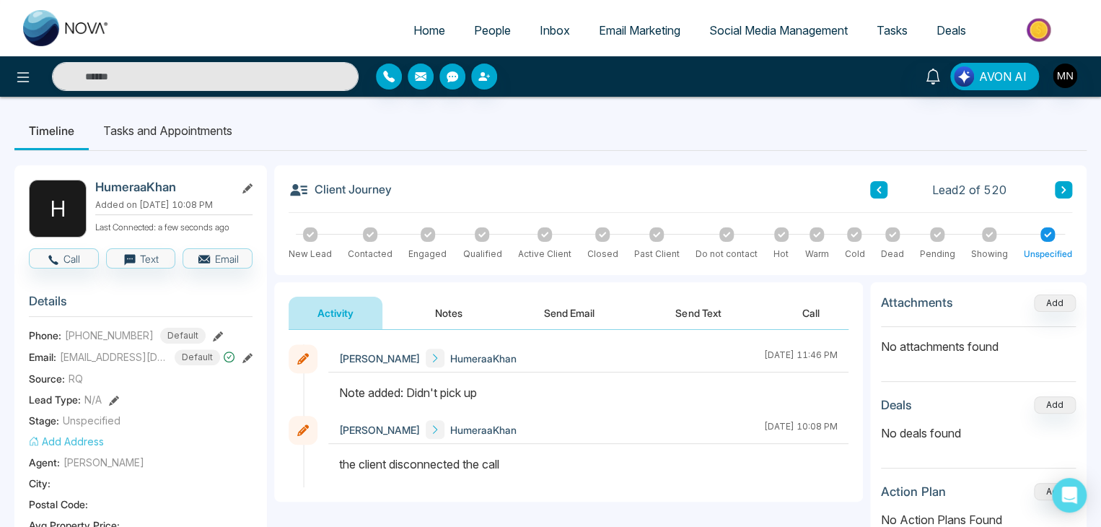
click at [1063, 193] on icon at bounding box center [1063, 189] width 7 height 9
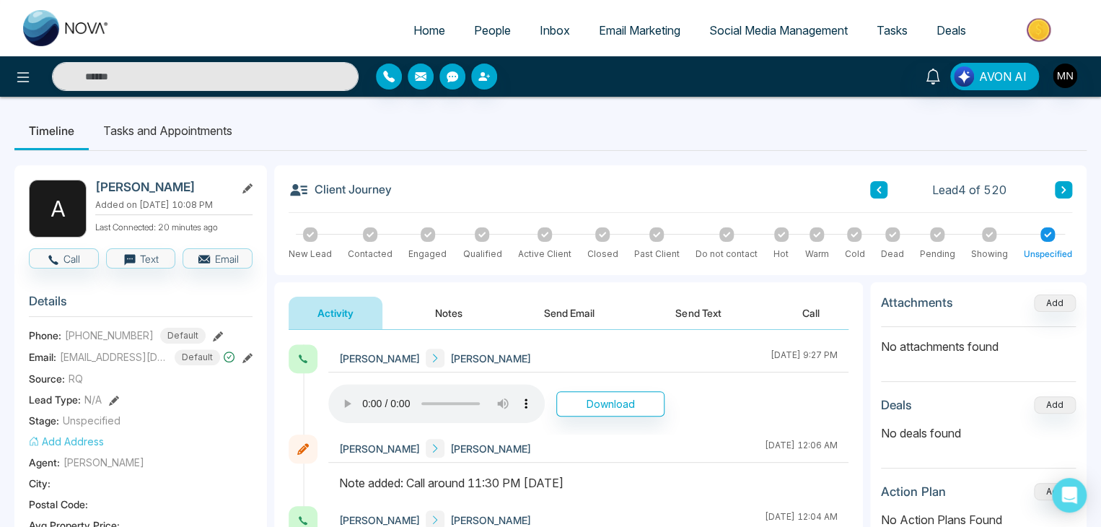
click at [1063, 193] on icon at bounding box center [1063, 189] width 7 height 9
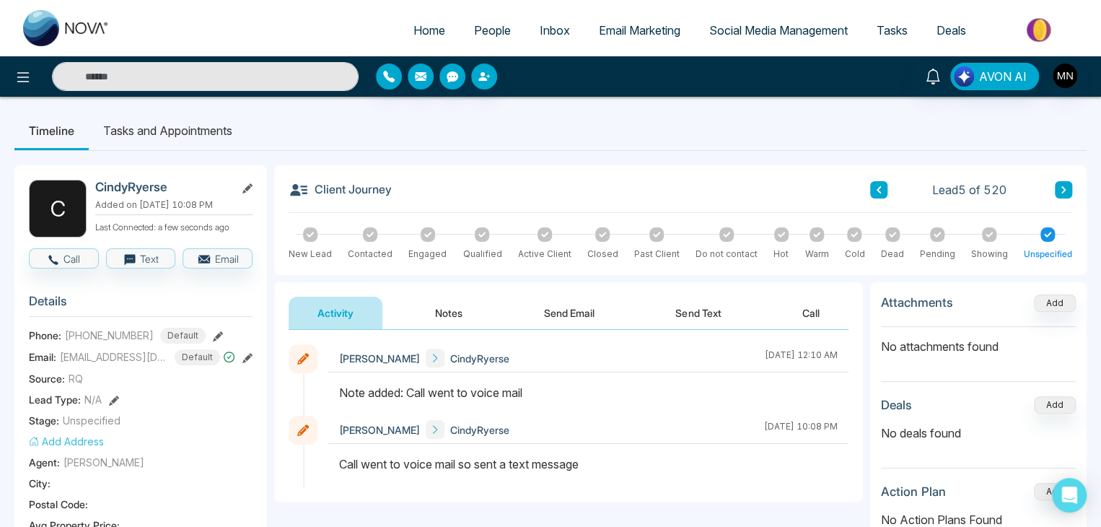
click at [1063, 193] on icon at bounding box center [1063, 189] width 7 height 9
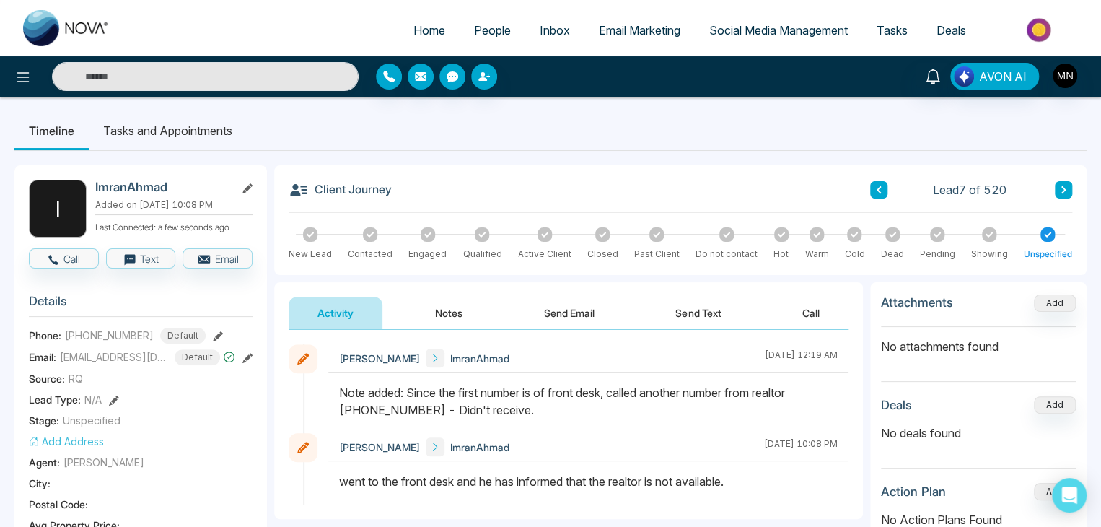
click at [1063, 193] on icon at bounding box center [1063, 189] width 7 height 9
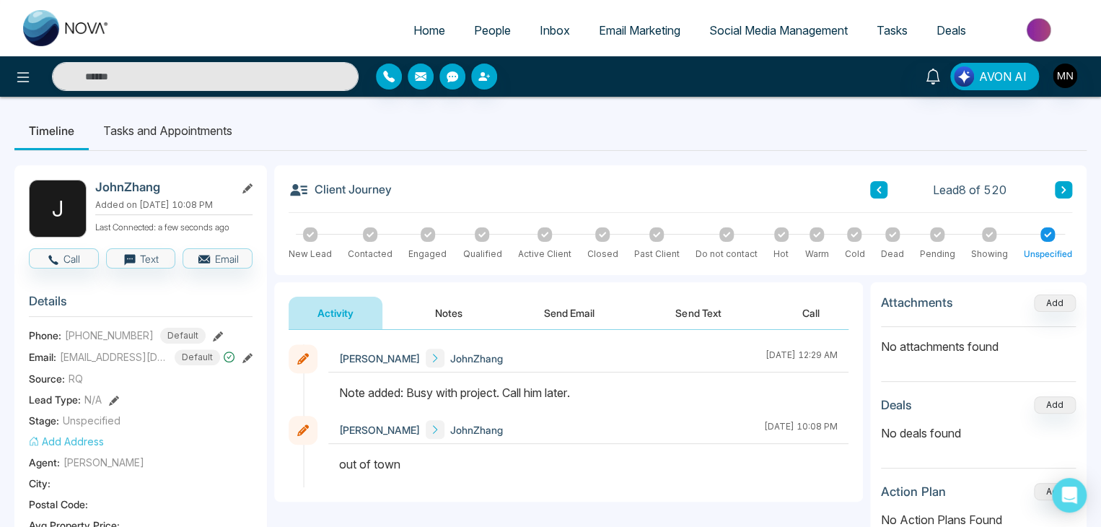
click at [1063, 193] on icon at bounding box center [1063, 189] width 7 height 9
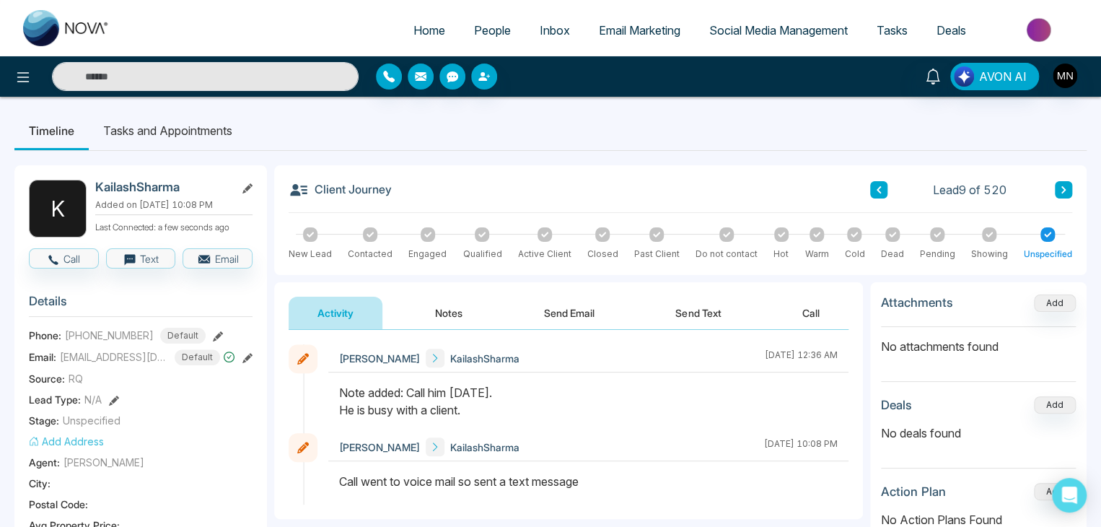
click at [1059, 186] on button at bounding box center [1063, 189] width 17 height 17
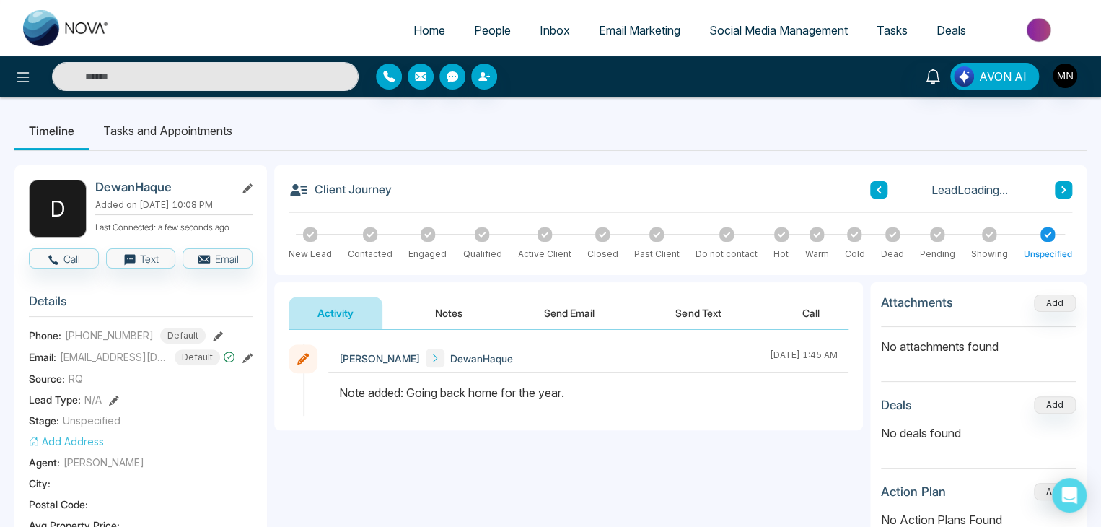
click at [1059, 186] on button at bounding box center [1063, 189] width 17 height 17
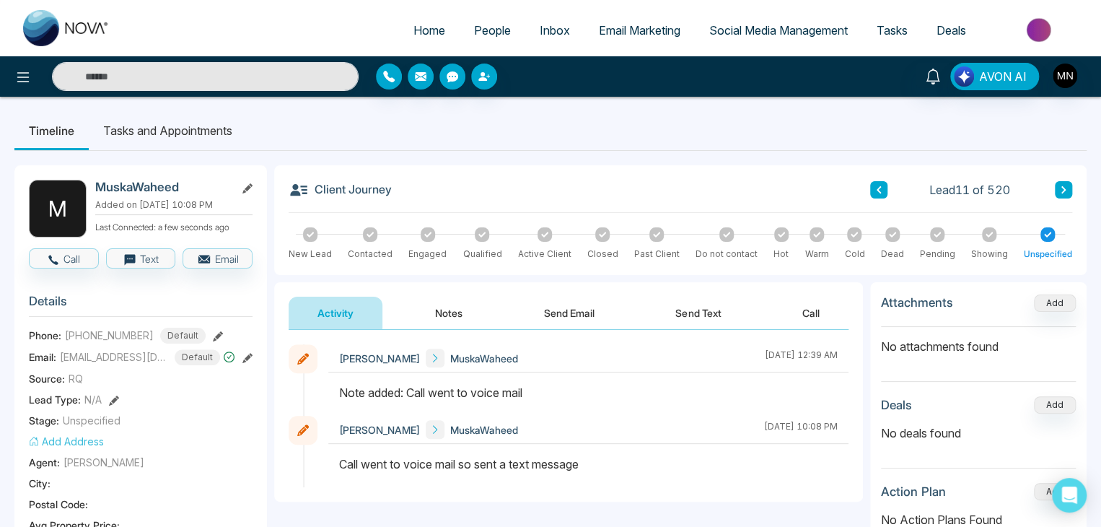
click at [1059, 186] on button at bounding box center [1063, 189] width 17 height 17
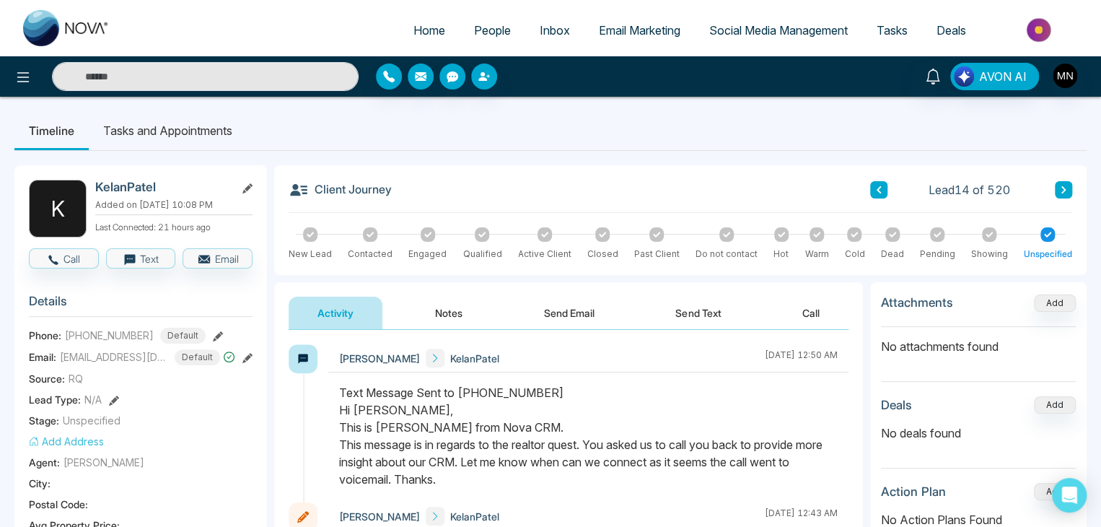
click at [1059, 186] on button at bounding box center [1063, 189] width 17 height 17
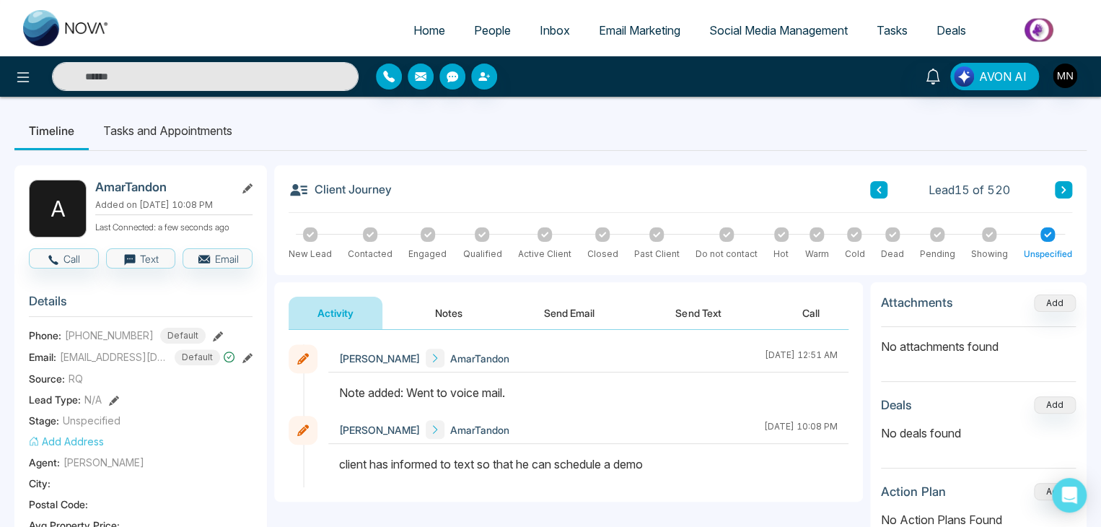
click at [882, 192] on icon at bounding box center [878, 189] width 7 height 9
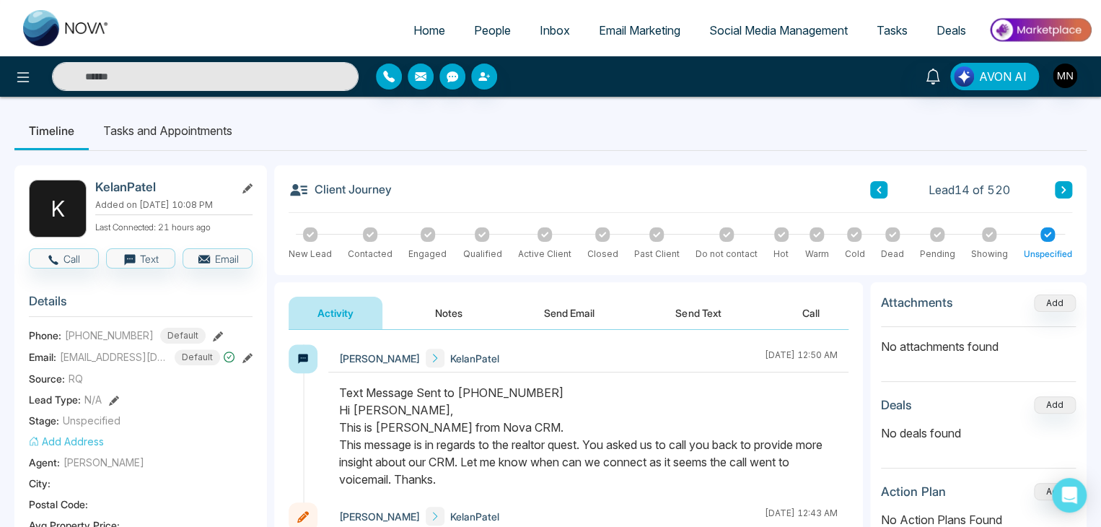
click at [882, 192] on icon at bounding box center [878, 189] width 7 height 9
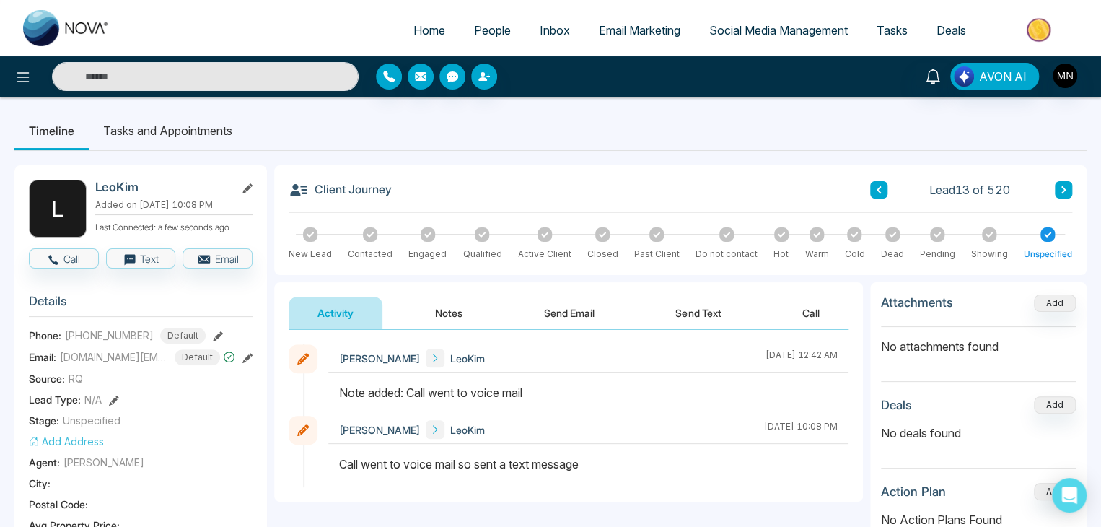
click at [888, 191] on div "Lead 13 of 520" at bounding box center [971, 189] width 202 height 17
click at [881, 196] on button at bounding box center [878, 189] width 17 height 17
click at [489, 32] on span "People" at bounding box center [492, 30] width 37 height 14
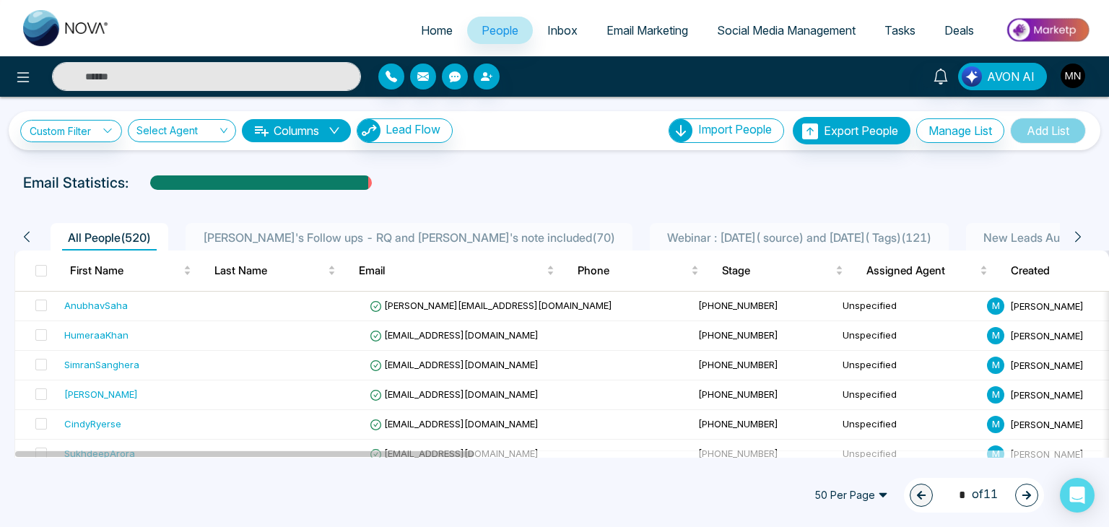
click at [362, 237] on span "[PERSON_NAME]'s Follow ups - RQ and [PERSON_NAME]'s note included ( 70 )" at bounding box center [409, 237] width 424 height 14
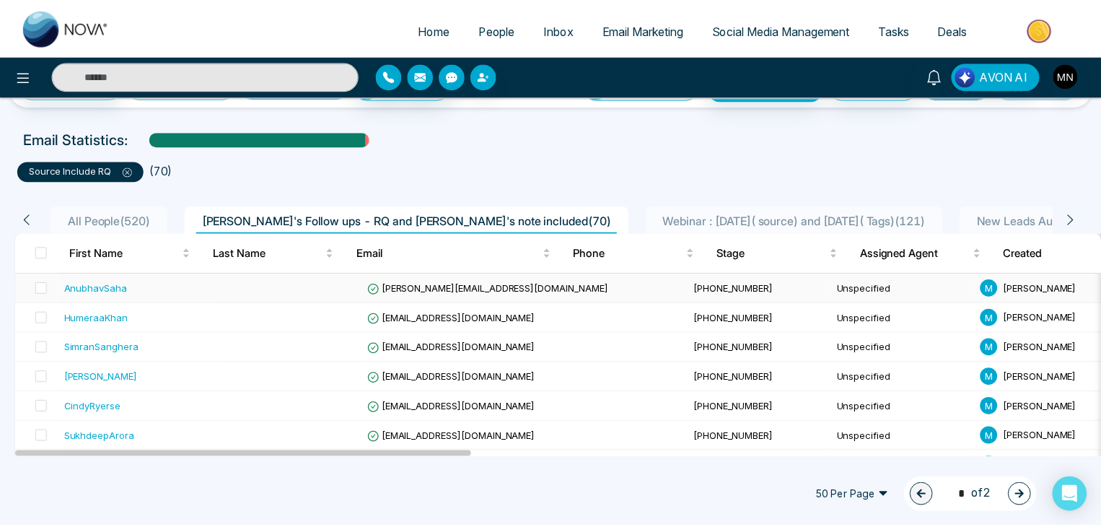
scroll to position [72, 0]
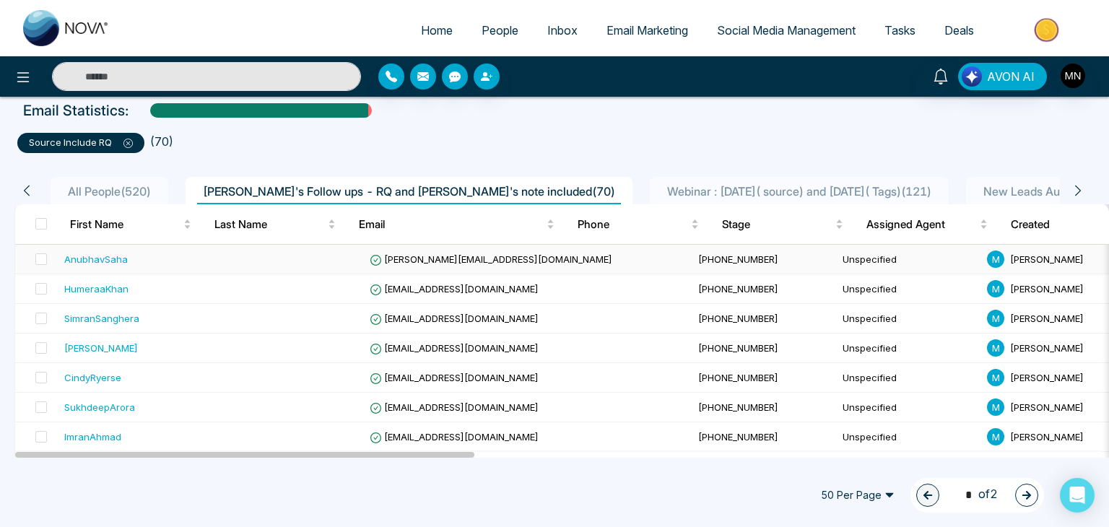
click at [99, 258] on div "AnubhavSaha" at bounding box center [96, 259] width 64 height 14
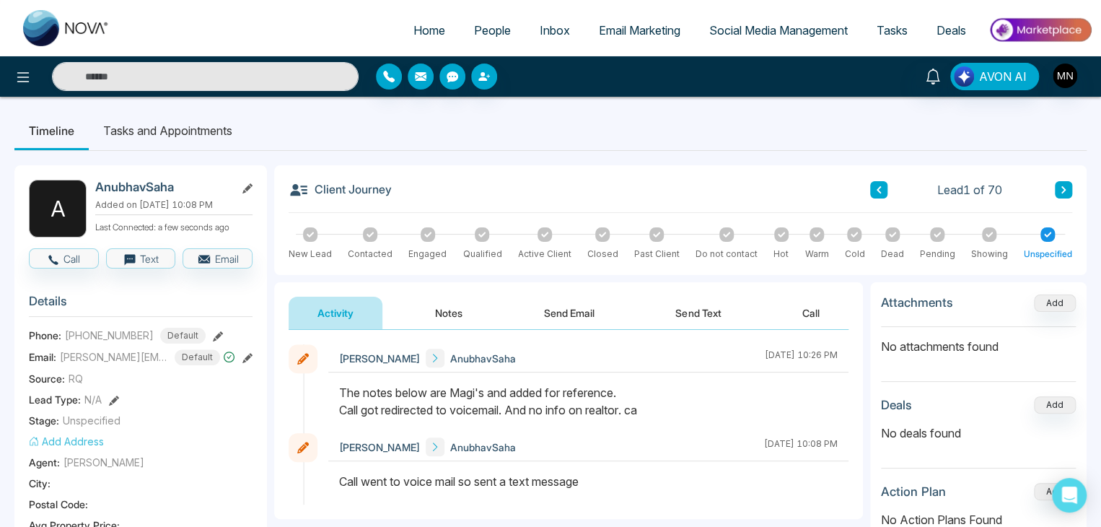
click at [1062, 190] on icon at bounding box center [1063, 189] width 7 height 9
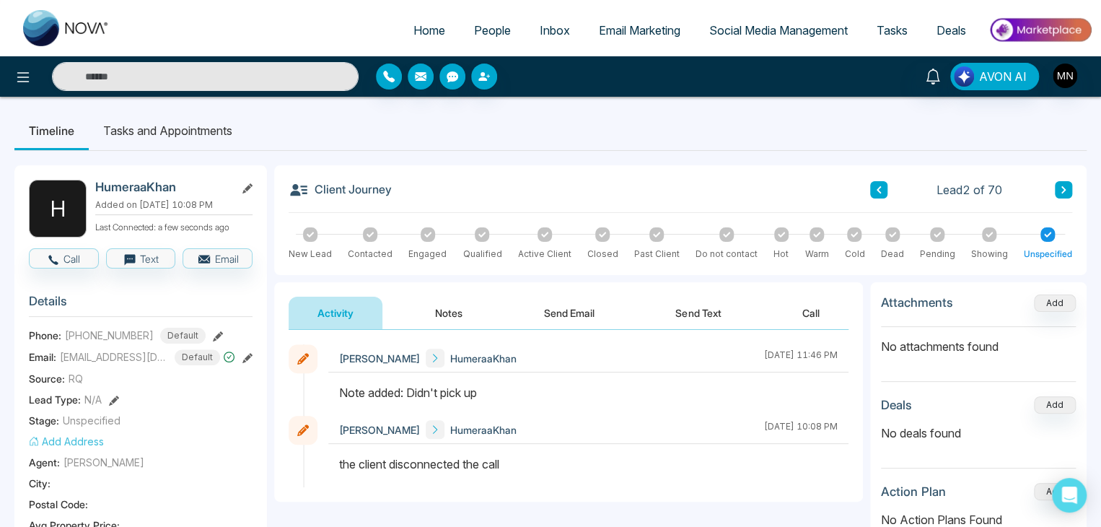
click at [870, 201] on div "Client Journey Lead 2 of 70" at bounding box center [681, 196] width 784 height 33
click at [878, 194] on button at bounding box center [878, 189] width 17 height 17
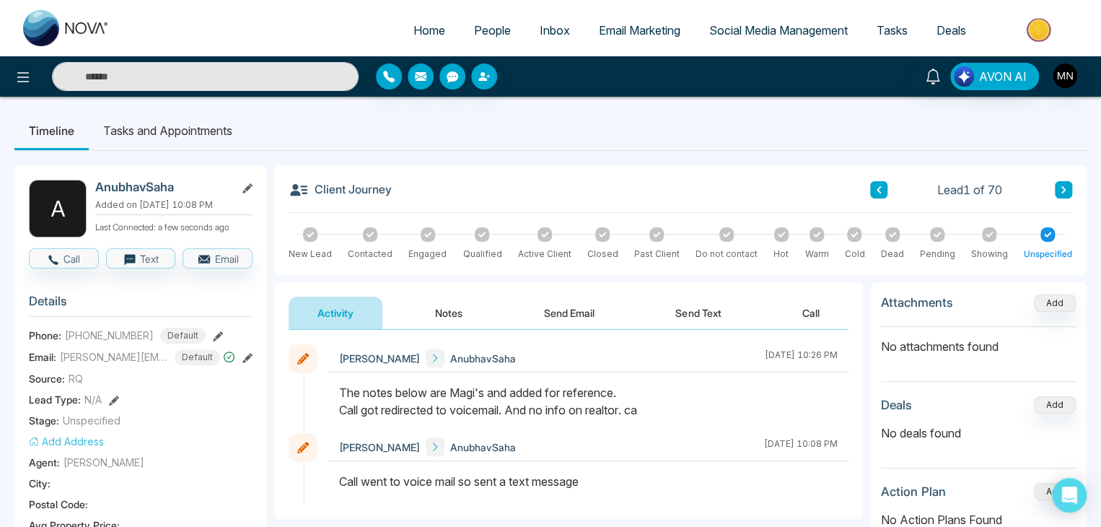
click at [1060, 191] on icon at bounding box center [1063, 189] width 7 height 9
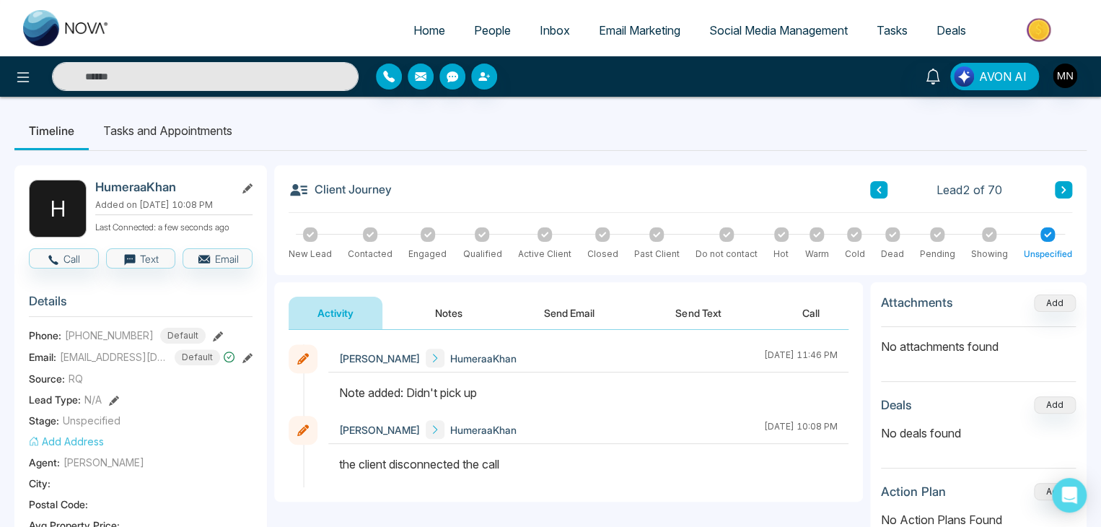
click at [1060, 191] on icon at bounding box center [1063, 189] width 7 height 9
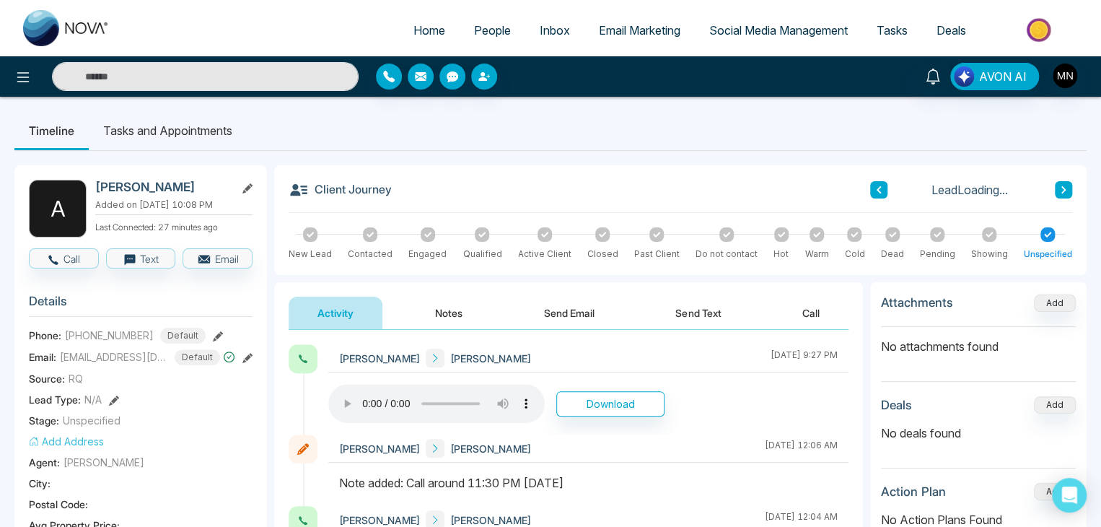
click at [1060, 191] on icon at bounding box center [1063, 189] width 7 height 9
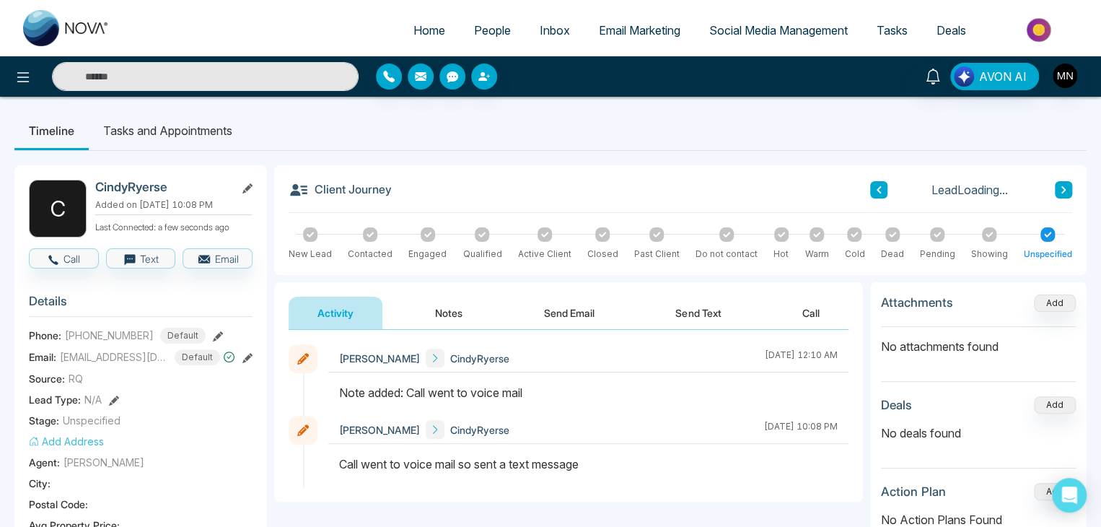
click at [1060, 191] on icon at bounding box center [1063, 189] width 7 height 9
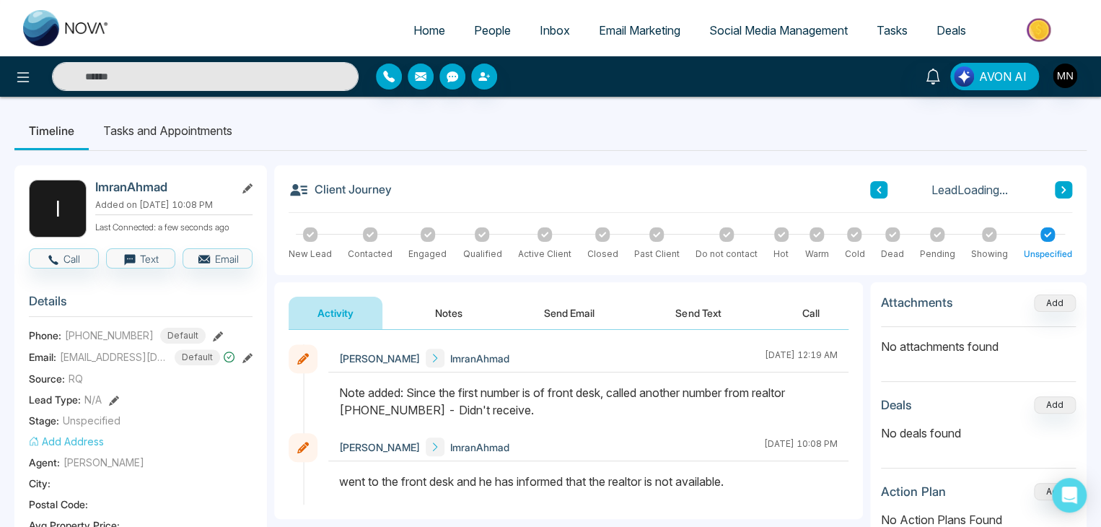
click at [1060, 191] on icon at bounding box center [1063, 189] width 7 height 9
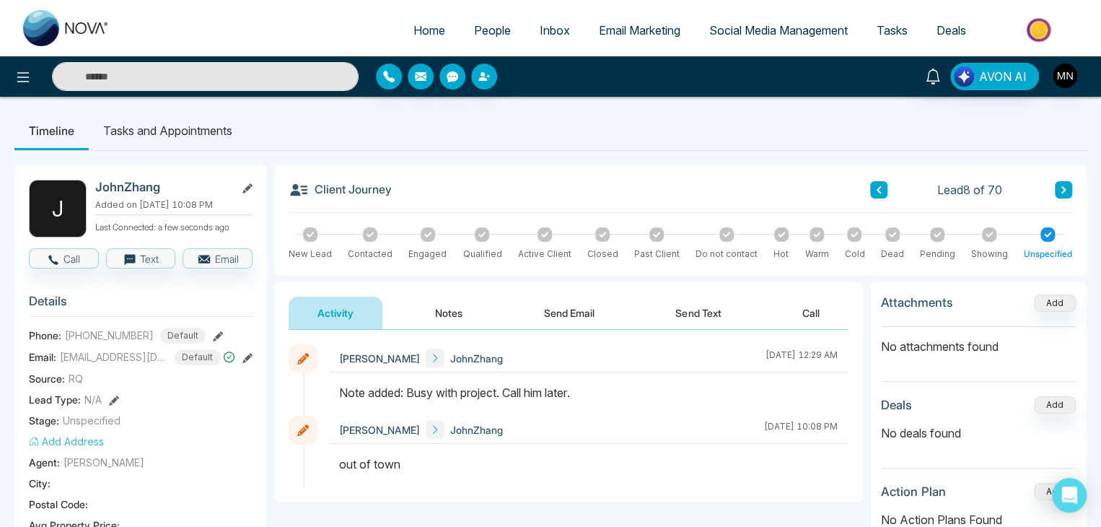
click at [1060, 191] on icon at bounding box center [1063, 189] width 7 height 9
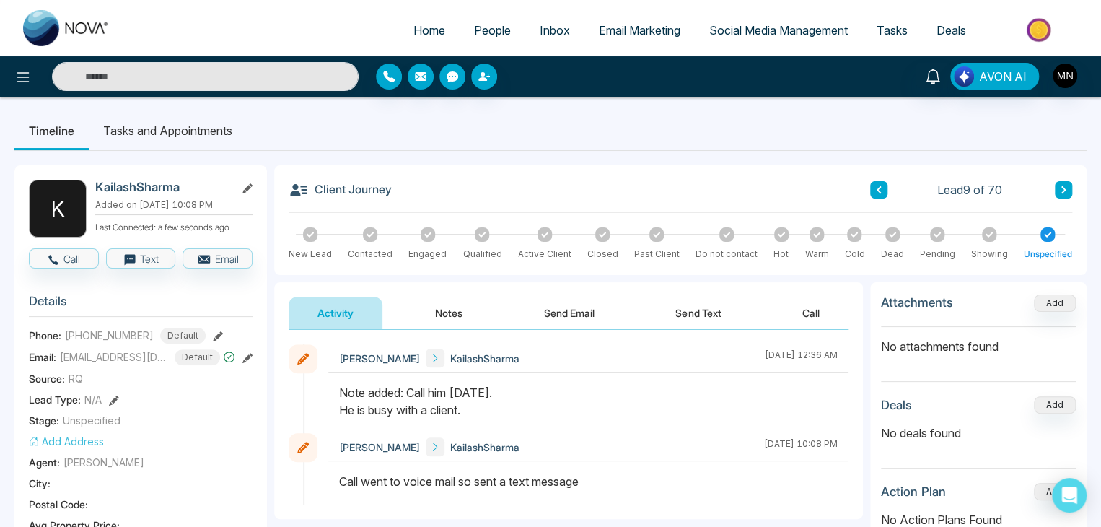
click at [1065, 191] on icon at bounding box center [1064, 189] width 4 height 7
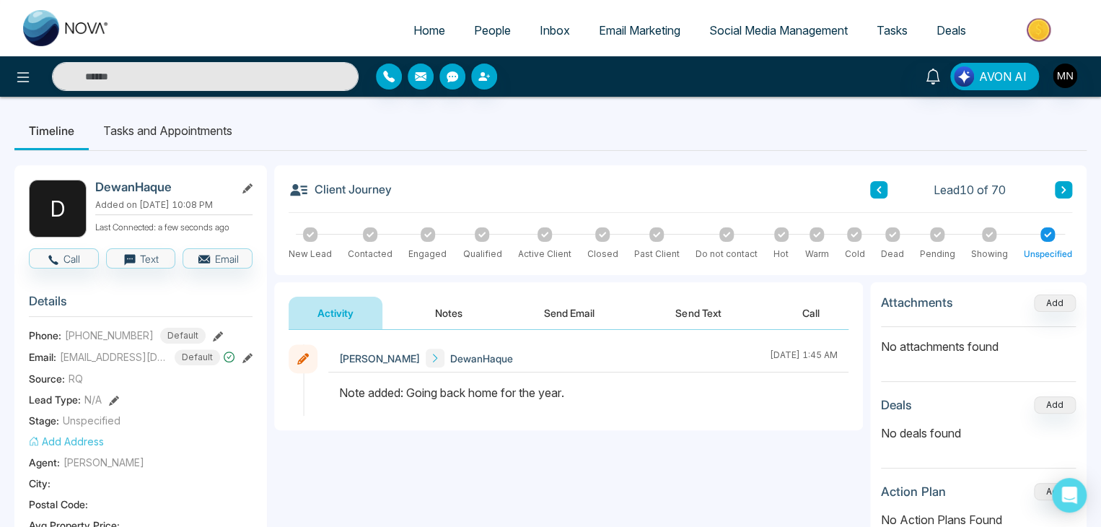
click at [1065, 191] on icon at bounding box center [1064, 189] width 4 height 7
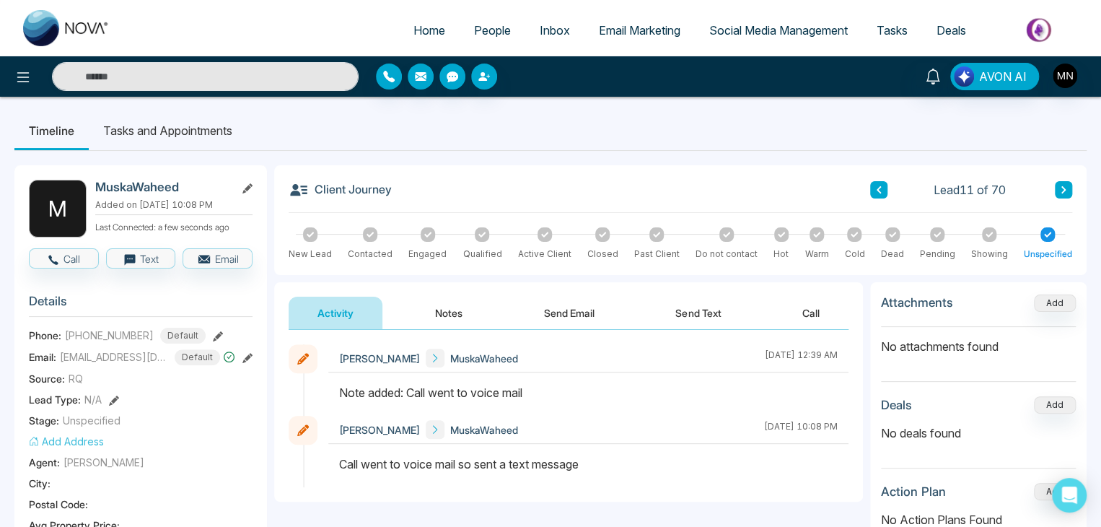
click at [1065, 191] on icon at bounding box center [1064, 189] width 4 height 7
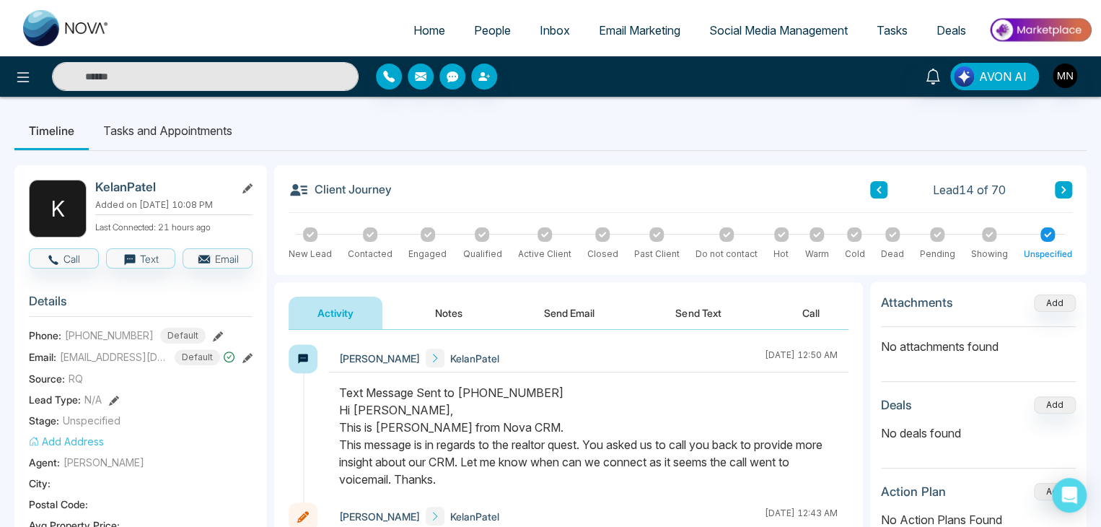
click at [1065, 191] on icon at bounding box center [1064, 189] width 4 height 7
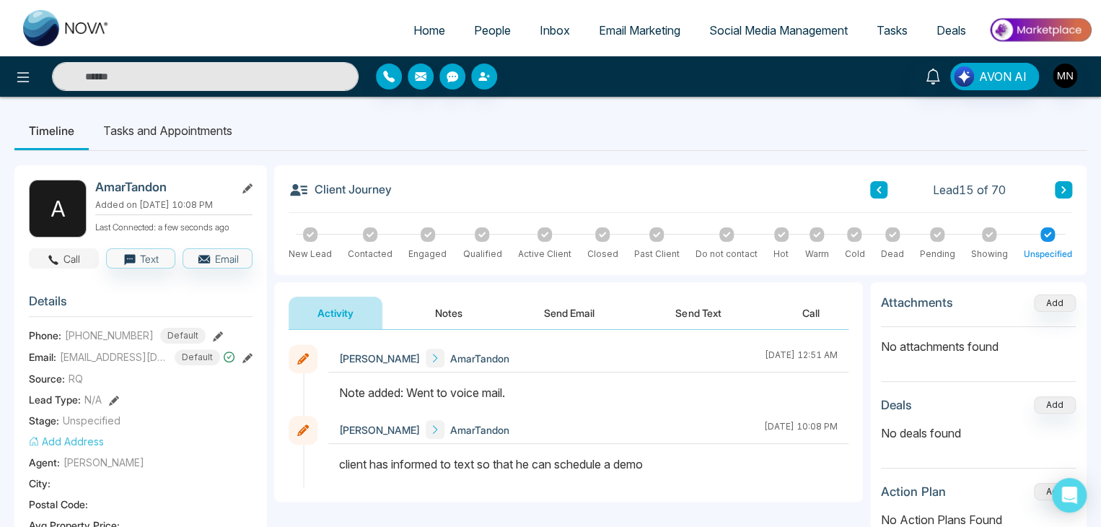
click at [66, 260] on button "Call" at bounding box center [64, 258] width 70 height 20
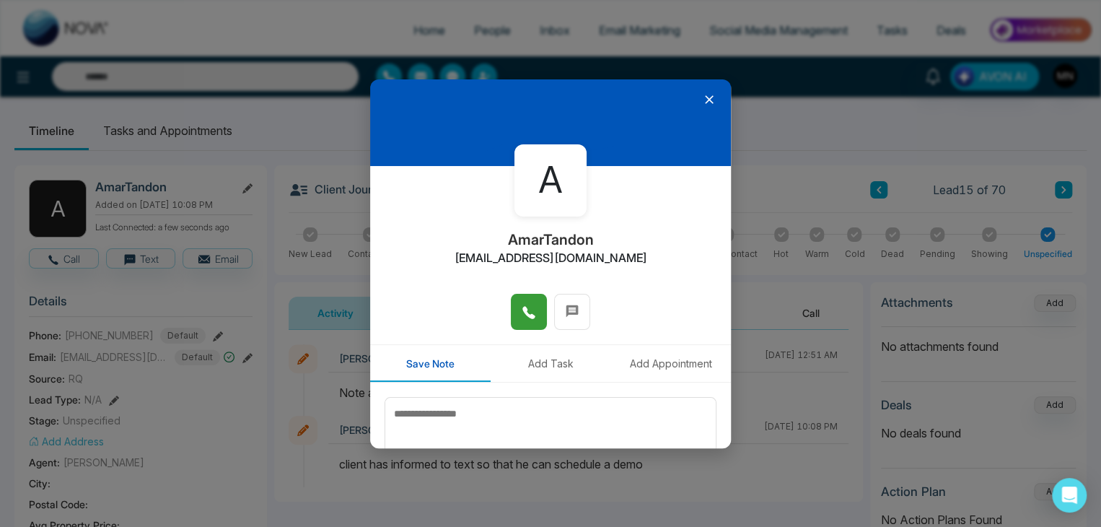
click at [522, 318] on icon at bounding box center [529, 312] width 14 height 14
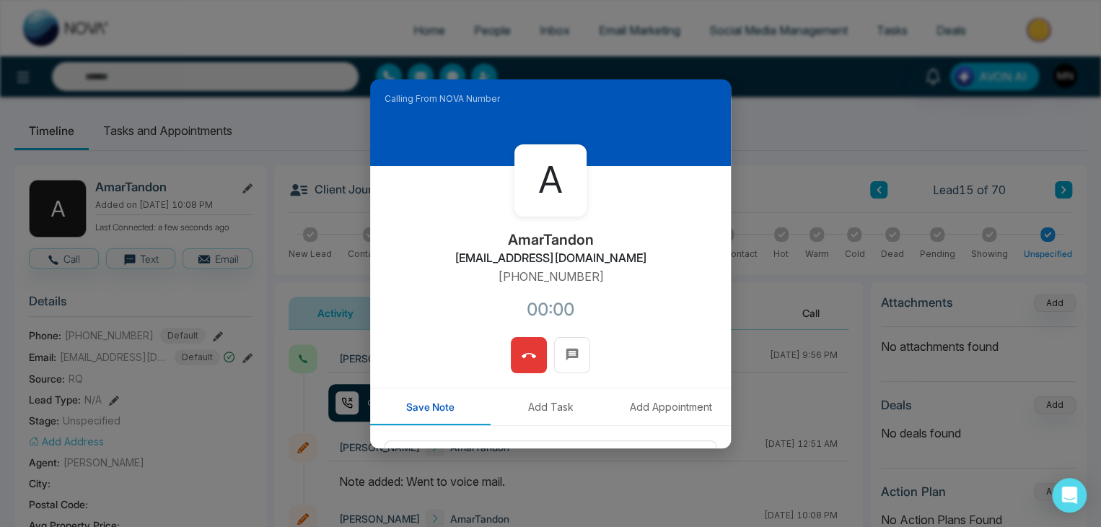
click at [525, 349] on icon at bounding box center [529, 356] width 14 height 14
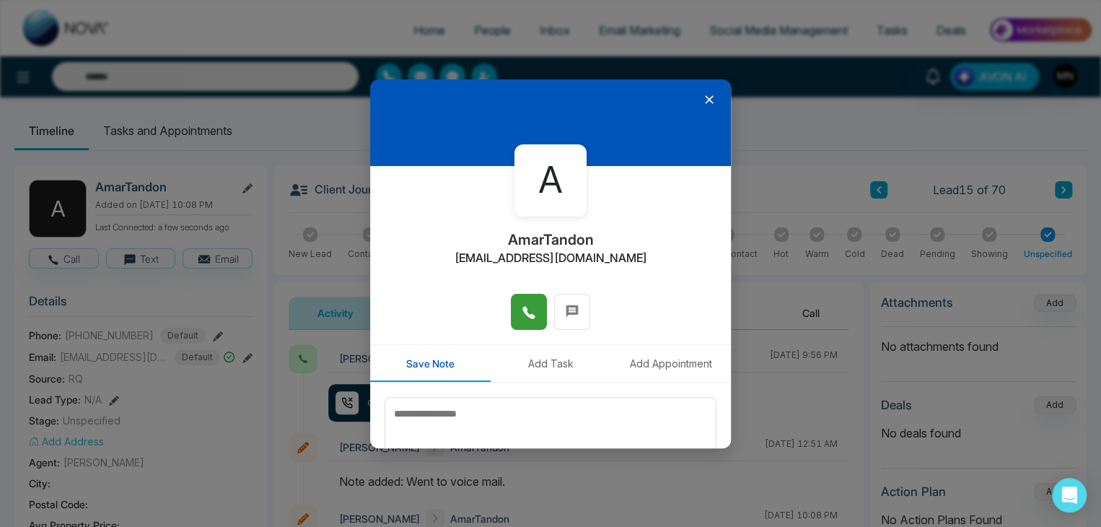
click at [702, 96] on icon at bounding box center [709, 99] width 14 height 14
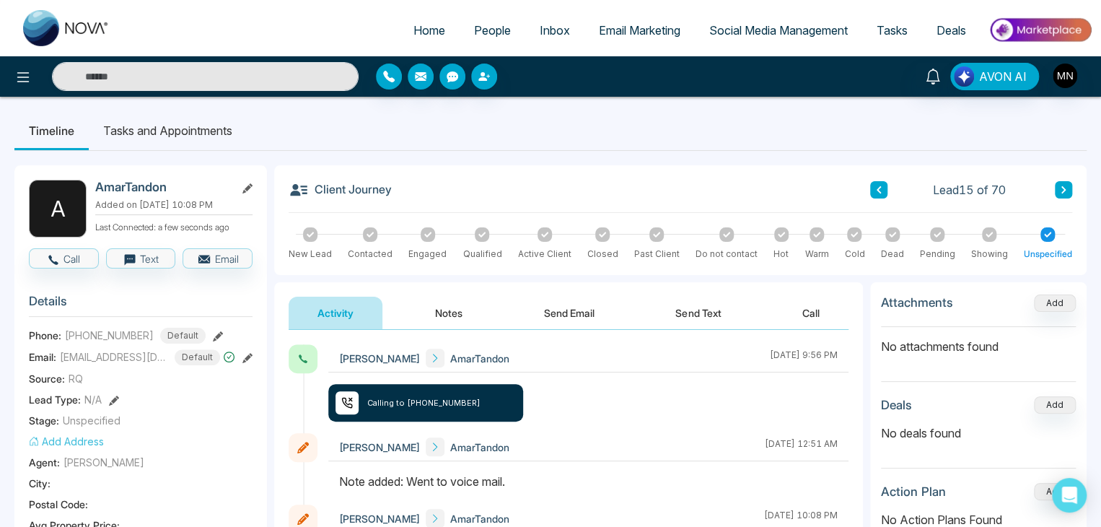
click at [213, 332] on icon at bounding box center [218, 336] width 10 height 10
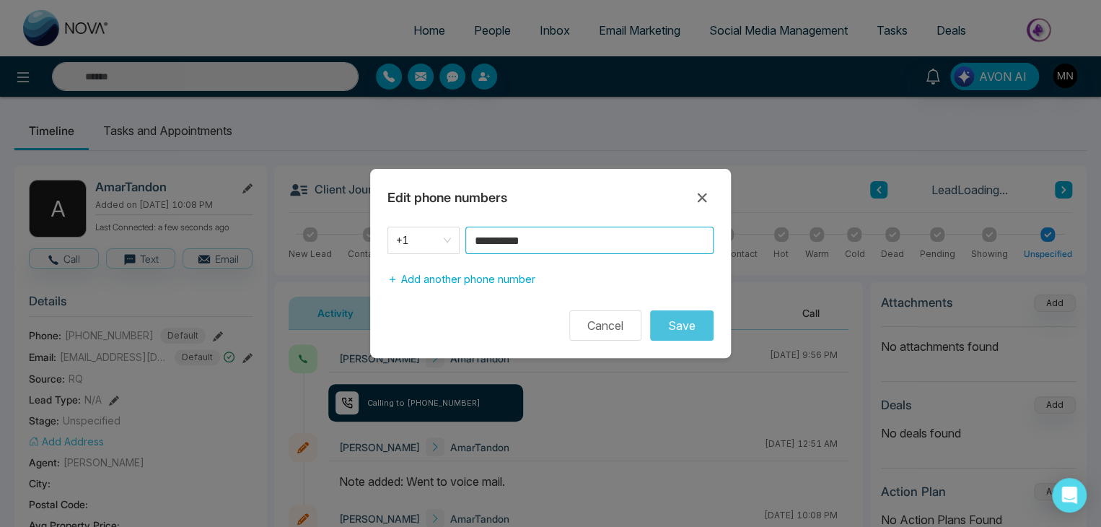
click at [563, 243] on input "**********" at bounding box center [590, 240] width 248 height 27
click at [481, 318] on div "Cancel Save" at bounding box center [550, 325] width 361 height 30
click at [704, 198] on icon at bounding box center [702, 197] width 17 height 17
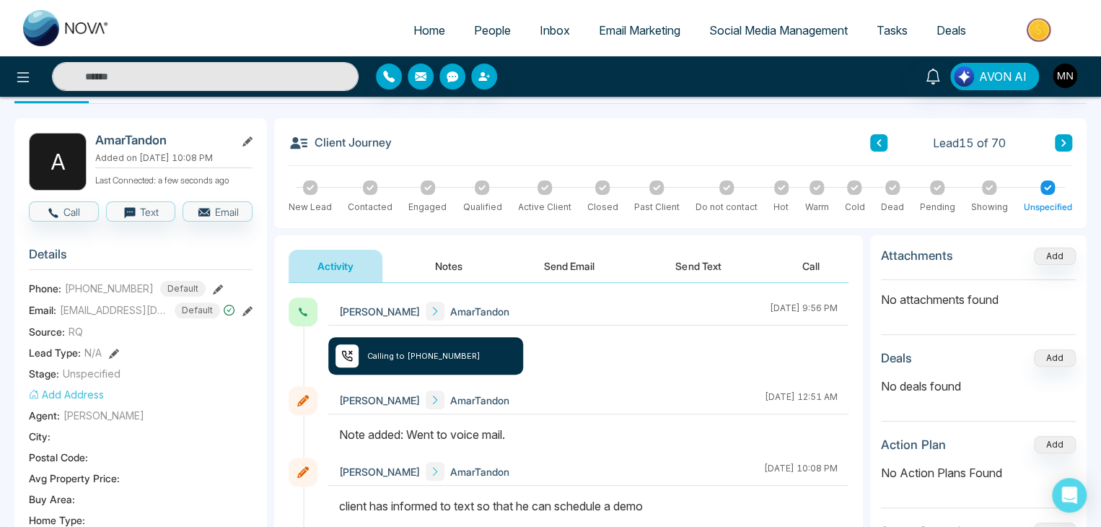
scroll to position [72, 0]
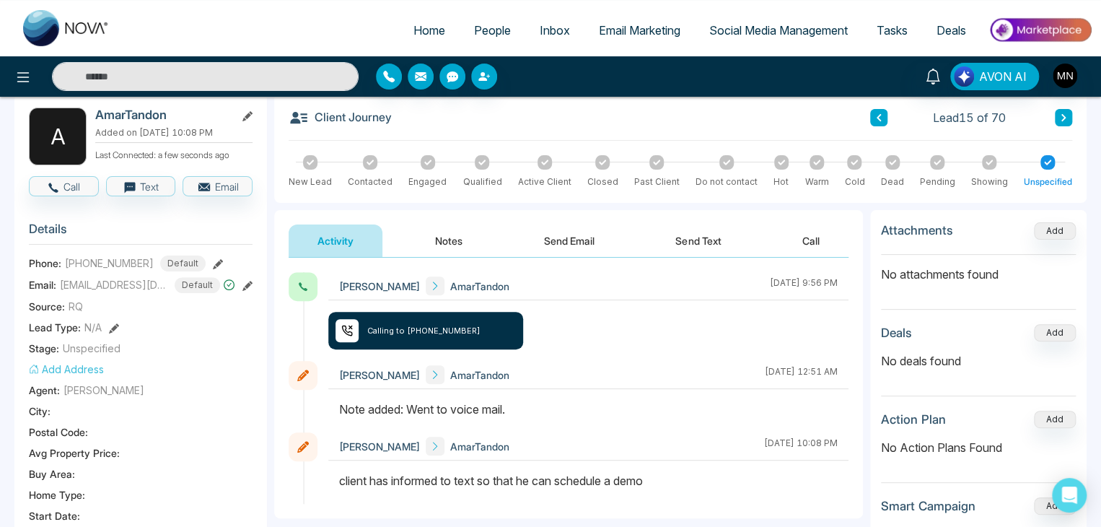
click at [593, 329] on div "[PERSON_NAME] AmarTandon [DATE] 9:56 PM Calling to [PHONE_NUMBER]" at bounding box center [588, 316] width 520 height 89
click at [1068, 117] on button at bounding box center [1063, 117] width 17 height 17
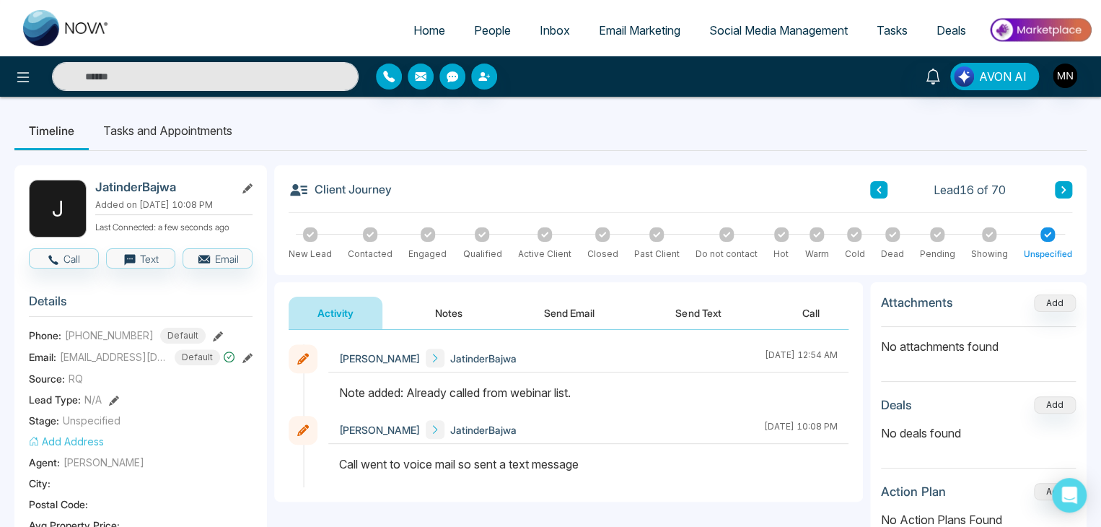
click at [1068, 117] on ul "Timeline Tasks and Appointments" at bounding box center [550, 130] width 1073 height 39
click at [1058, 185] on button at bounding box center [1063, 189] width 17 height 17
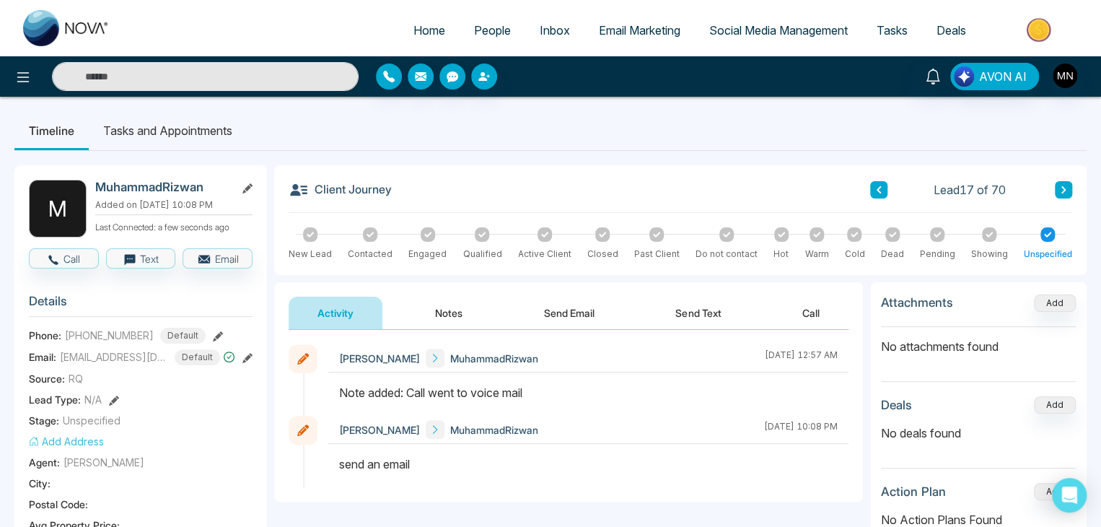
click at [1058, 185] on button at bounding box center [1063, 189] width 17 height 17
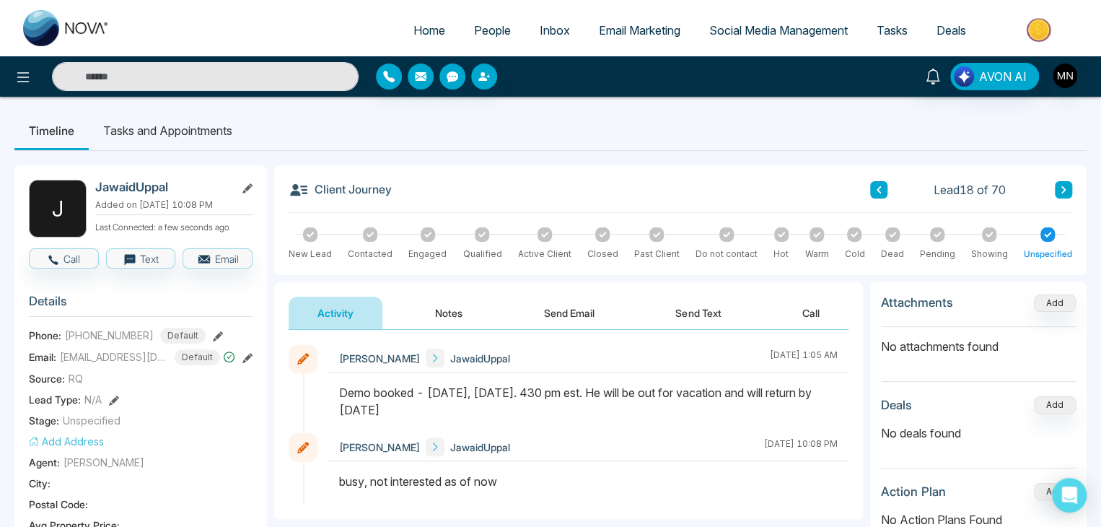
click at [1058, 185] on button at bounding box center [1063, 189] width 17 height 17
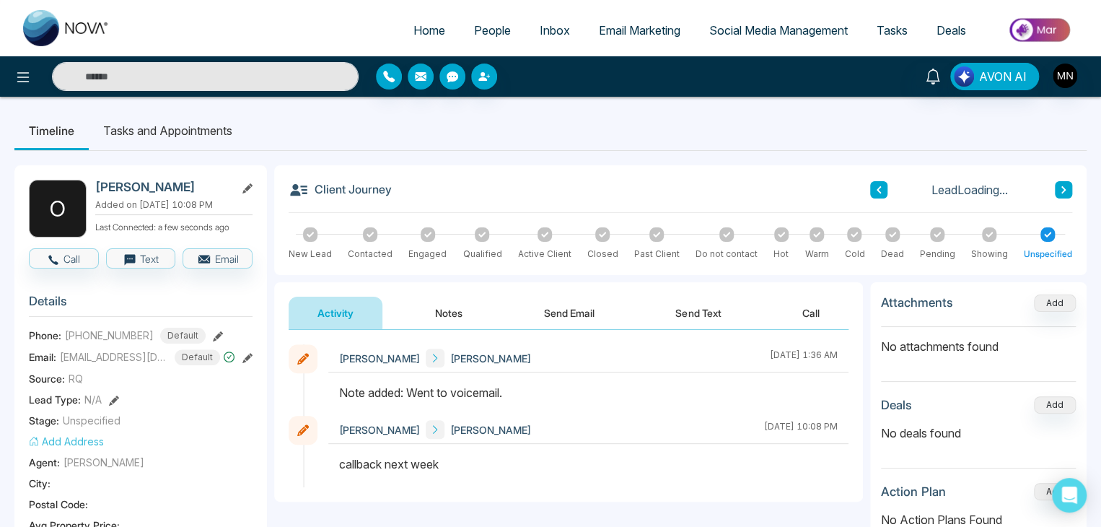
click at [877, 195] on button at bounding box center [878, 189] width 17 height 17
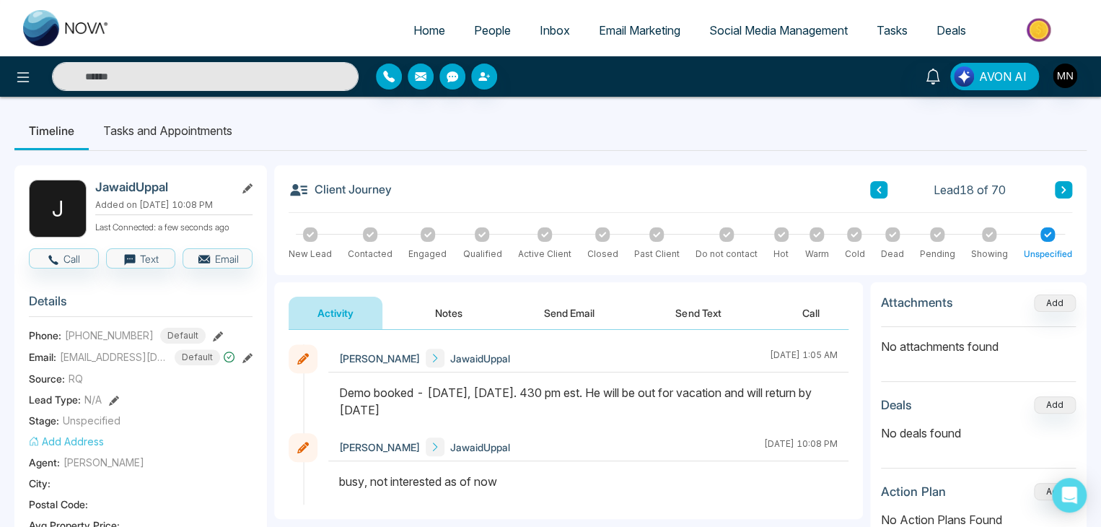
click at [1057, 188] on button at bounding box center [1063, 189] width 17 height 17
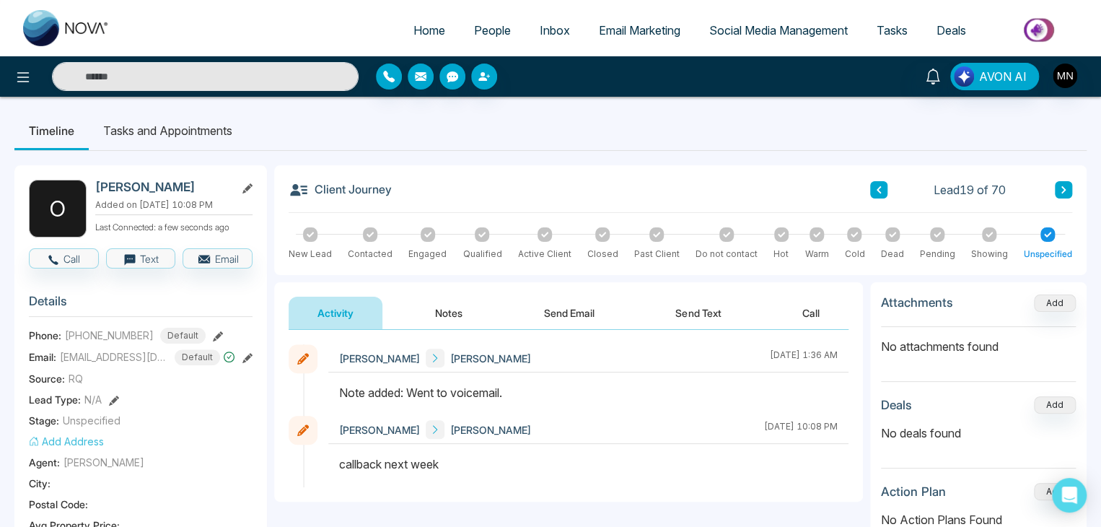
click at [1057, 188] on button at bounding box center [1063, 189] width 17 height 17
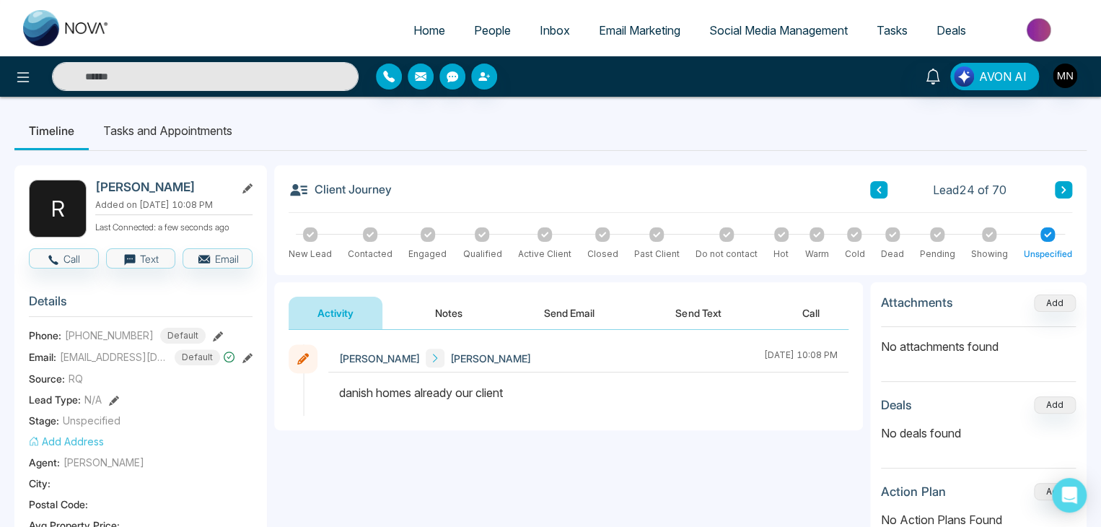
click at [1057, 188] on button at bounding box center [1063, 189] width 17 height 17
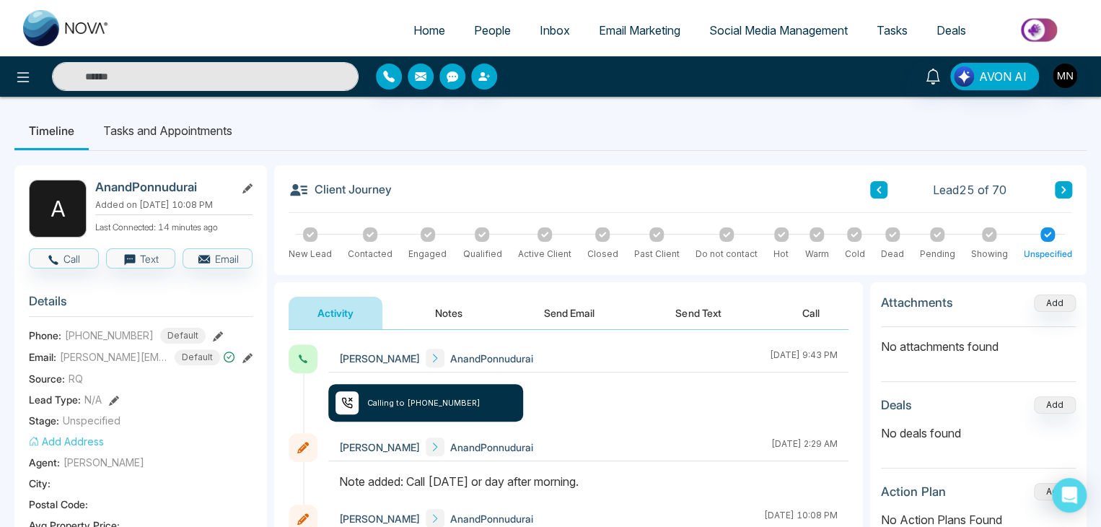
click at [1058, 190] on button at bounding box center [1063, 189] width 17 height 17
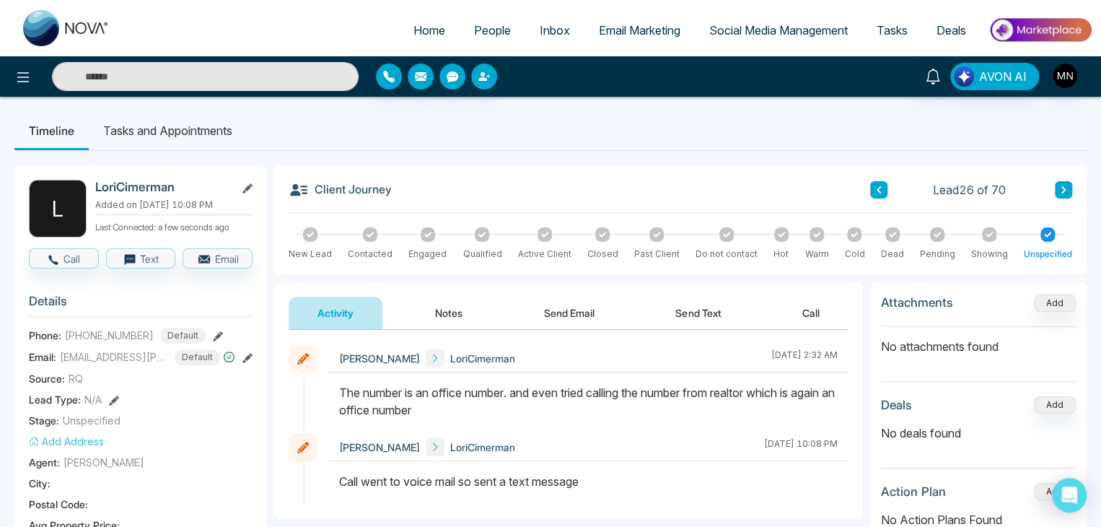
click at [875, 186] on icon at bounding box center [878, 189] width 7 height 9
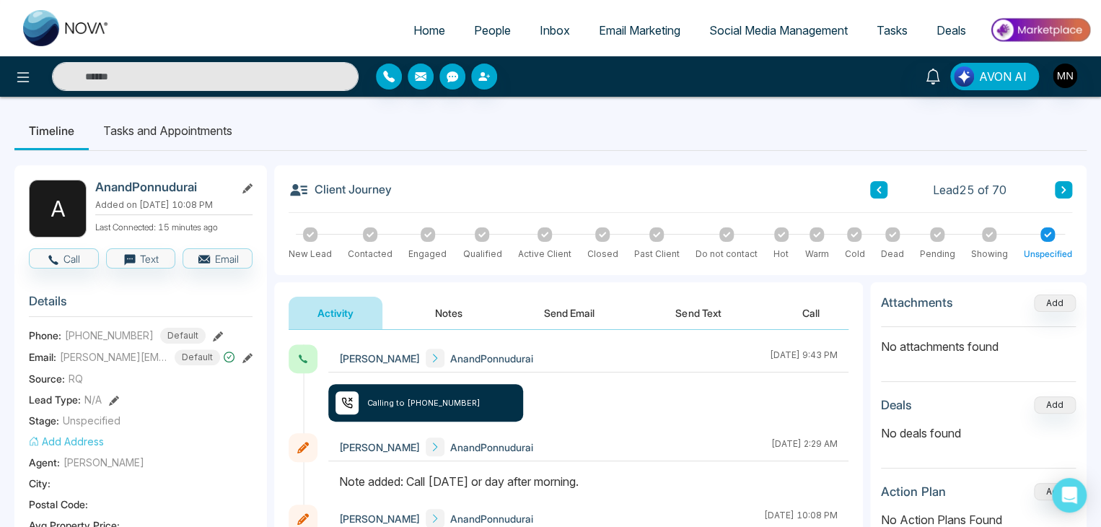
click at [972, 165] on div "Client Journey Lead 25 of 70 New Lead Contacted Engaged Qualified Active Client…" at bounding box center [680, 220] width 813 height 110
click at [901, 188] on div "Lead 25 of 70" at bounding box center [971, 189] width 202 height 17
click at [1064, 185] on icon at bounding box center [1063, 189] width 7 height 9
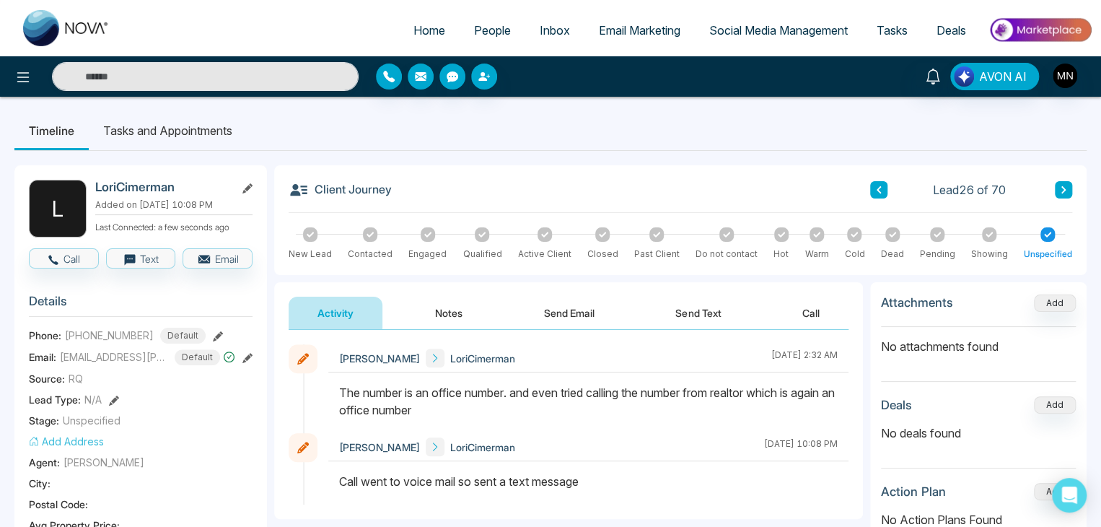
click at [1057, 191] on button at bounding box center [1063, 189] width 17 height 17
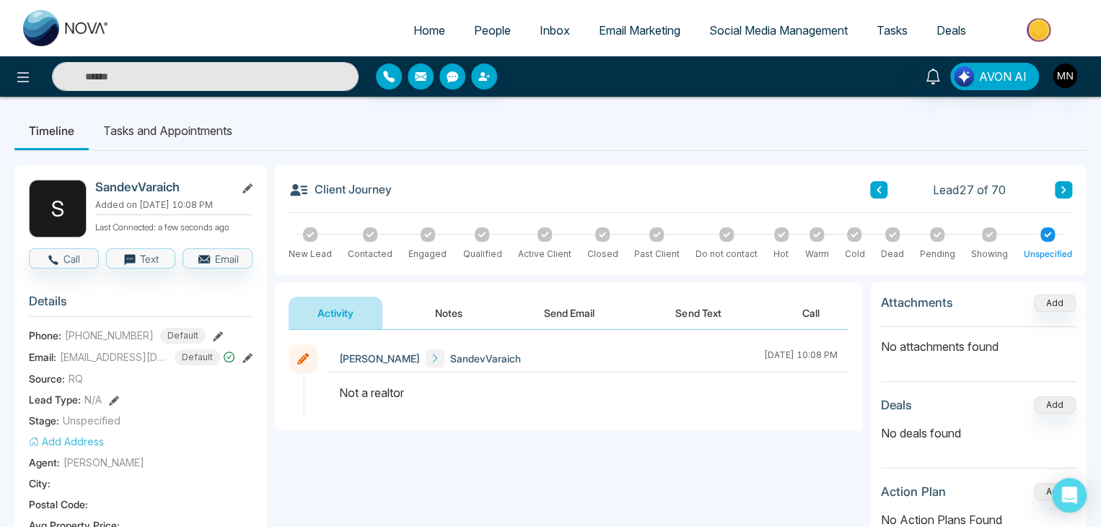
click at [1068, 188] on button at bounding box center [1063, 189] width 17 height 17
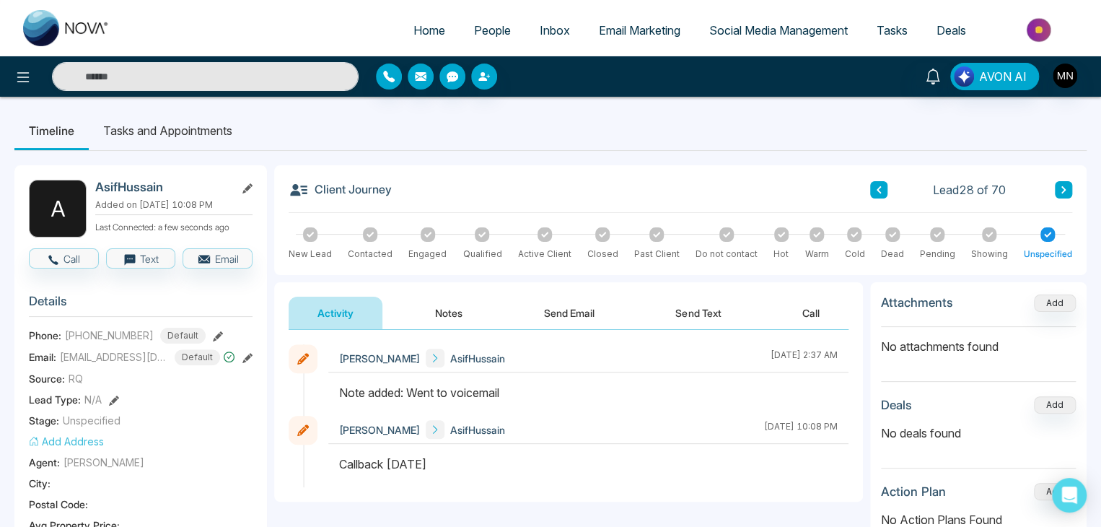
click at [1057, 189] on button at bounding box center [1063, 189] width 17 height 17
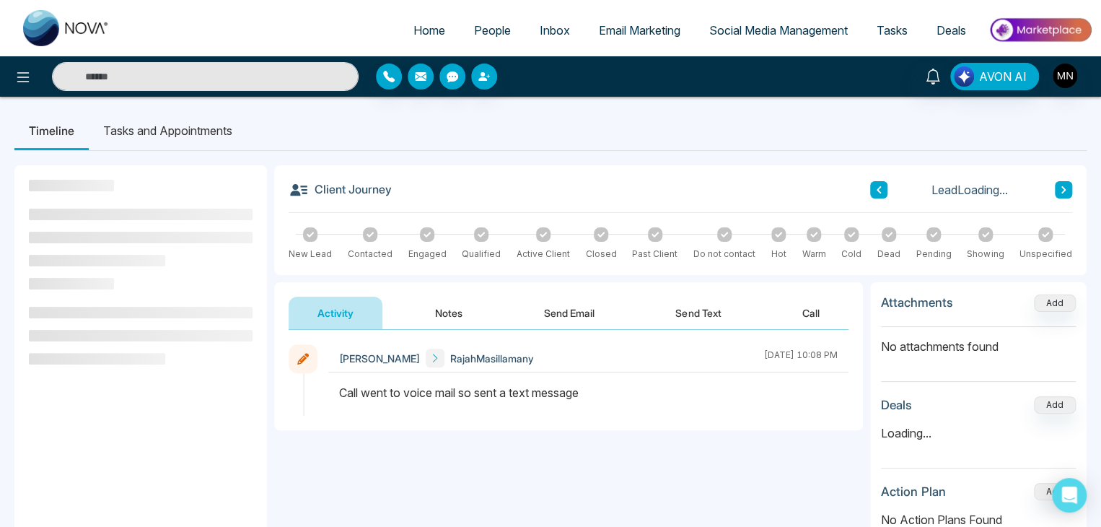
click at [880, 190] on icon at bounding box center [878, 189] width 7 height 9
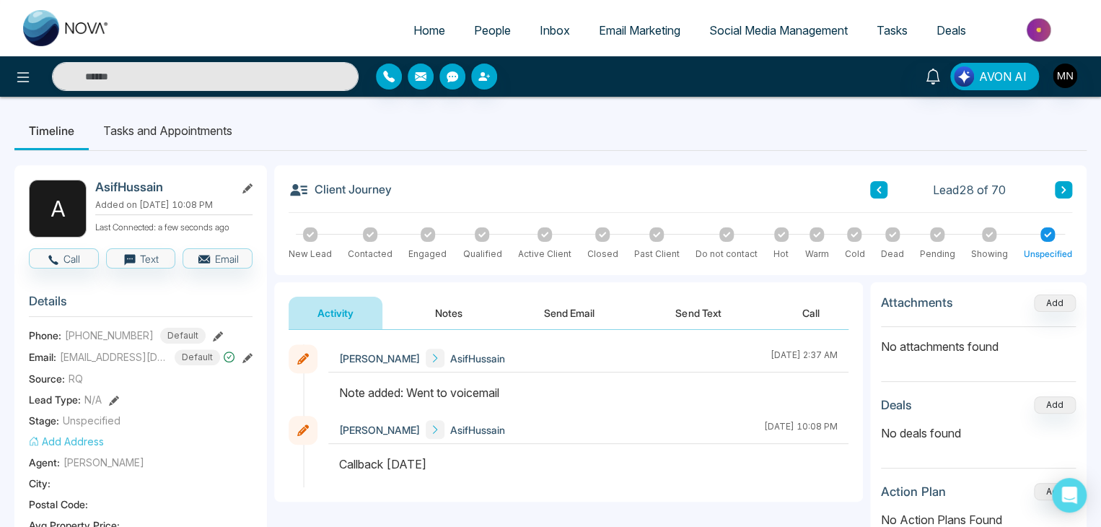
click at [213, 336] on icon at bounding box center [218, 336] width 10 height 10
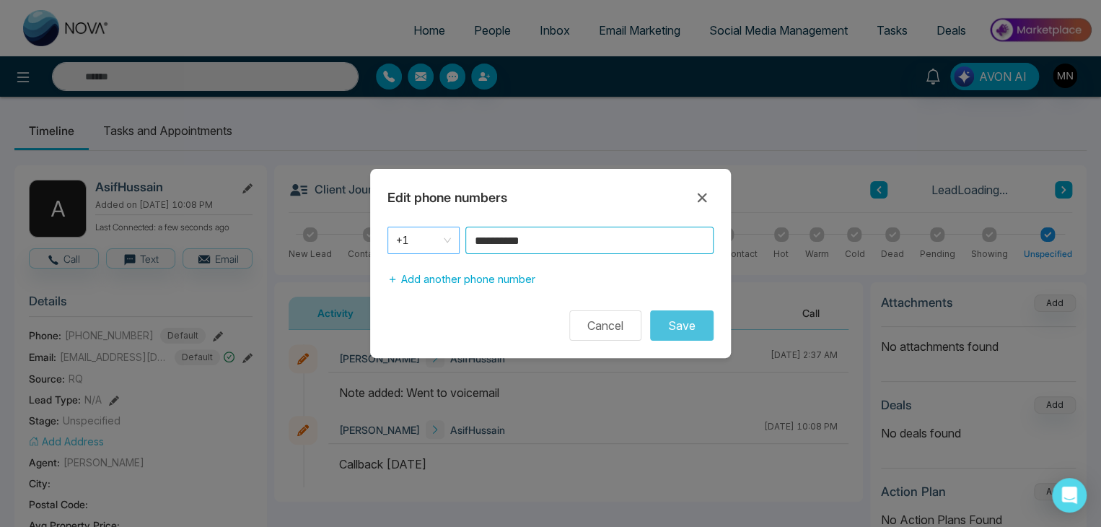
drag, startPoint x: 546, startPoint y: 242, endPoint x: 421, endPoint y: 253, distance: 126.1
click at [421, 253] on div "**********" at bounding box center [551, 240] width 326 height 27
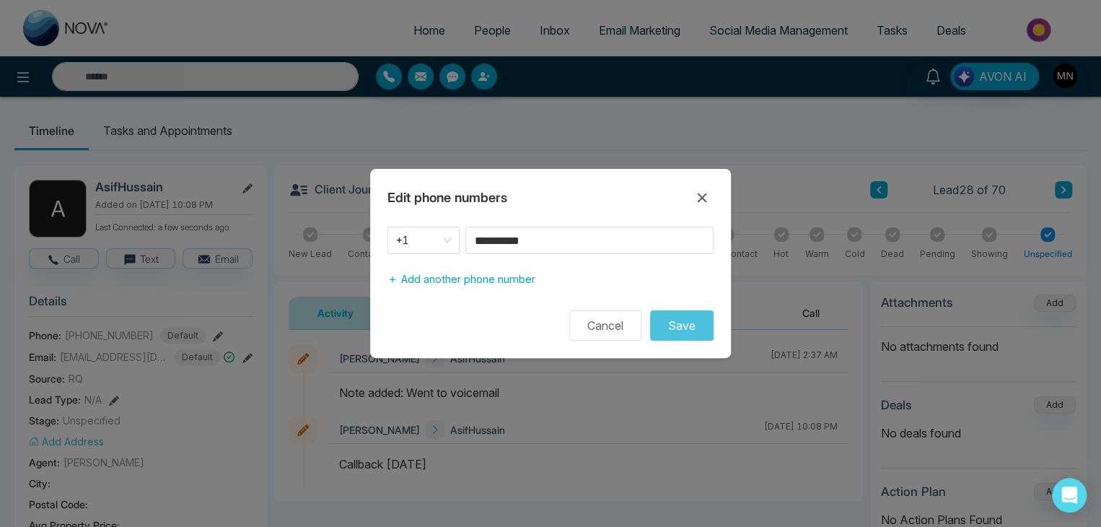
click at [603, 333] on button "Cancel" at bounding box center [605, 325] width 72 height 30
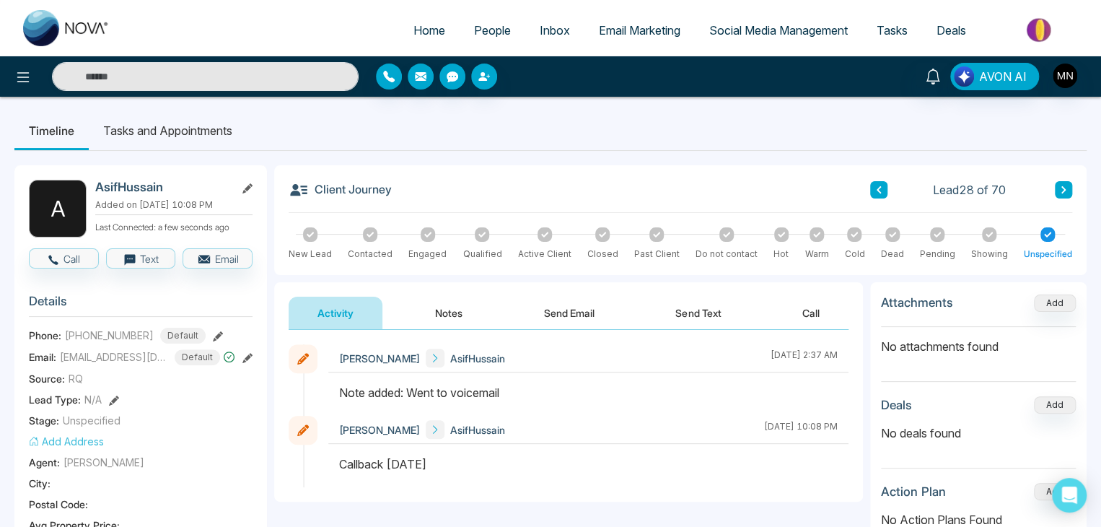
click at [1062, 196] on button at bounding box center [1063, 189] width 17 height 17
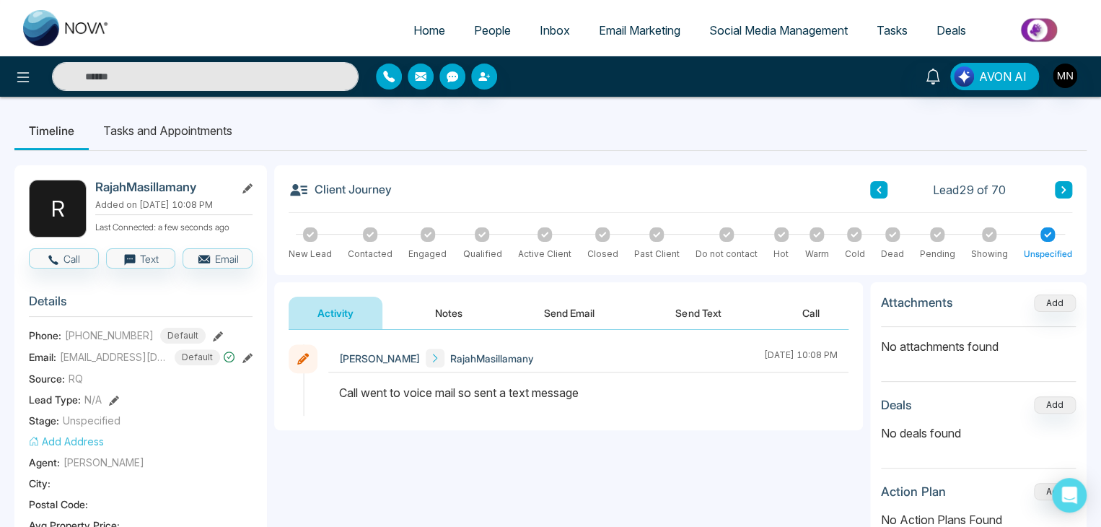
click at [349, 488] on div "**********" at bounding box center [568, 474] width 589 height 289
click at [86, 261] on button "Call" at bounding box center [64, 258] width 70 height 20
click at [213, 331] on icon at bounding box center [218, 336] width 10 height 10
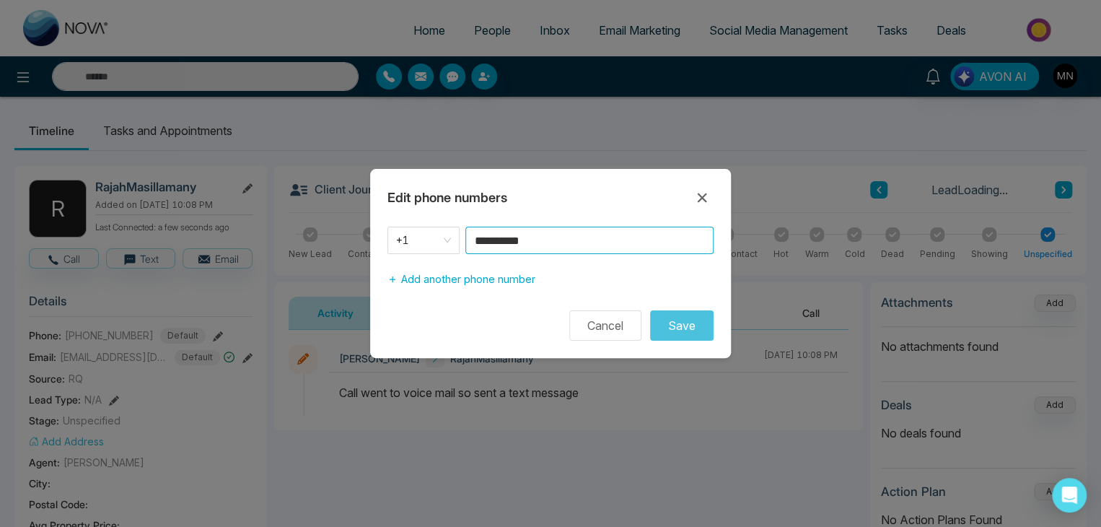
click at [613, 242] on input "**********" at bounding box center [590, 240] width 248 height 27
click at [609, 408] on div "**********" at bounding box center [550, 263] width 1101 height 527
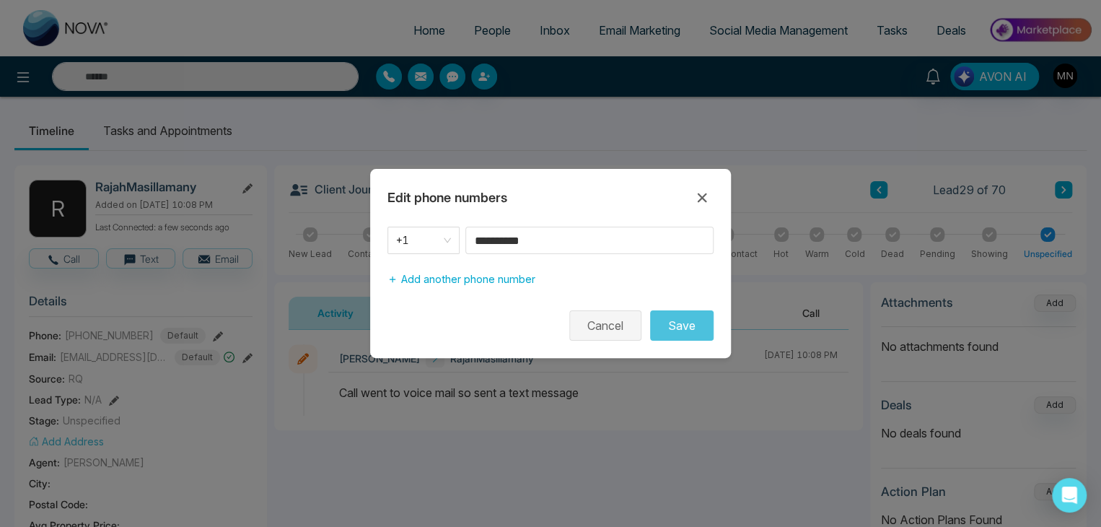
click at [604, 320] on button "Cancel" at bounding box center [605, 325] width 72 height 30
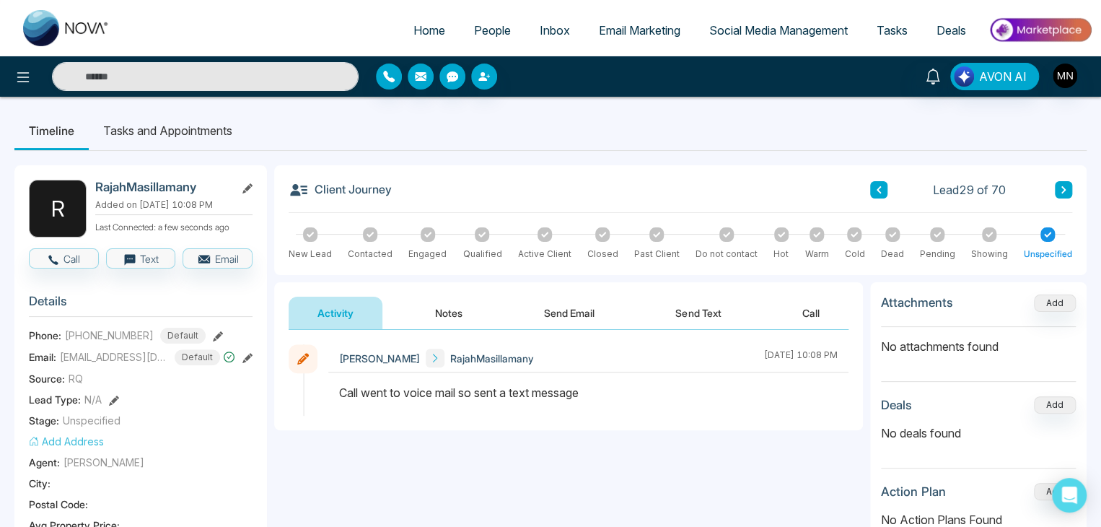
click at [1064, 191] on icon at bounding box center [1064, 189] width 4 height 7
click at [453, 312] on button "Notes" at bounding box center [448, 313] width 85 height 32
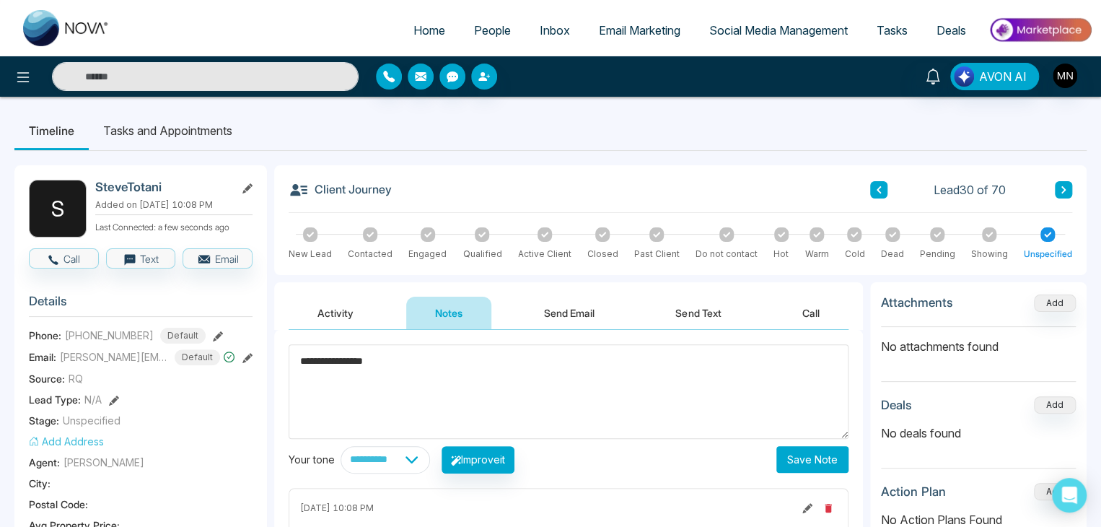
type textarea "**********"
click at [787, 463] on button "Save Note" at bounding box center [813, 459] width 72 height 27
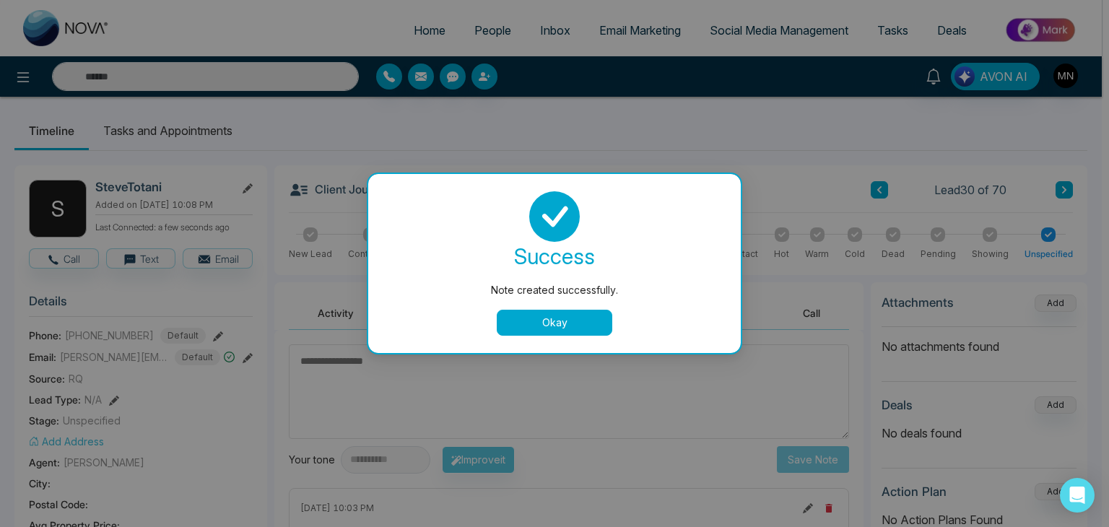
click at [542, 326] on button "Okay" at bounding box center [554, 323] width 115 height 26
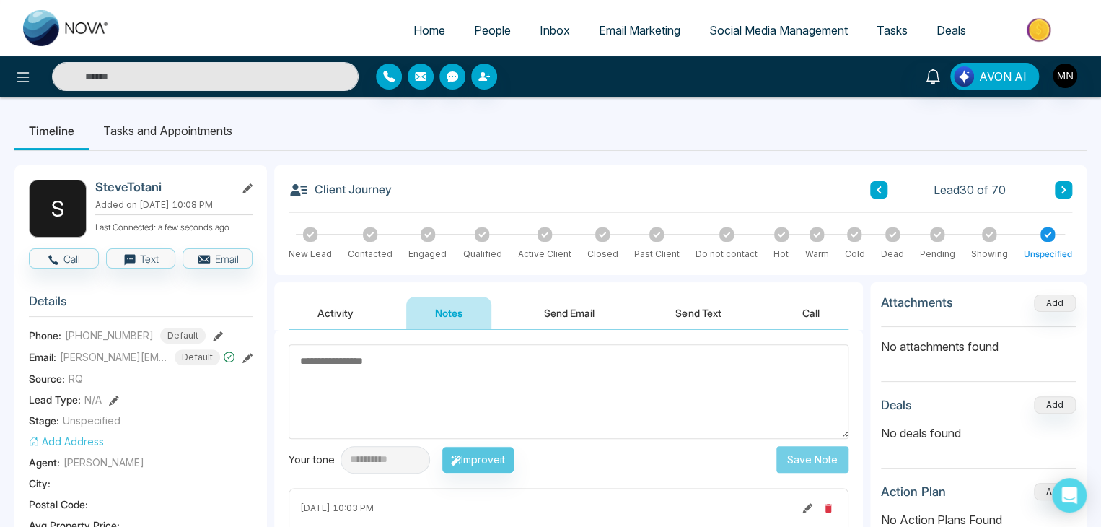
click at [327, 303] on button "Activity" at bounding box center [336, 313] width 94 height 32
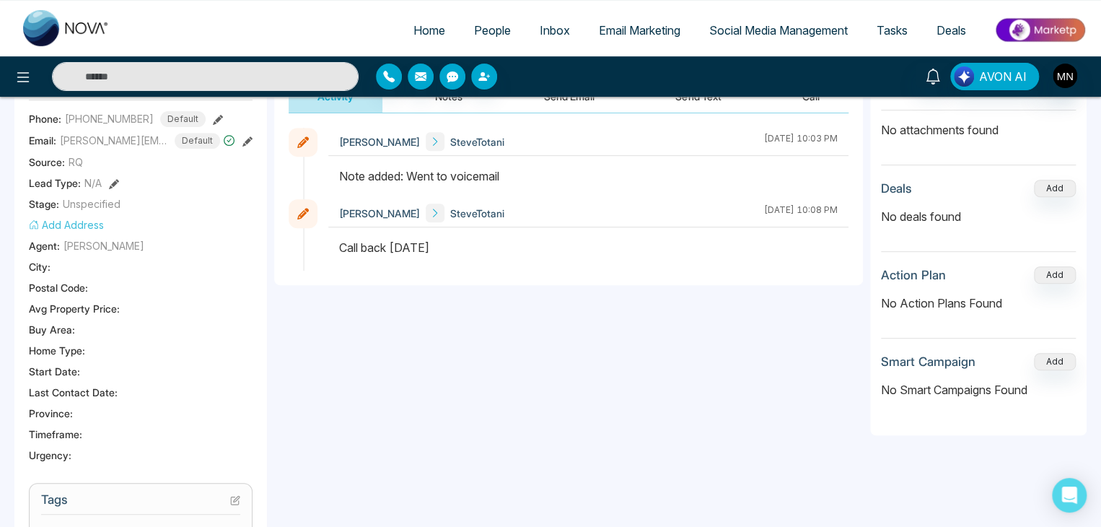
scroll to position [144, 0]
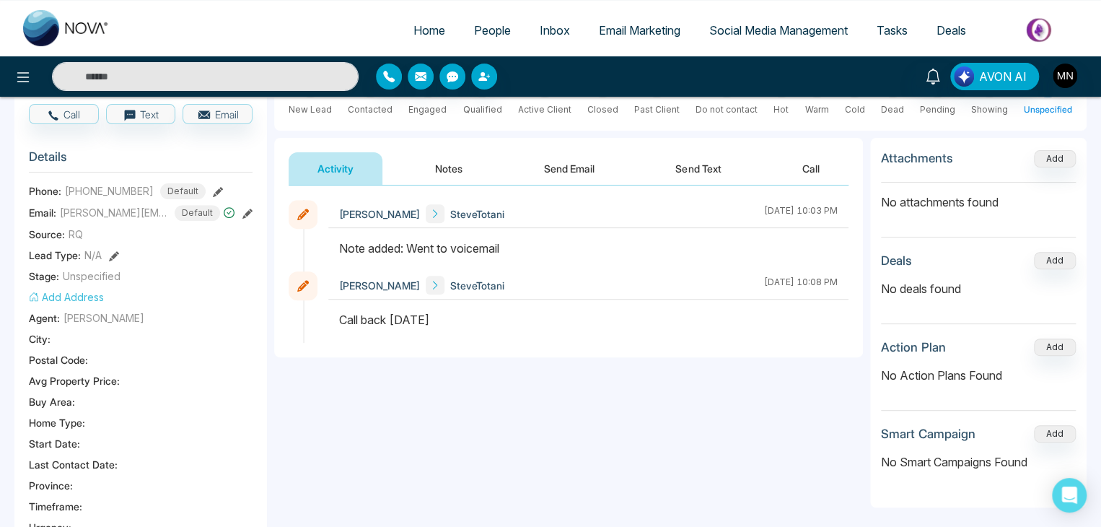
click at [460, 174] on button "Notes" at bounding box center [448, 168] width 85 height 32
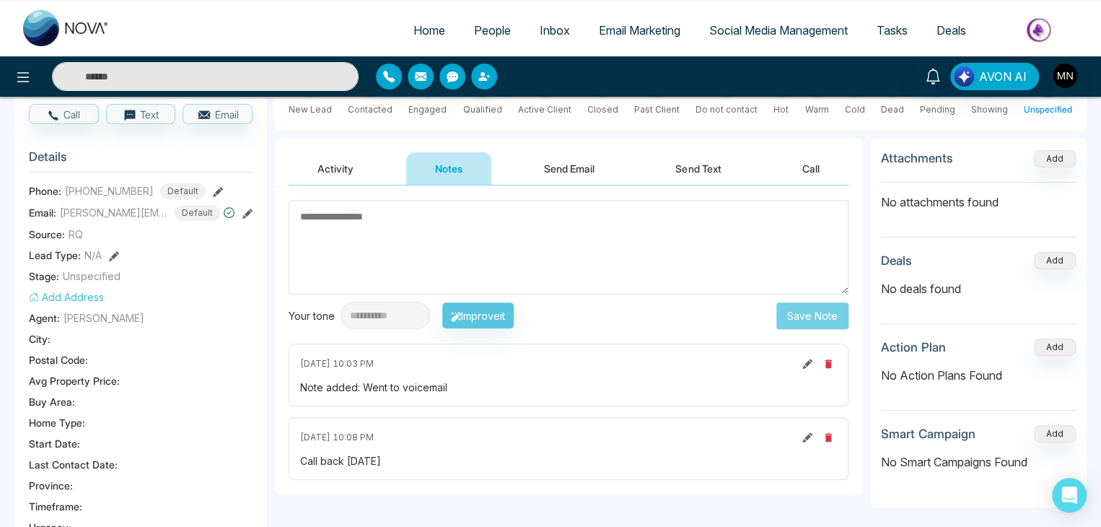
click at [826, 362] on icon "button" at bounding box center [828, 363] width 6 height 9
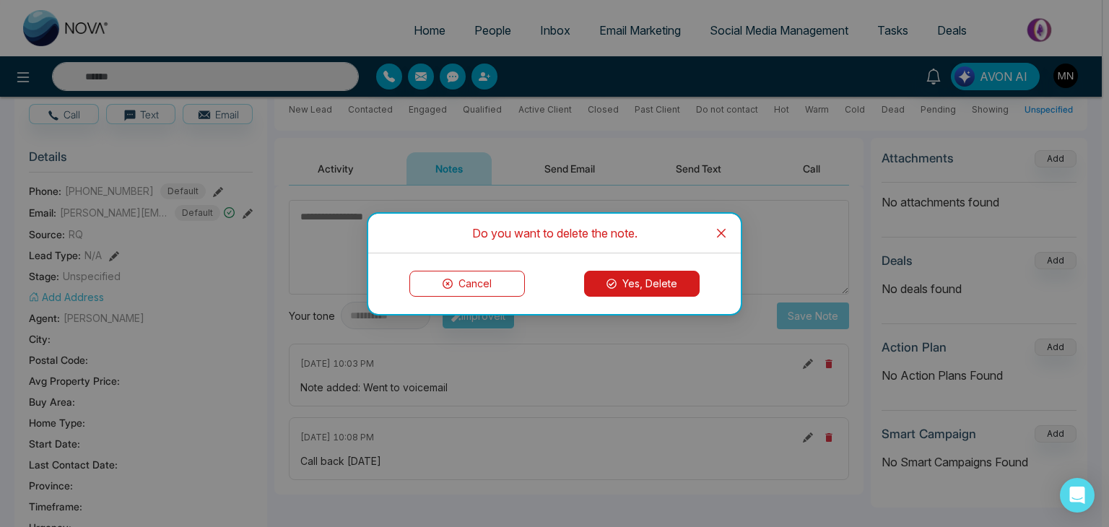
click at [716, 234] on icon "close" at bounding box center [721, 233] width 12 height 12
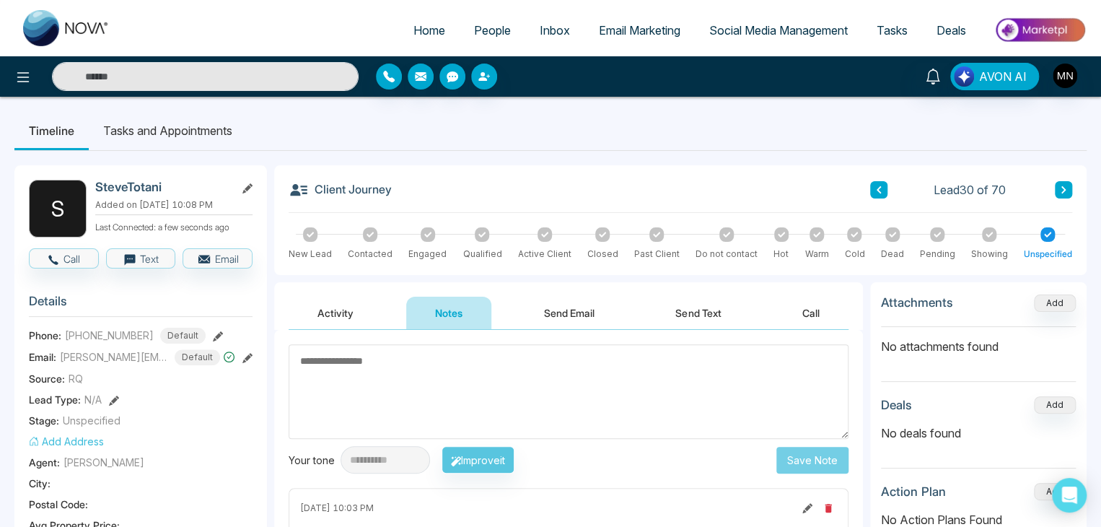
click at [885, 196] on button at bounding box center [878, 189] width 17 height 17
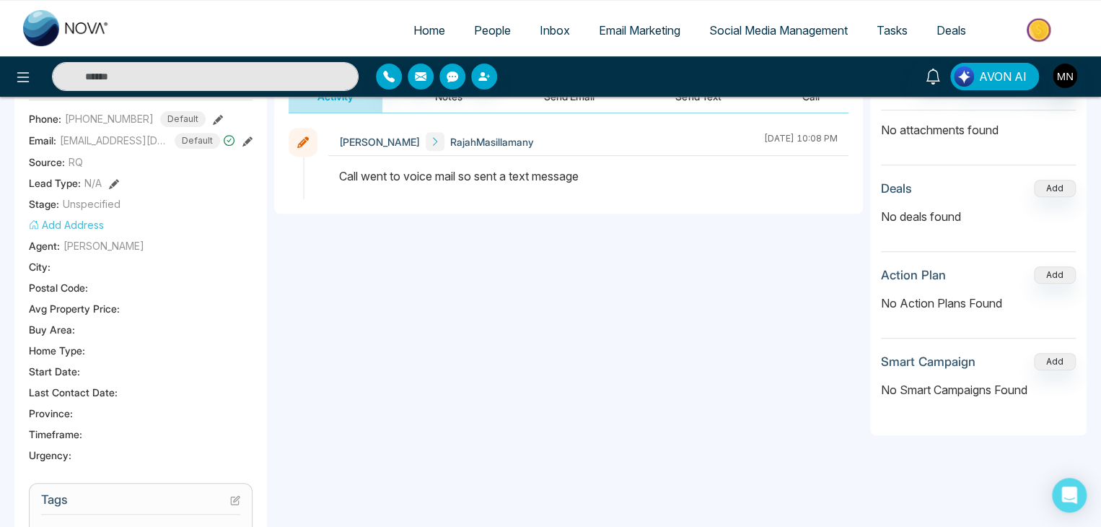
scroll to position [72, 0]
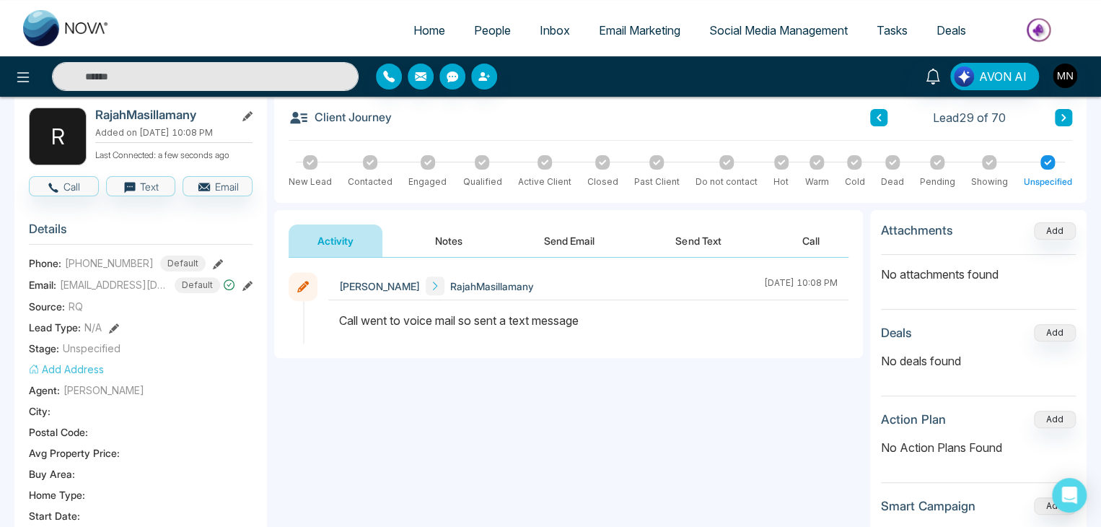
click at [473, 248] on button "Notes" at bounding box center [448, 240] width 85 height 32
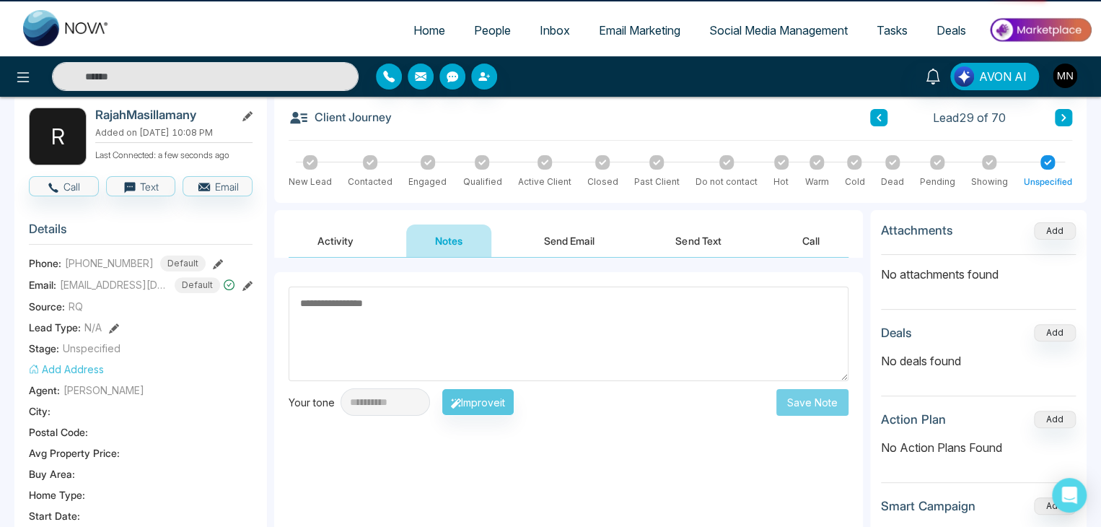
click at [462, 299] on textarea at bounding box center [569, 334] width 560 height 95
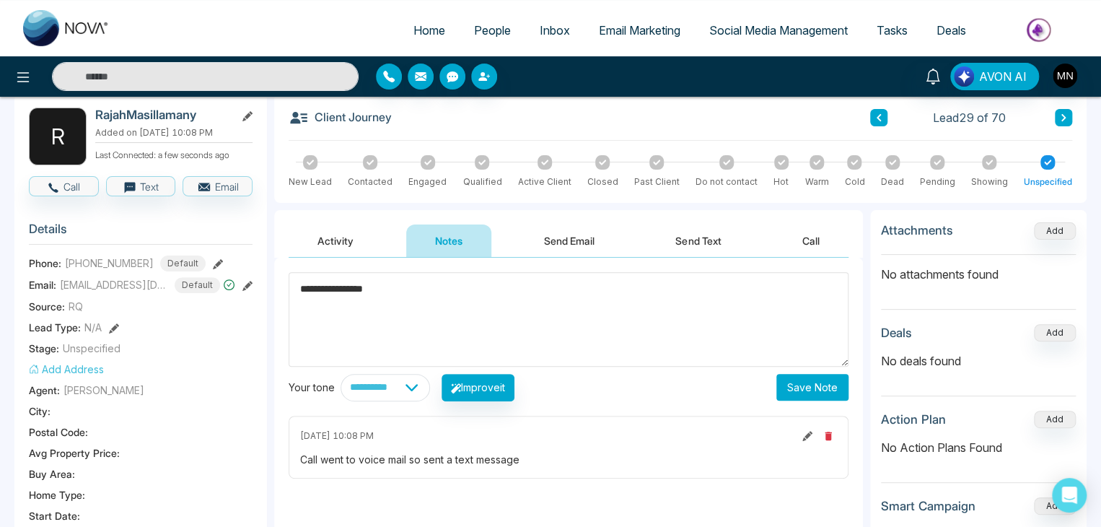
type textarea "**********"
click at [829, 390] on button "Save Note" at bounding box center [813, 387] width 72 height 27
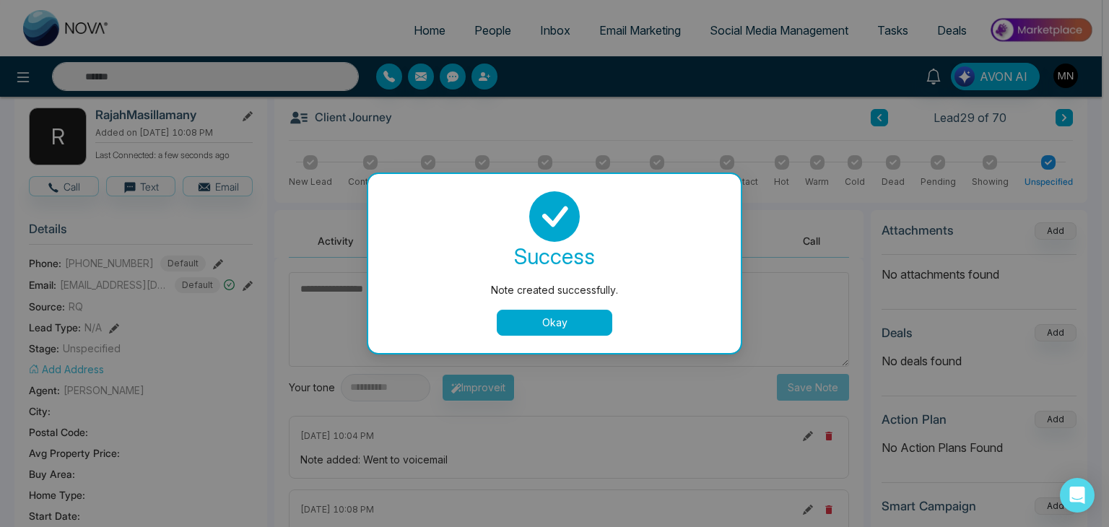
click at [518, 315] on button "Okay" at bounding box center [554, 323] width 115 height 26
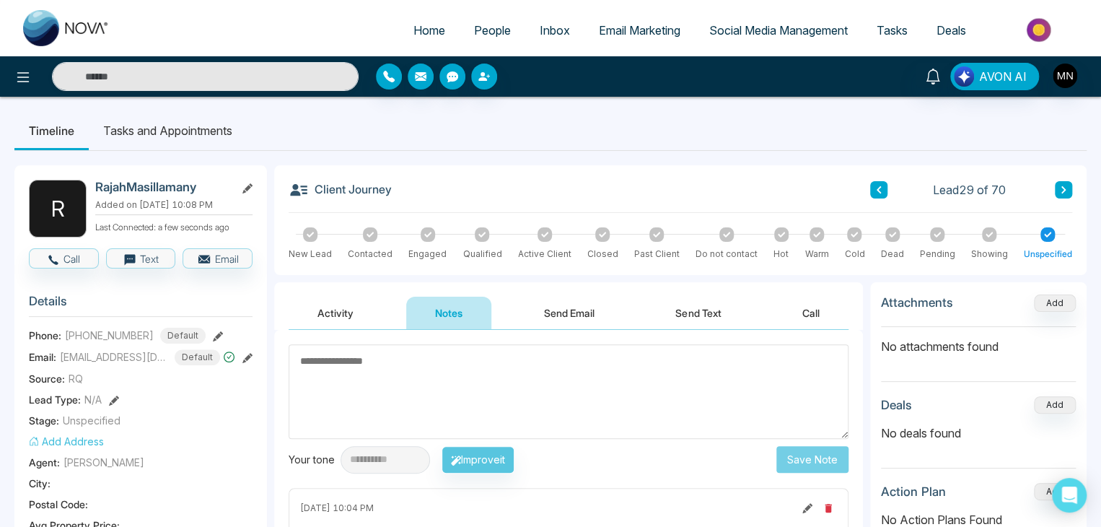
click at [349, 292] on div "Activity Notes Send Email Send Text Call" at bounding box center [568, 306] width 589 height 48
click at [349, 305] on button "Activity" at bounding box center [336, 313] width 94 height 32
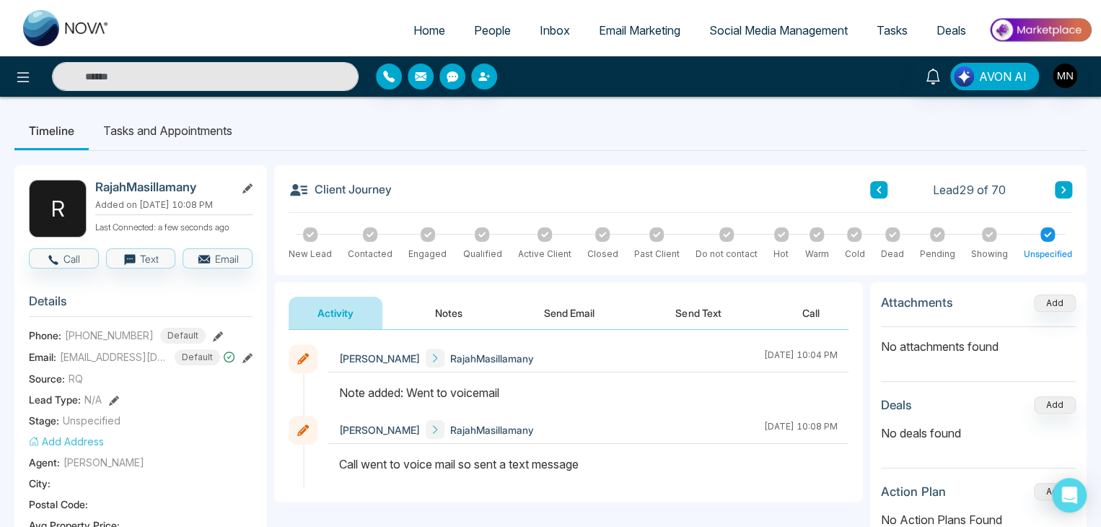
click at [1062, 188] on icon at bounding box center [1063, 189] width 7 height 9
click at [249, 190] on icon at bounding box center [248, 188] width 10 height 10
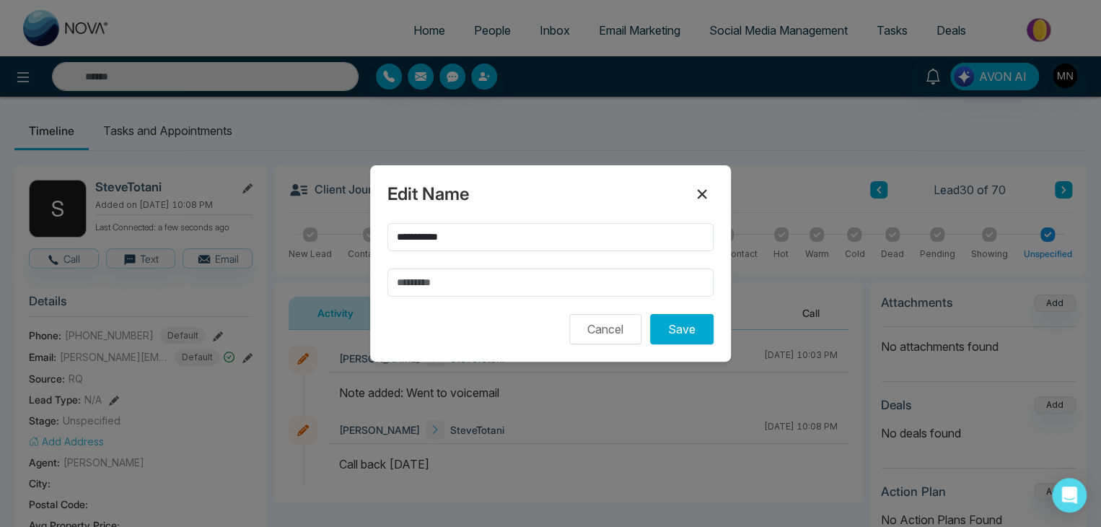
click at [696, 189] on icon at bounding box center [702, 193] width 17 height 17
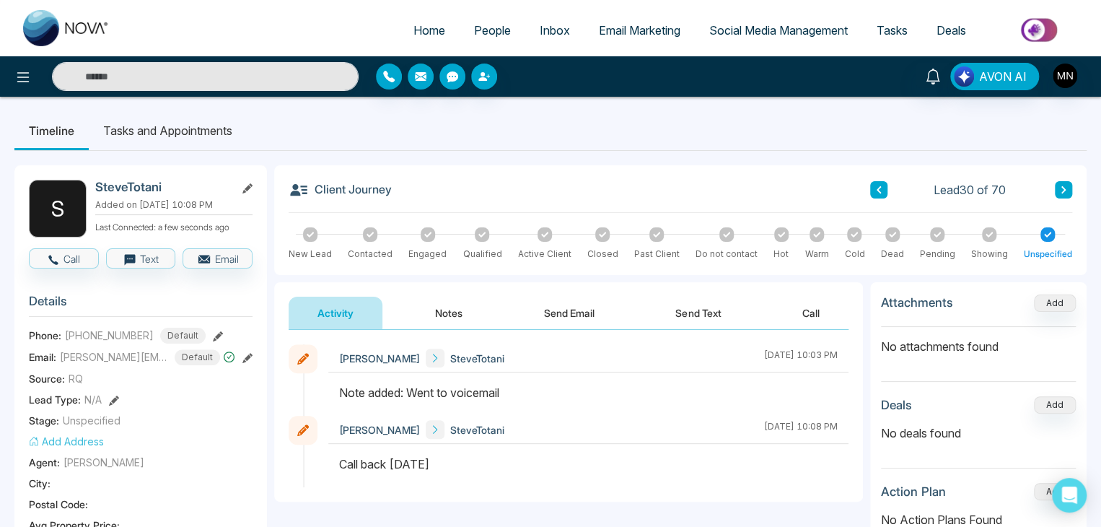
click at [213, 336] on icon at bounding box center [218, 336] width 10 height 10
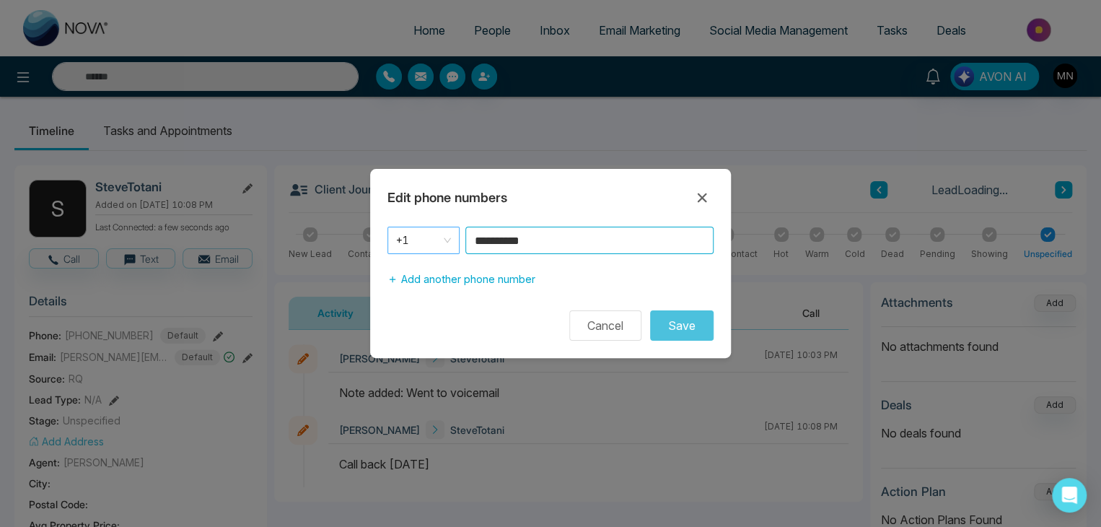
drag, startPoint x: 575, startPoint y: 241, endPoint x: 447, endPoint y: 249, distance: 128.0
click at [447, 249] on div "**********" at bounding box center [551, 240] width 326 height 27
click at [603, 322] on button "Cancel" at bounding box center [605, 325] width 72 height 30
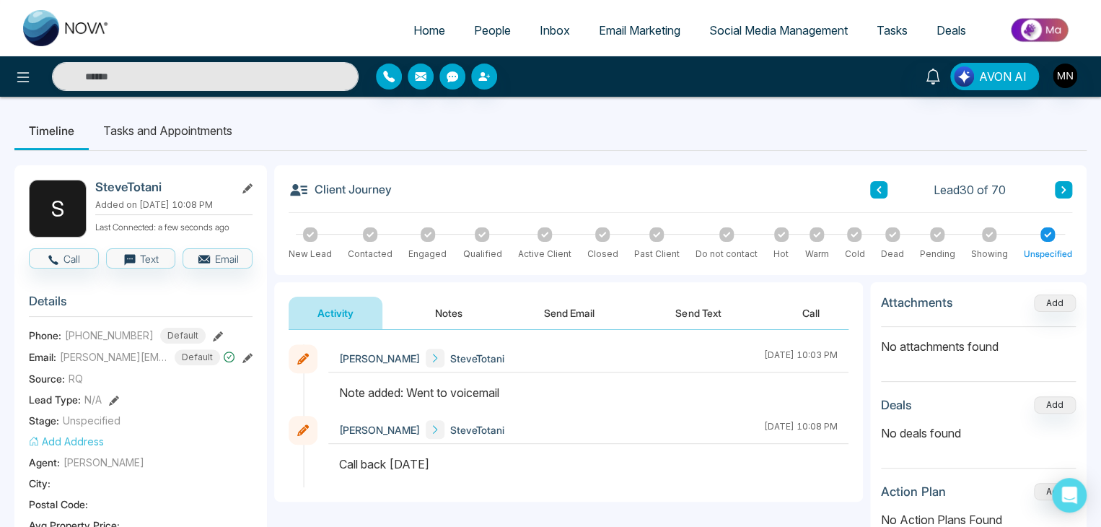
click at [566, 359] on div "Mike Nova SteveTotani August 21 2025 | 10:03 PM" at bounding box center [588, 358] width 520 height 28
click at [1065, 188] on icon at bounding box center [1063, 189] width 7 height 9
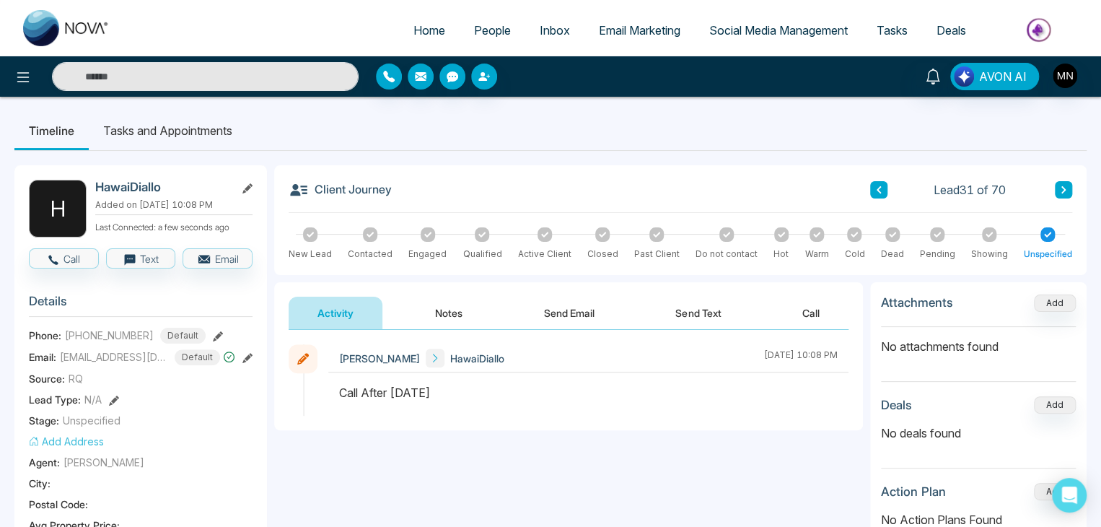
click at [248, 357] on icon at bounding box center [248, 358] width 10 height 10
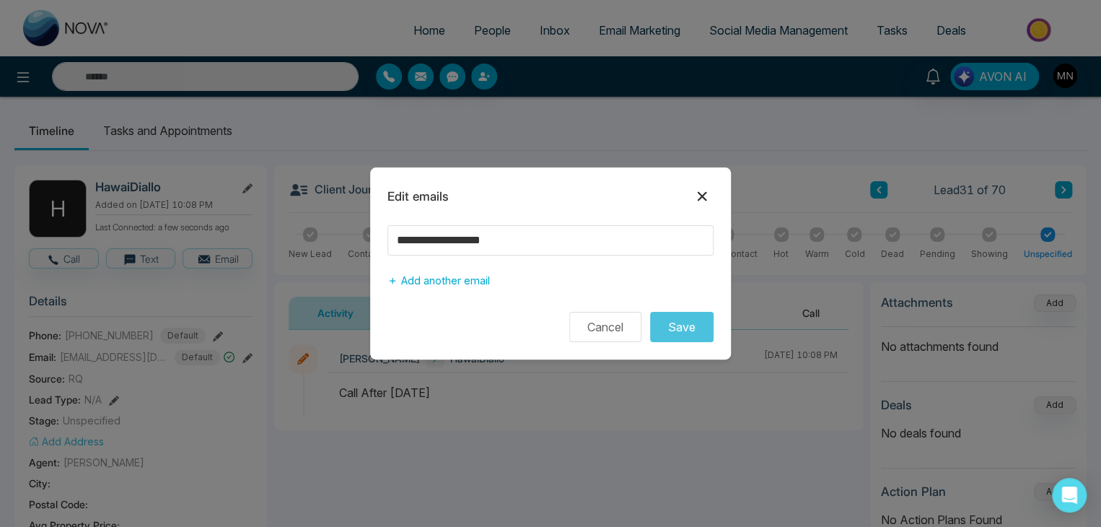
click at [702, 190] on icon at bounding box center [702, 196] width 17 height 17
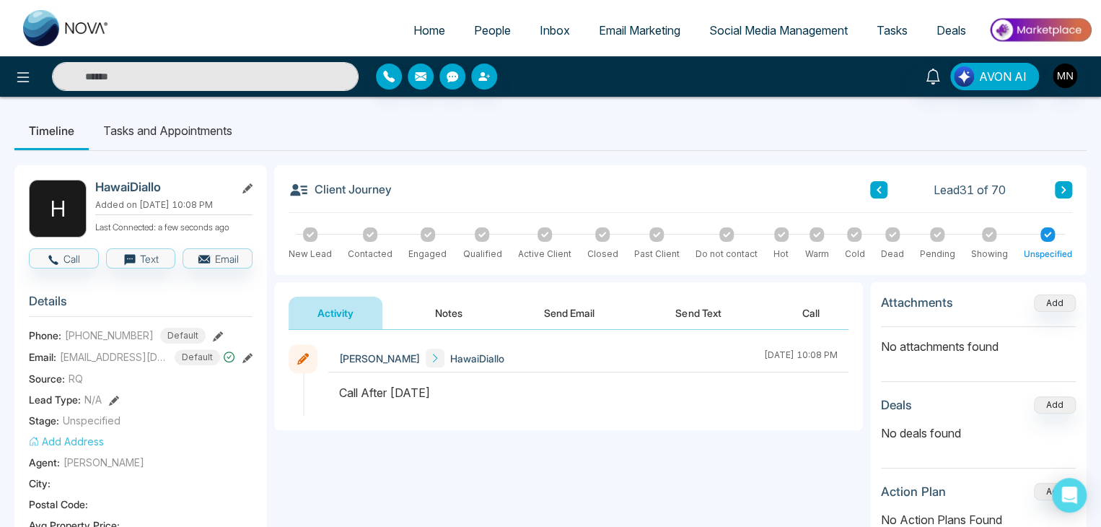
click at [149, 69] on input "text" at bounding box center [205, 76] width 307 height 29
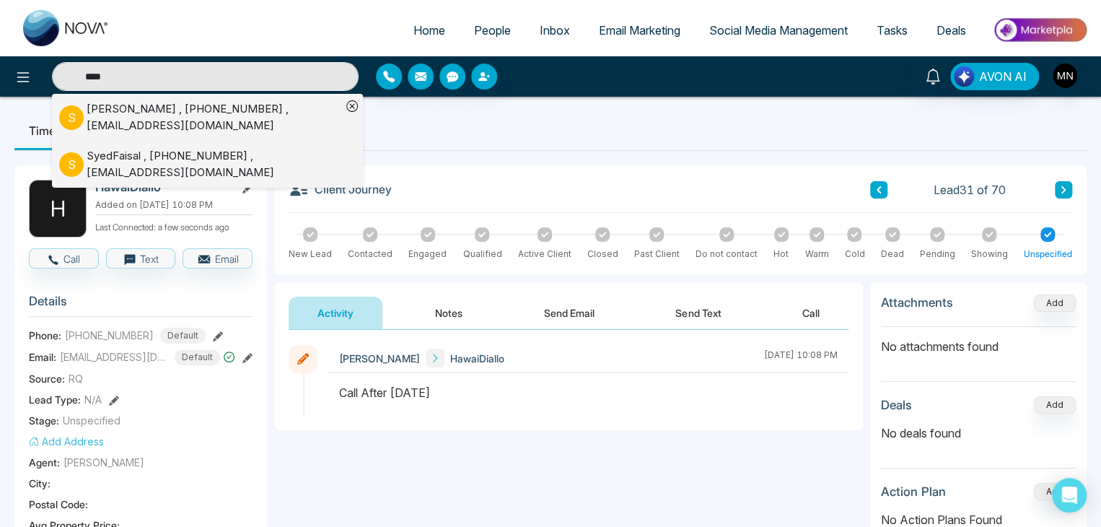
type input "****"
drag, startPoint x: 134, startPoint y: 108, endPoint x: 124, endPoint y: 115, distance: 12.4
click at [124, 115] on div "[PERSON_NAME] , [PHONE_NUMBER] , [EMAIL_ADDRESS][DOMAIN_NAME]" at bounding box center [214, 117] width 255 height 32
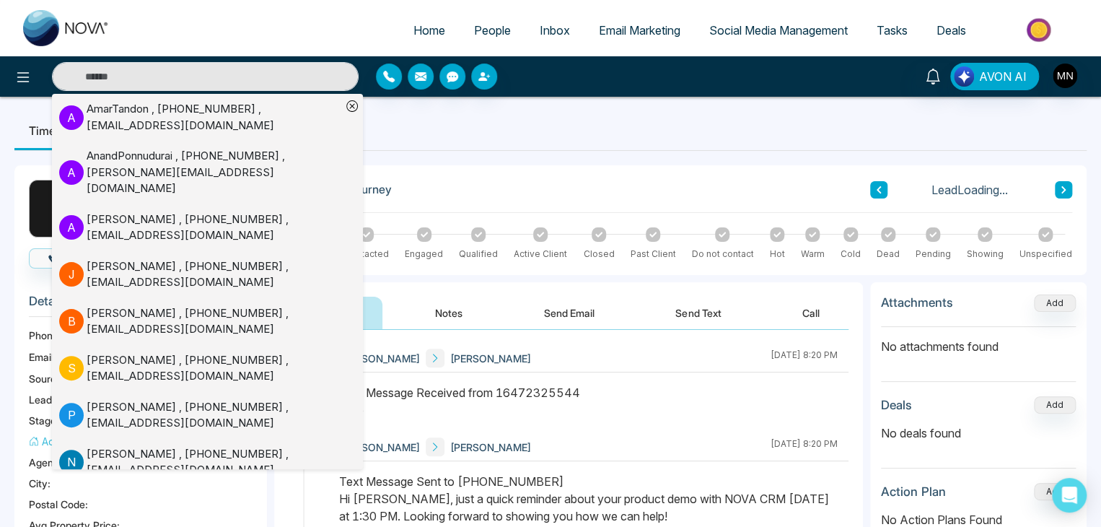
click at [621, 379] on div "Syed Mehdi Mike Nova August 21 2025 | 8:20 PM" at bounding box center [588, 388] width 520 height 89
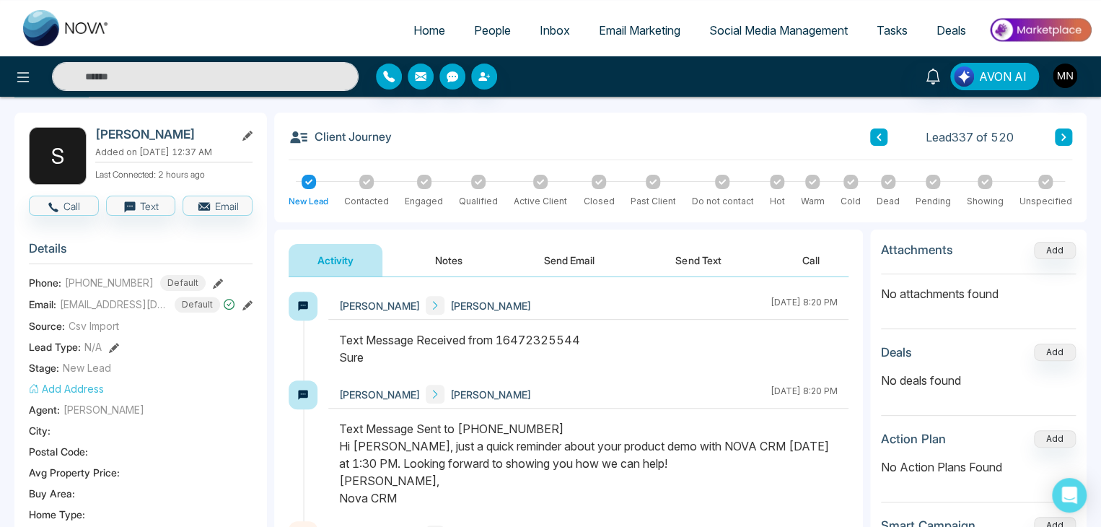
scroll to position [144, 0]
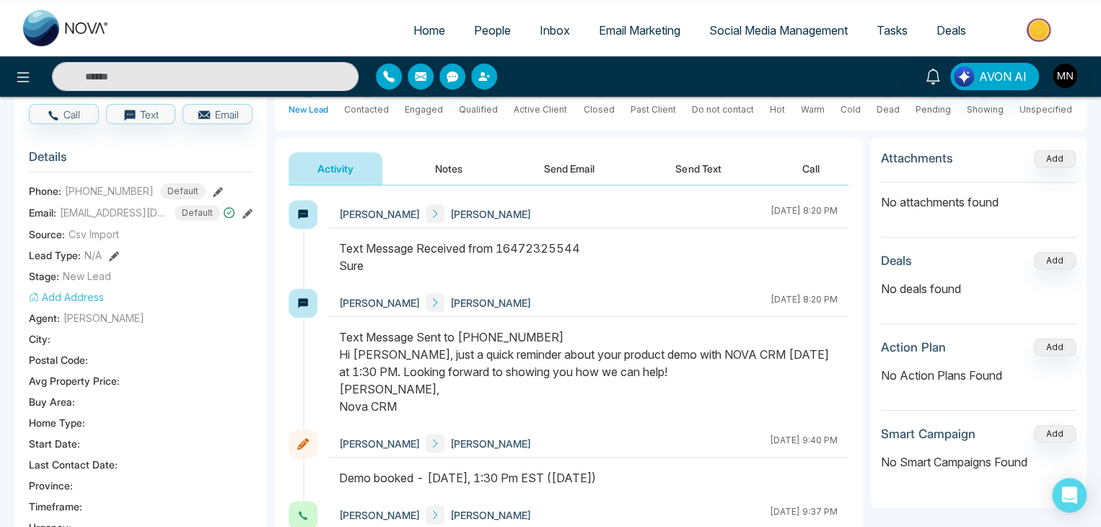
click at [213, 189] on icon at bounding box center [218, 192] width 10 height 10
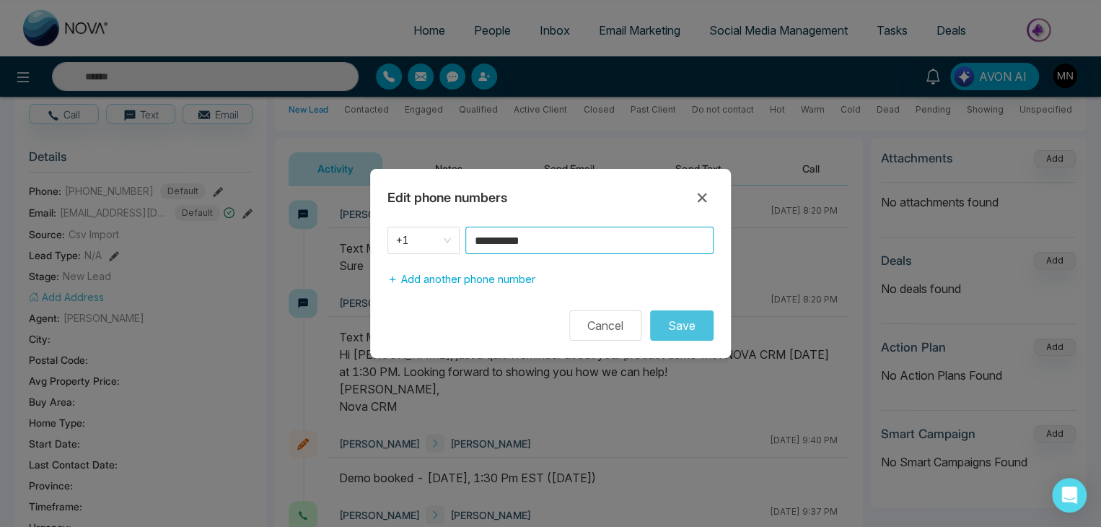
click at [592, 239] on input "**********" at bounding box center [590, 240] width 248 height 27
click at [609, 322] on button "Cancel" at bounding box center [605, 325] width 72 height 30
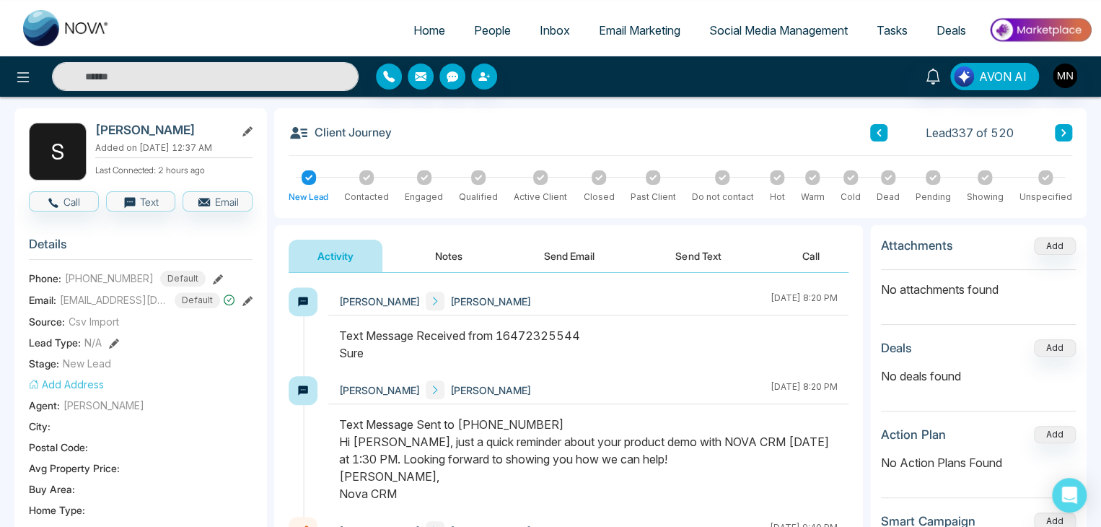
scroll to position [0, 0]
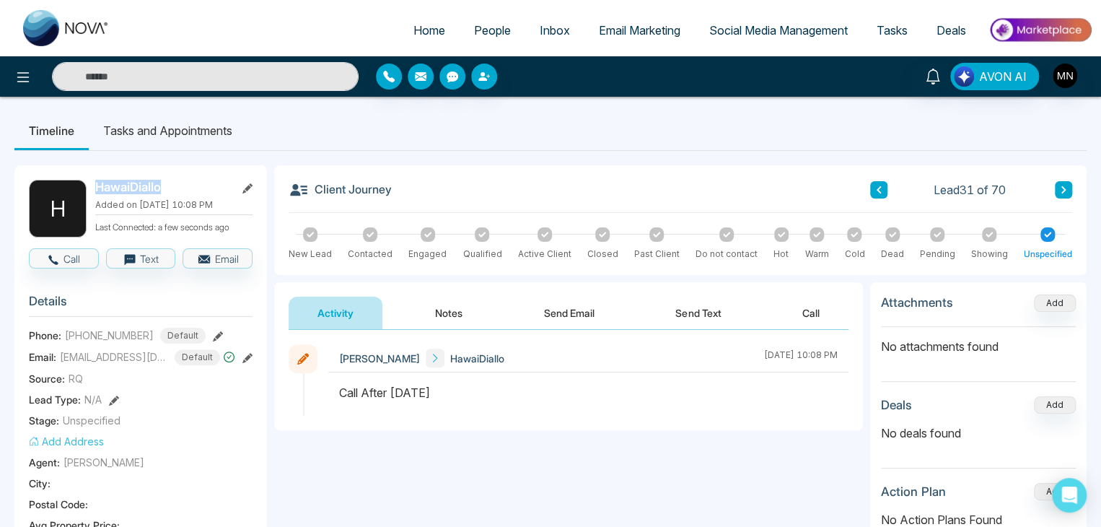
drag, startPoint x: 161, startPoint y: 189, endPoint x: 84, endPoint y: 182, distance: 76.8
click at [84, 182] on div "H HawaiDiallo Added on August 20 2025 | 10:08 PM Last Connected: a few seconds …" at bounding box center [141, 209] width 224 height 58
copy div "HawaiDiallo"
